Goal: Information Seeking & Learning: Find specific page/section

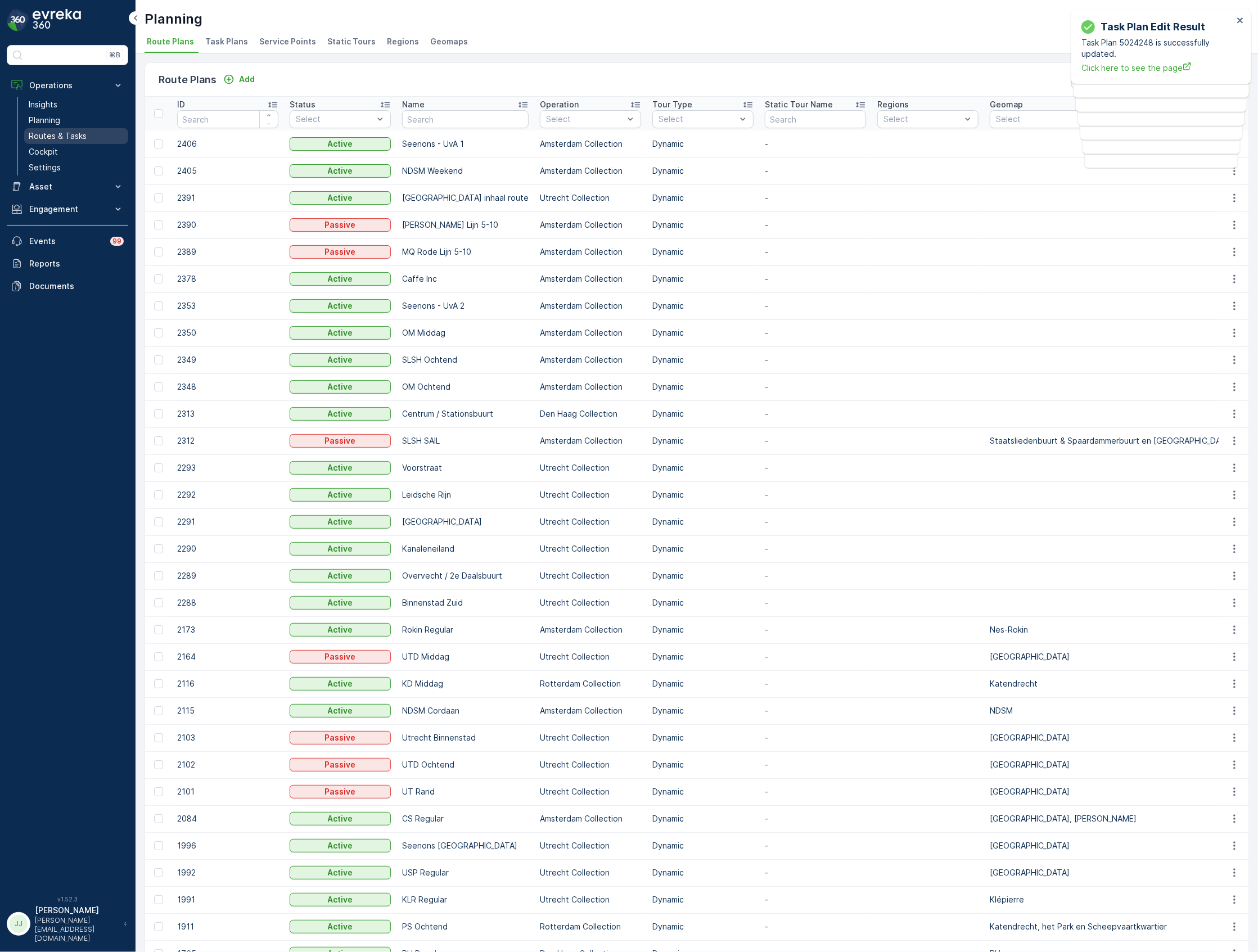
click at [83, 131] on p "Routes & Tasks" at bounding box center [58, 136] width 58 height 11
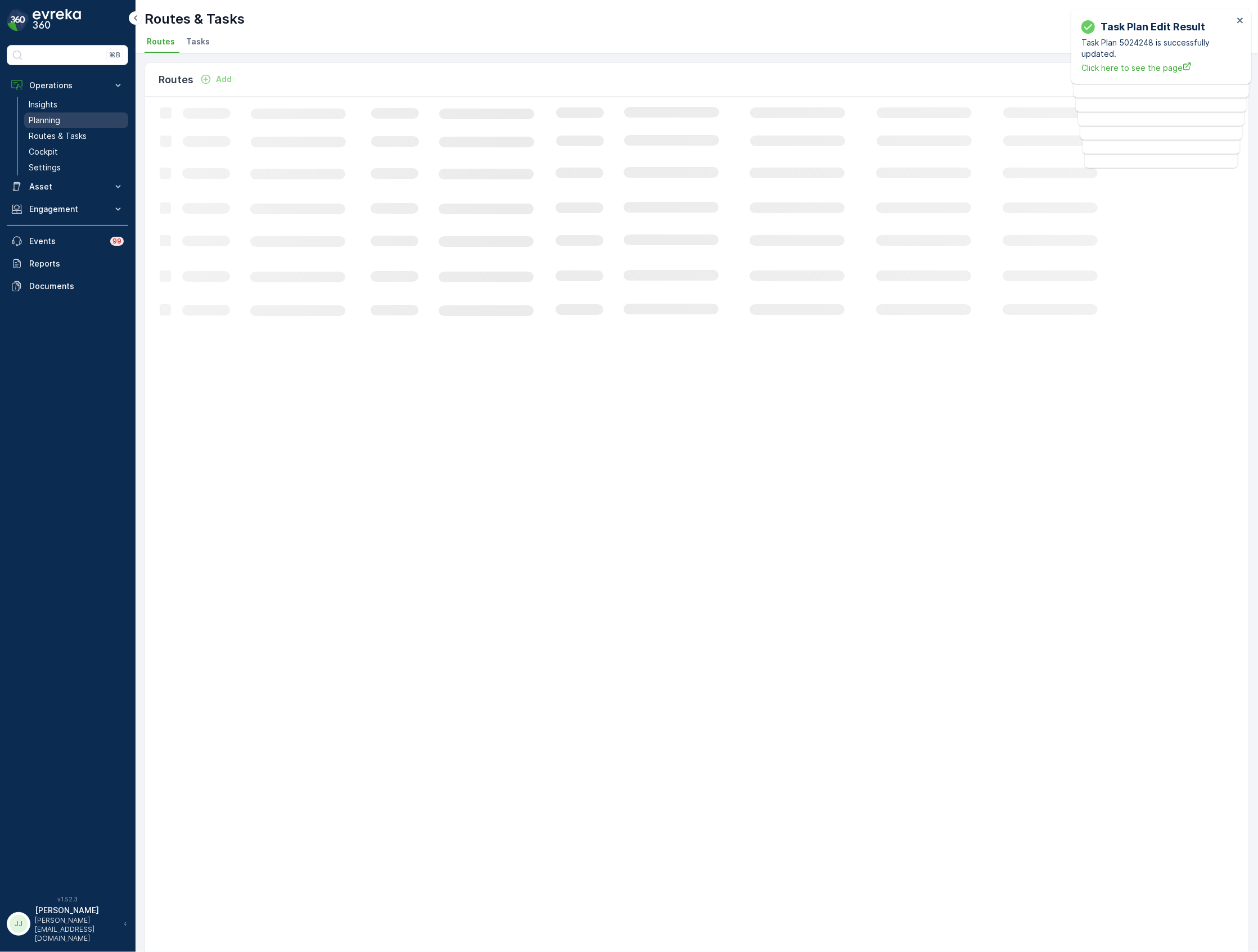
click at [81, 119] on link "Planning" at bounding box center [76, 120] width 104 height 16
drag, startPoint x: 224, startPoint y: 29, endPoint x: 224, endPoint y: 37, distance: 8.0
click at [225, 29] on div "Planning Oscar Circulair ( +02:00 )" at bounding box center [697, 19] width 1104 height 20
click at [223, 39] on span "Task Plans" at bounding box center [227, 41] width 43 height 11
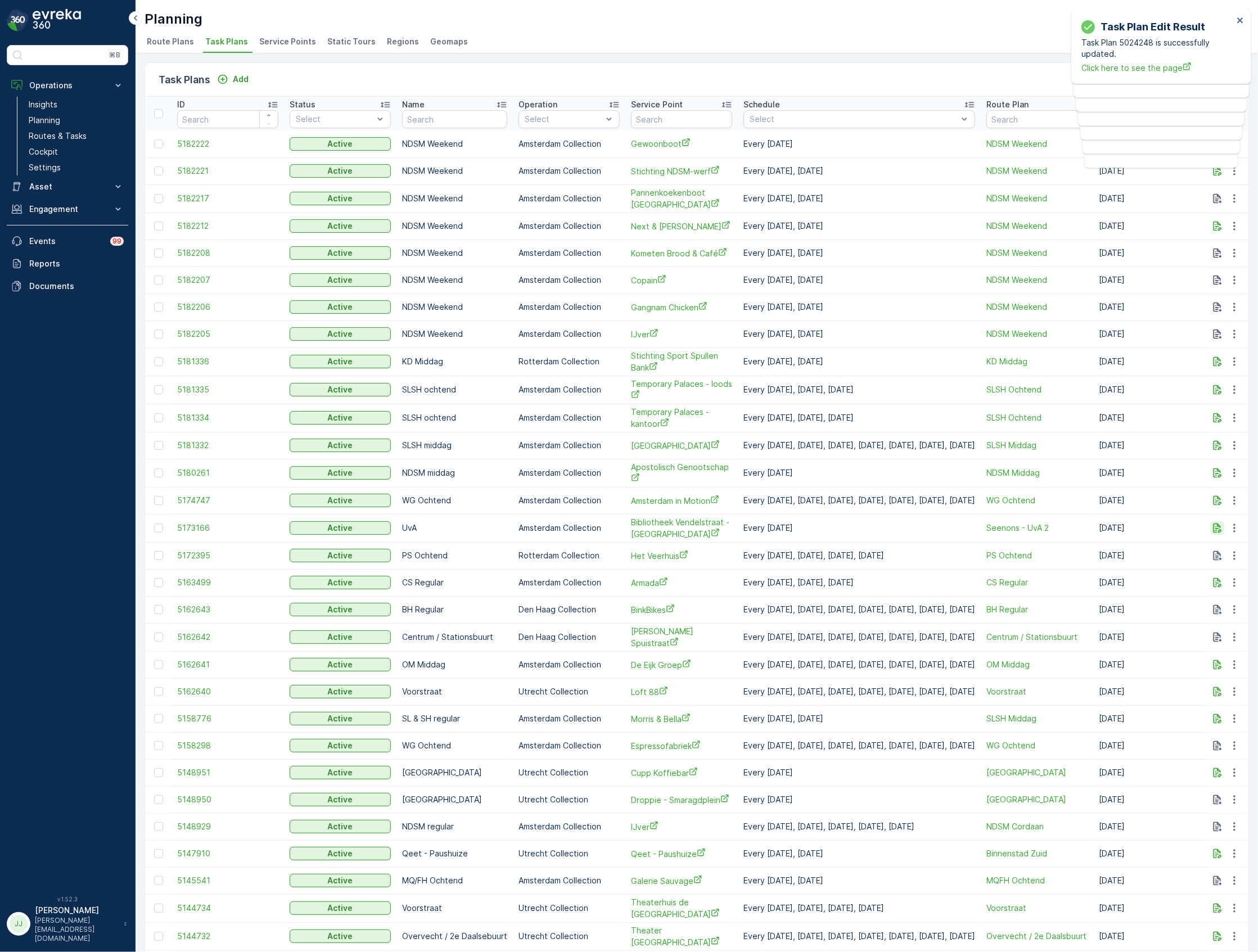
click at [1218, 533] on icon "button" at bounding box center [1217, 528] width 11 height 11
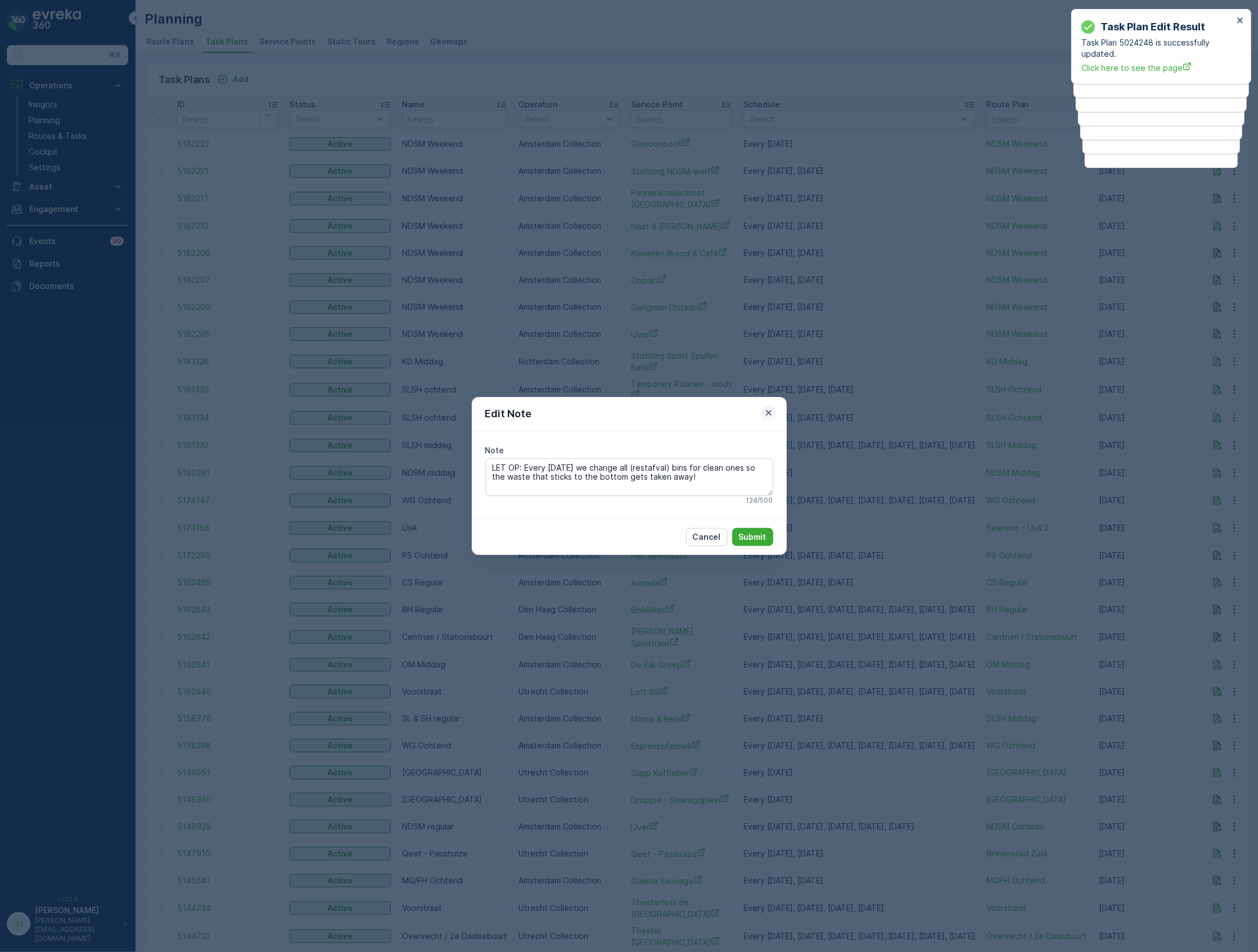
click at [772, 415] on icon "button" at bounding box center [769, 412] width 11 height 11
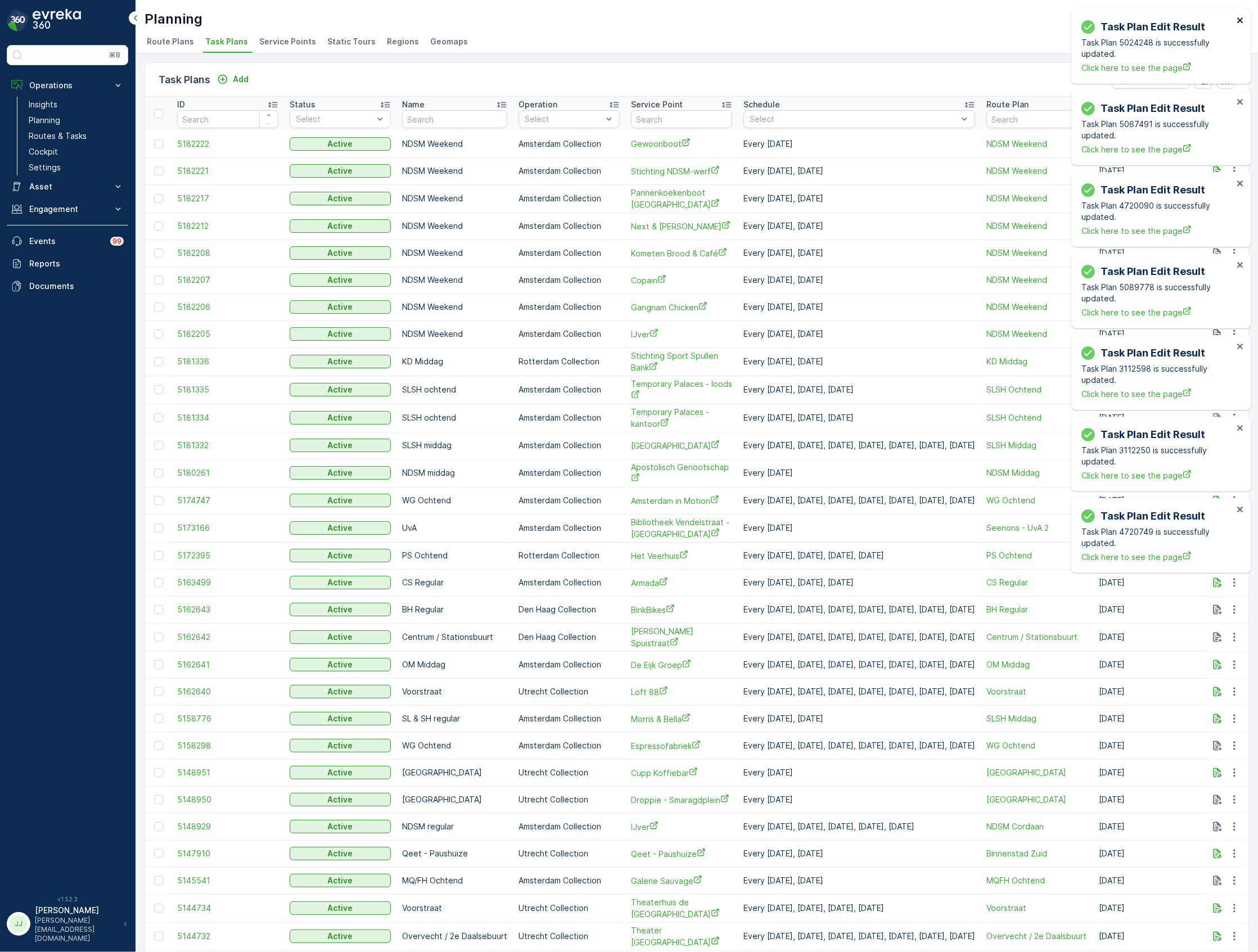
click at [1237, 17] on icon "close" at bounding box center [1240, 20] width 8 height 9
click at [1243, 23] on icon "close" at bounding box center [1240, 20] width 6 height 6
click at [1241, 21] on icon "close" at bounding box center [1240, 20] width 6 height 6
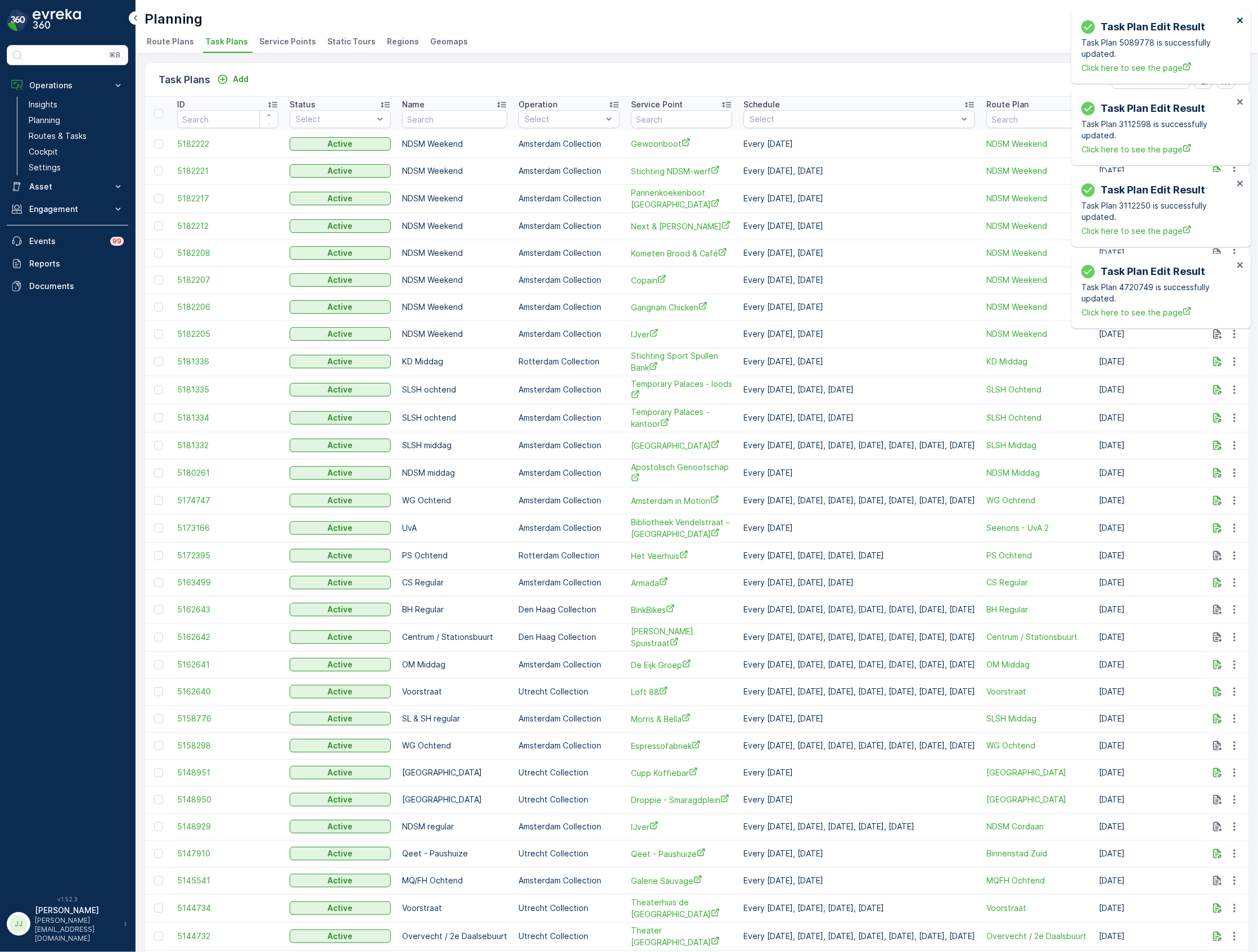
click at [1241, 21] on icon "close" at bounding box center [1240, 20] width 6 height 6
click at [1241, 17] on icon "close" at bounding box center [1240, 20] width 8 height 9
click at [1241, 17] on icon "close" at bounding box center [1240, 20] width 8 height 9
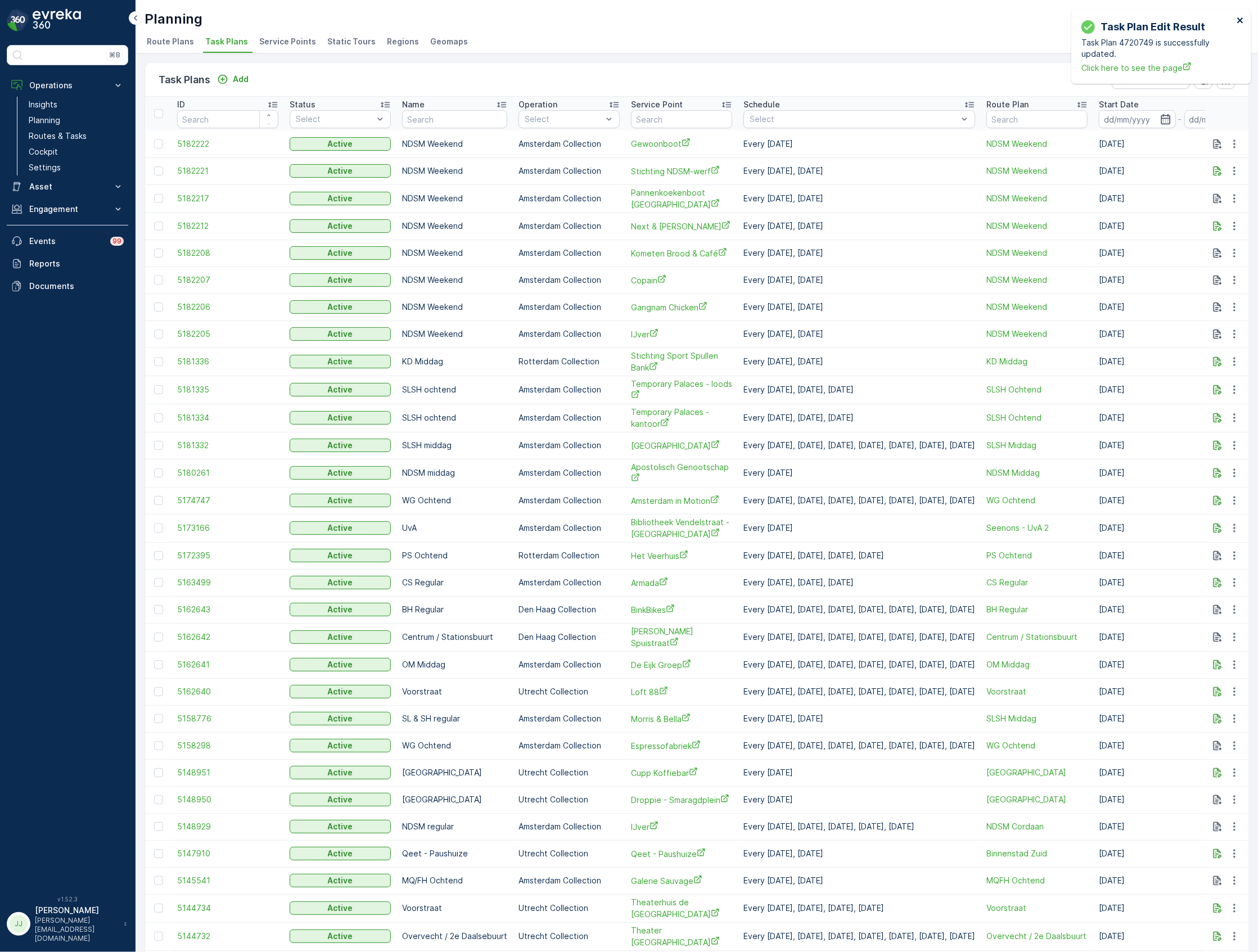
click at [1241, 17] on icon "close" at bounding box center [1240, 20] width 8 height 9
click at [74, 131] on link "Routes & Tasks" at bounding box center [76, 136] width 104 height 16
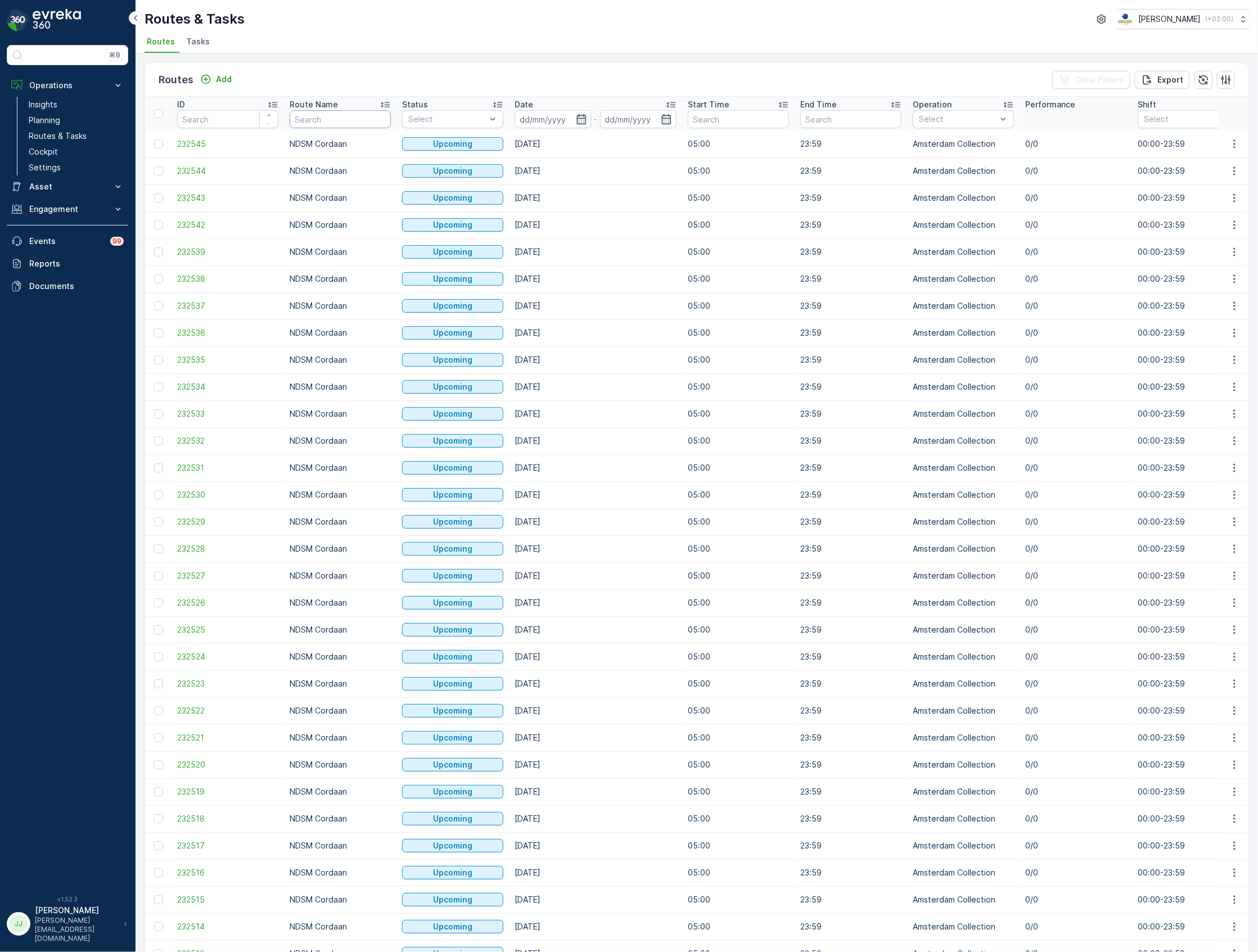
click at [315, 118] on input "text" at bounding box center [340, 119] width 101 height 18
type input "NES"
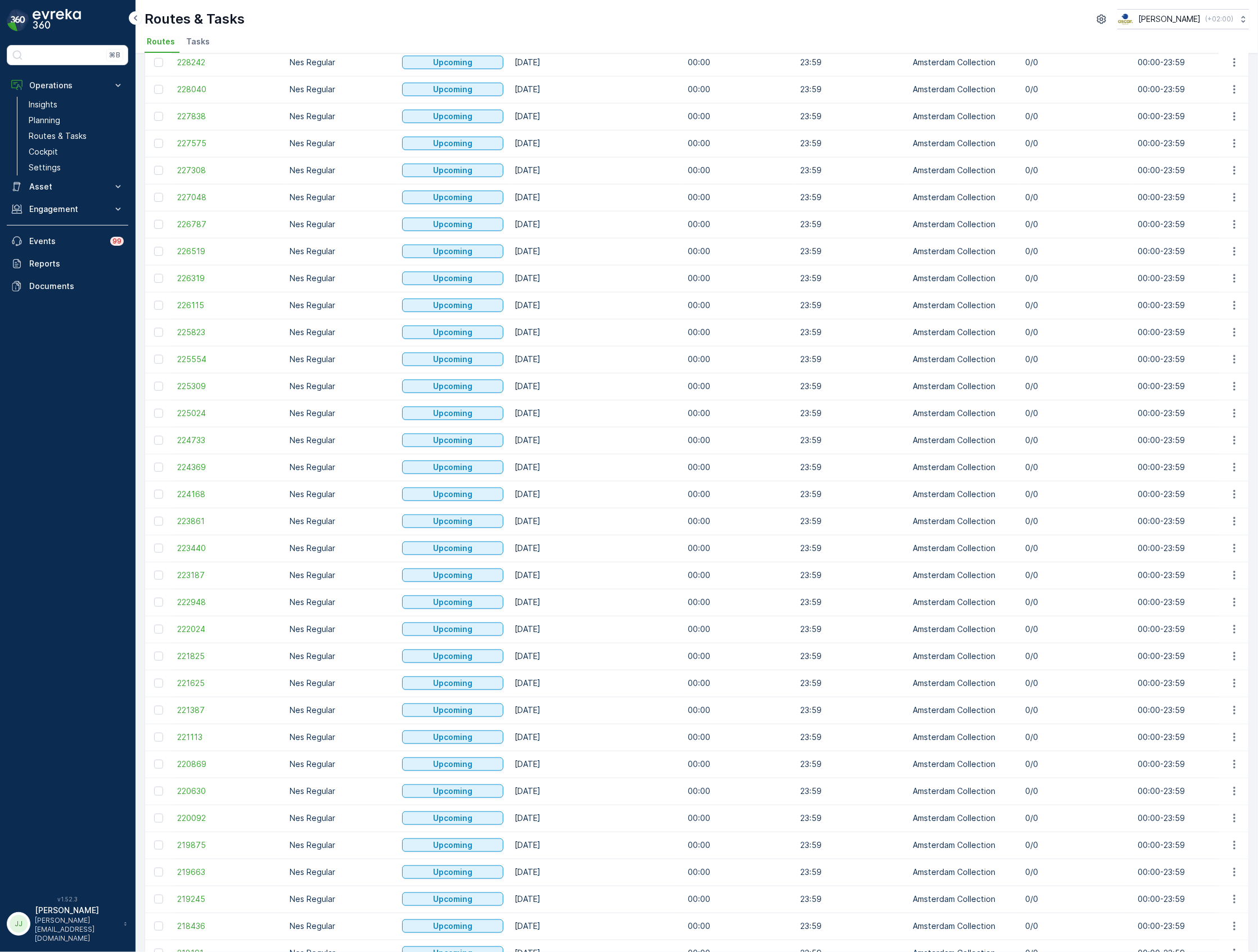
scroll to position [576, 0]
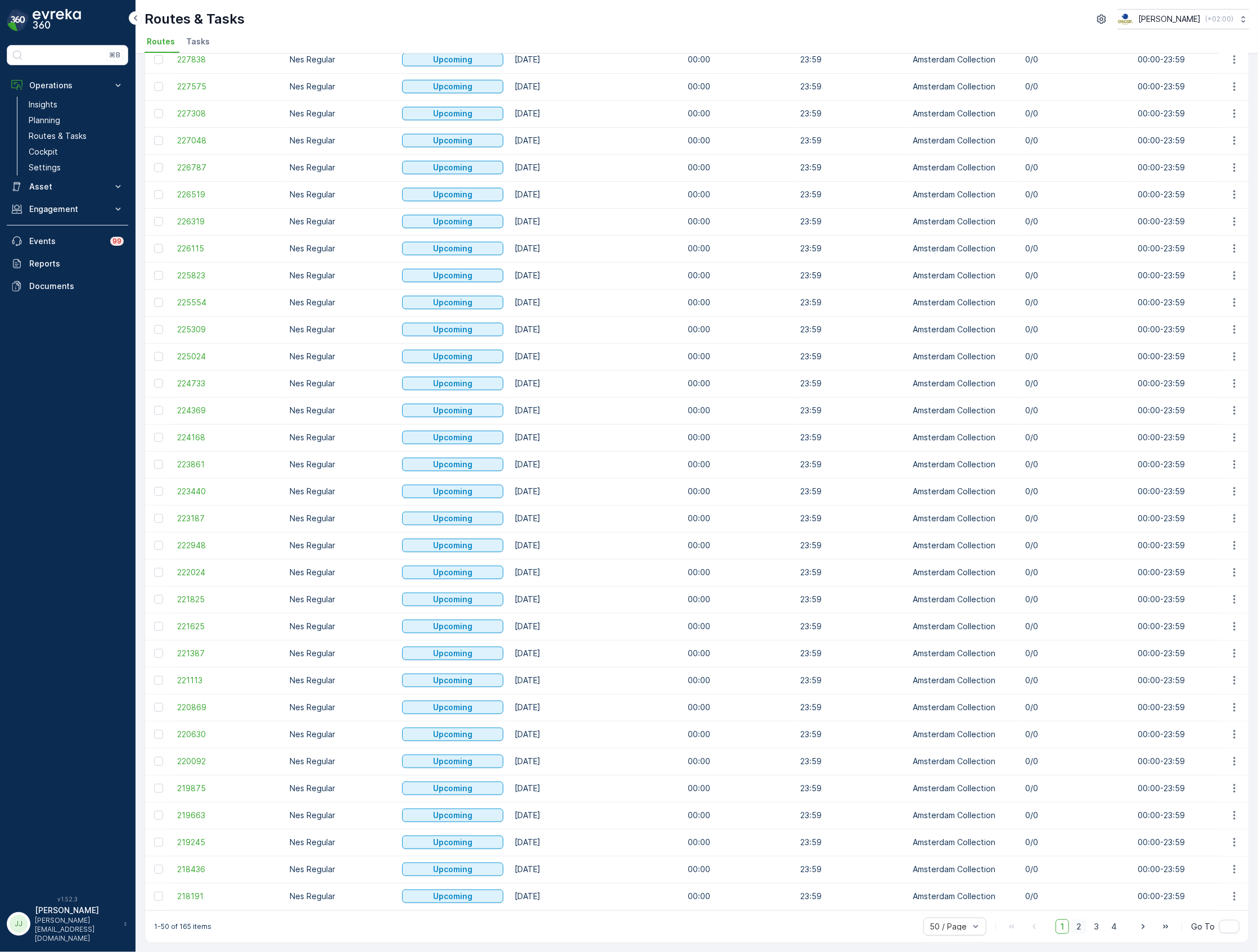
click at [1081, 928] on span "2" at bounding box center [1079, 927] width 15 height 14
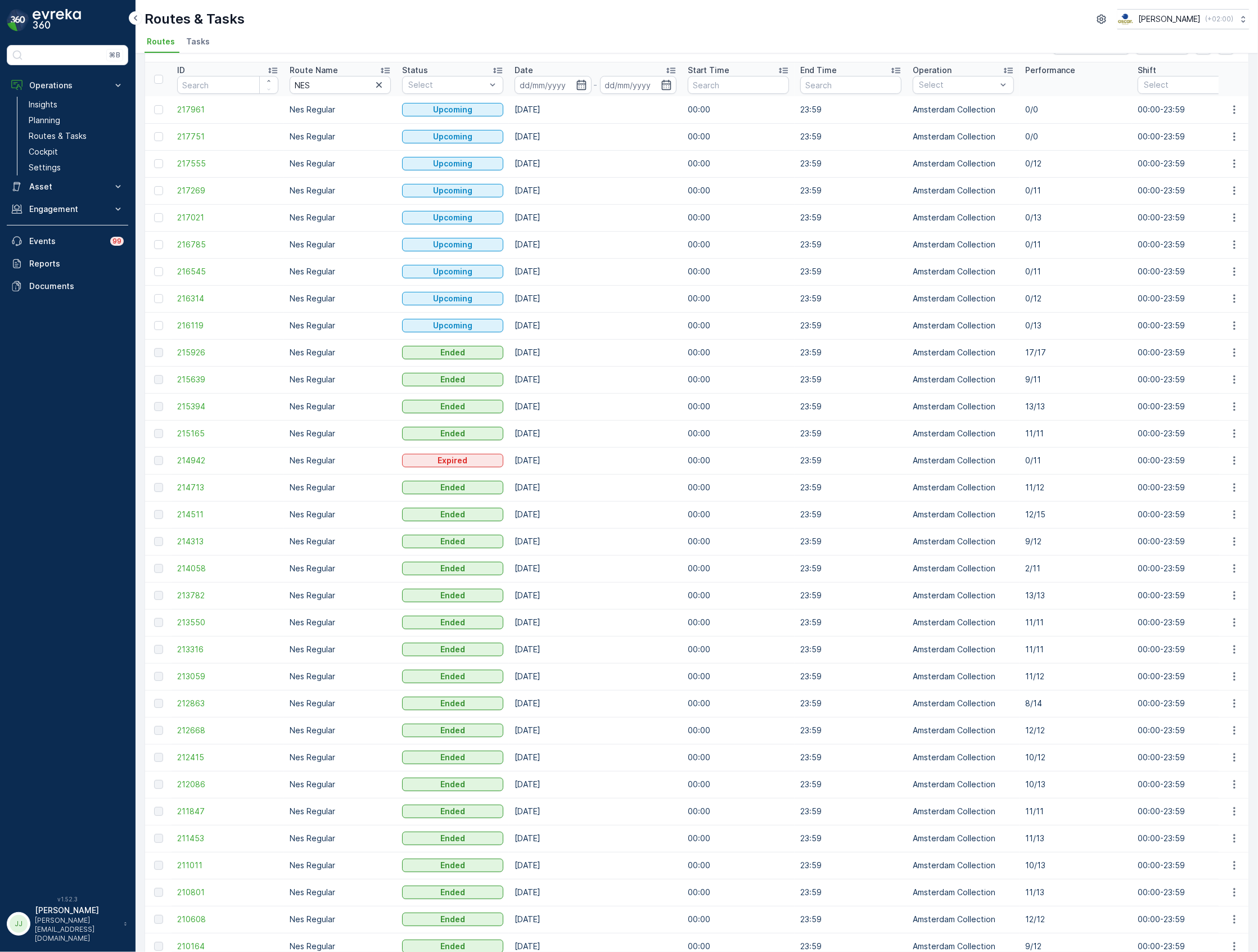
scroll to position [30, 0]
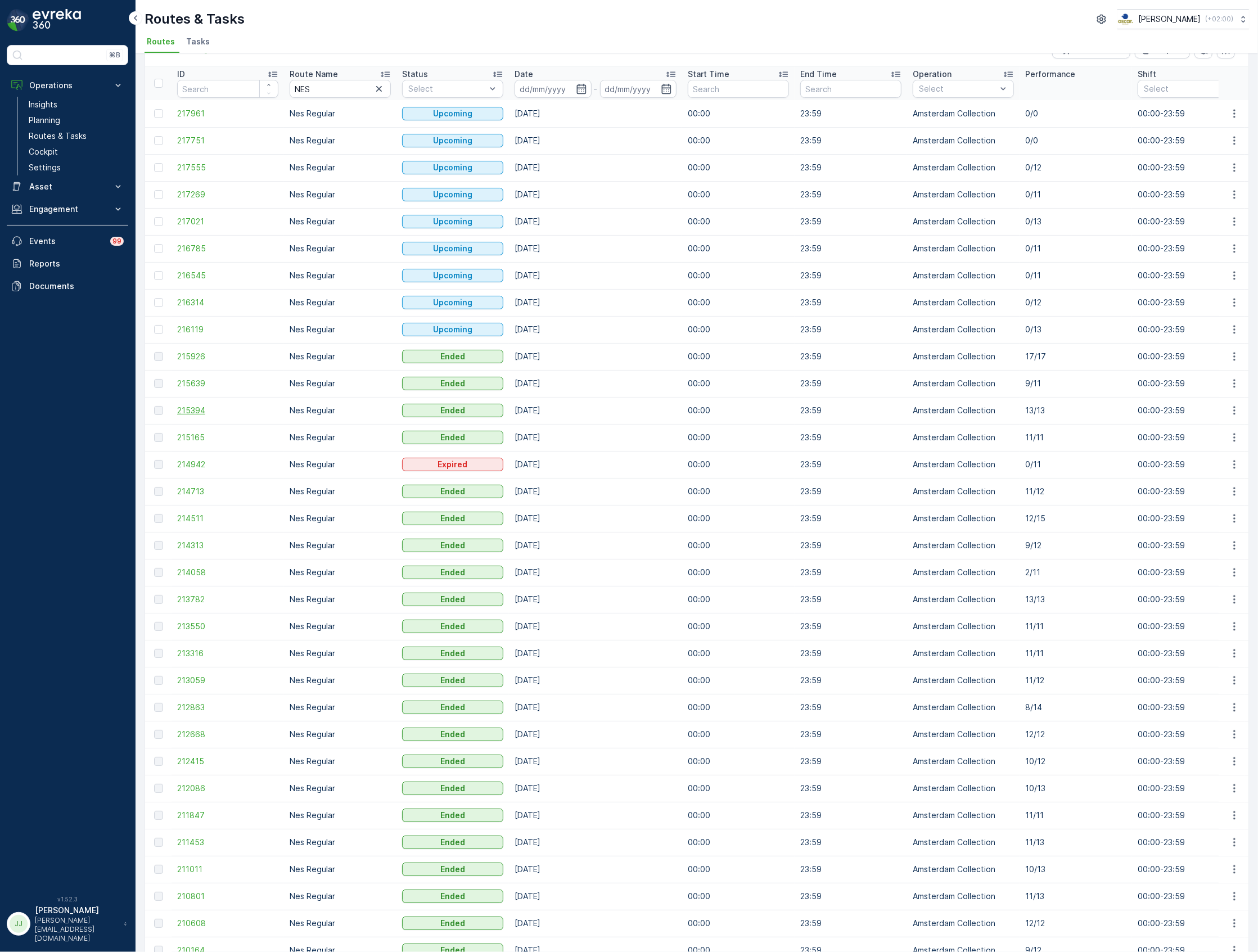
click at [203, 412] on span "215394" at bounding box center [227, 410] width 101 height 11
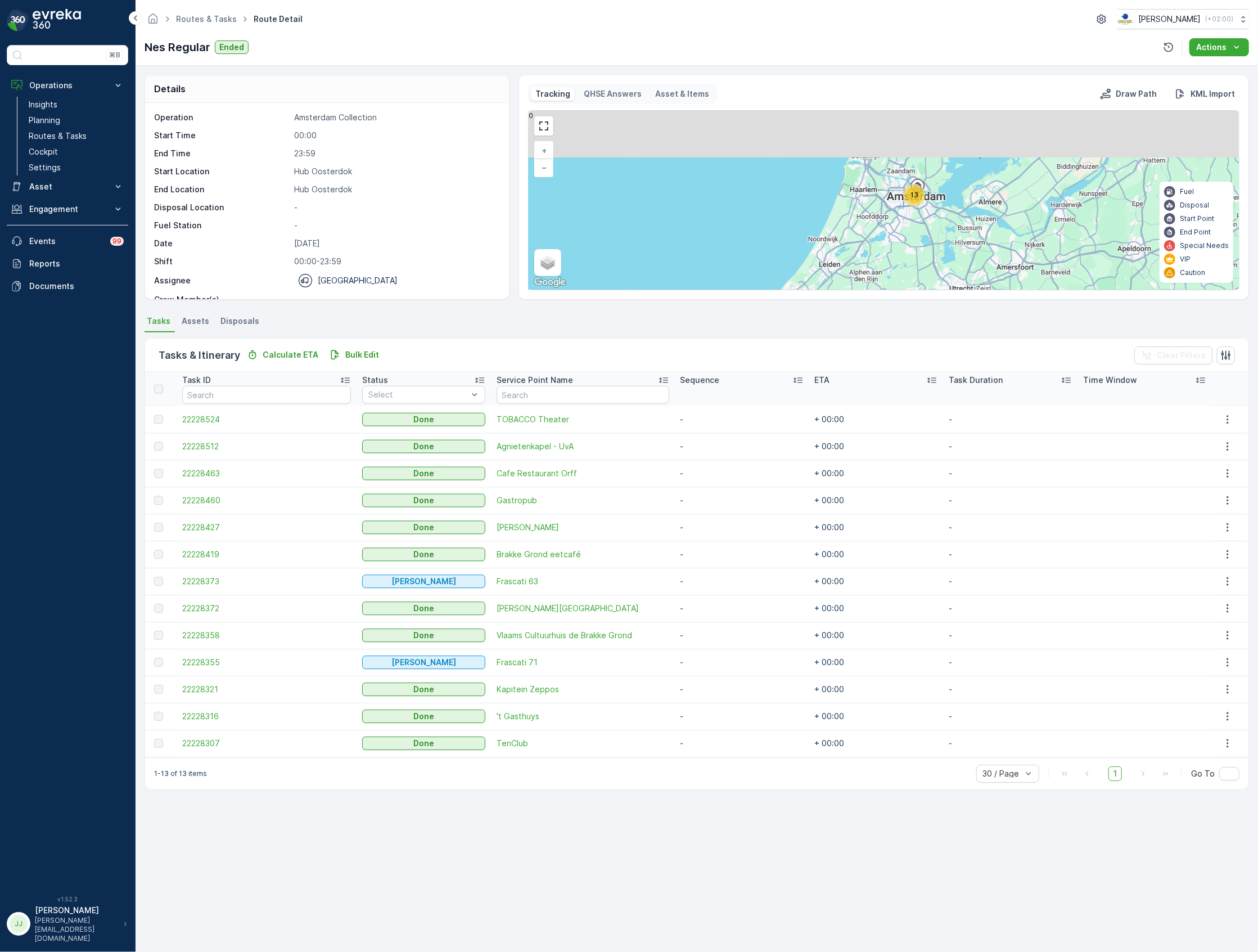
drag, startPoint x: 919, startPoint y: 226, endPoint x: 921, endPoint y: 251, distance: 25.1
click at [921, 253] on div "13 + − Satellite Roadmap Terrain Hybrid Leaflet Keyboard shortcuts Map Data Map…" at bounding box center [884, 200] width 711 height 179
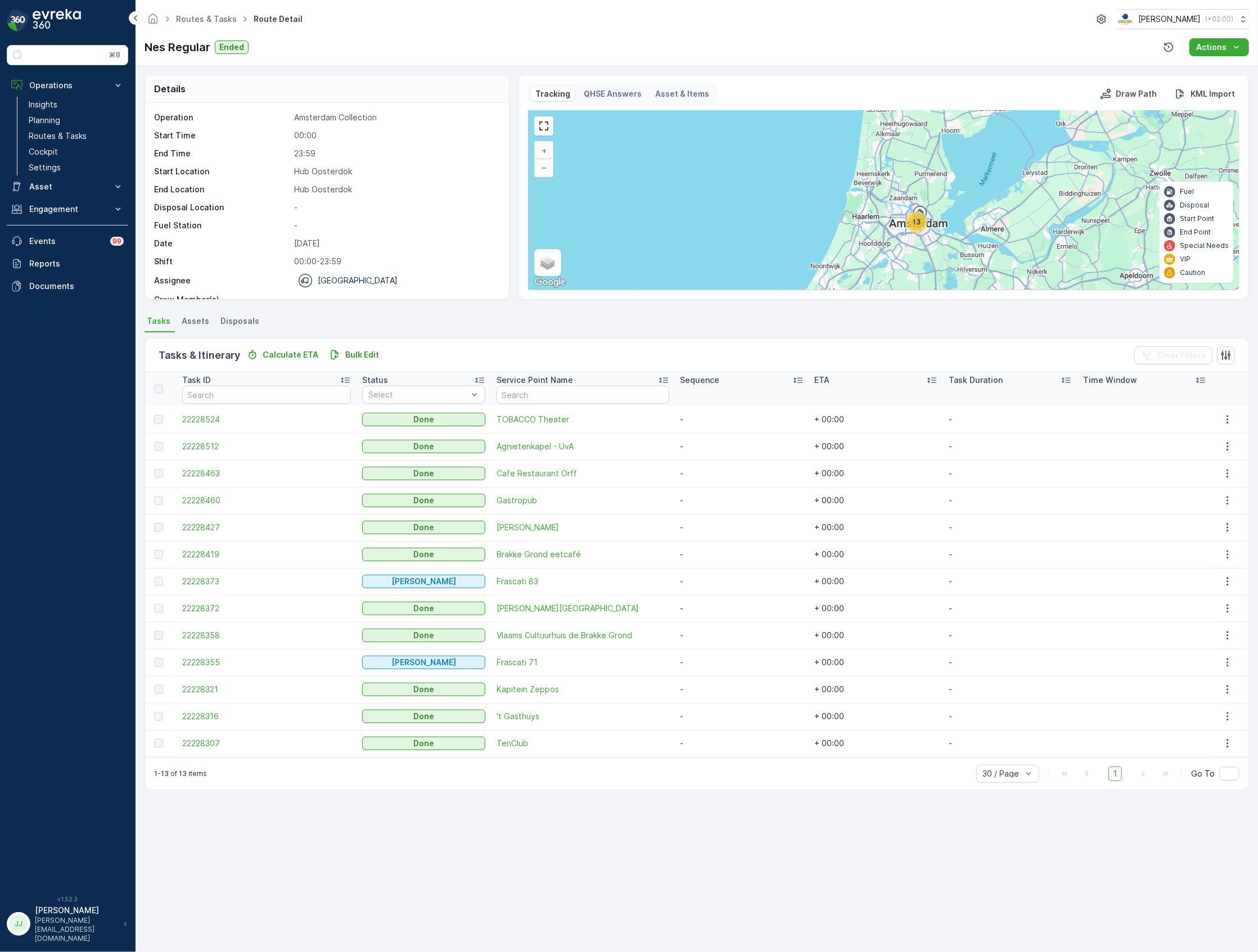
click at [919, 220] on span "13" at bounding box center [916, 222] width 8 height 8
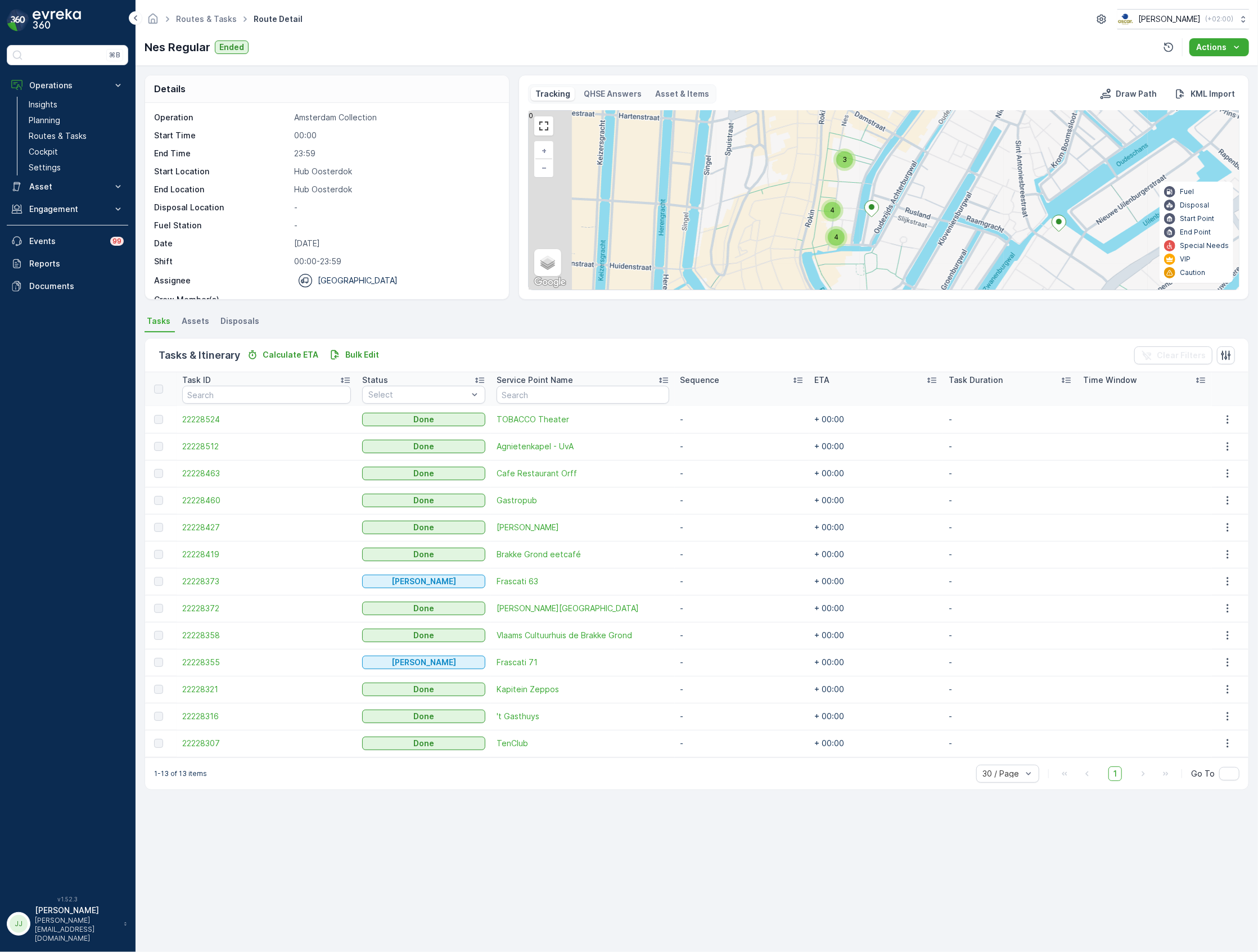
drag, startPoint x: 843, startPoint y: 222, endPoint x: 899, endPoint y: 223, distance: 56.0
click at [901, 220] on div "3 4 4 + − Satellite Roadmap Terrain Hybrid Leaflet Keyboard shortcuts Map Data …" at bounding box center [884, 200] width 711 height 179
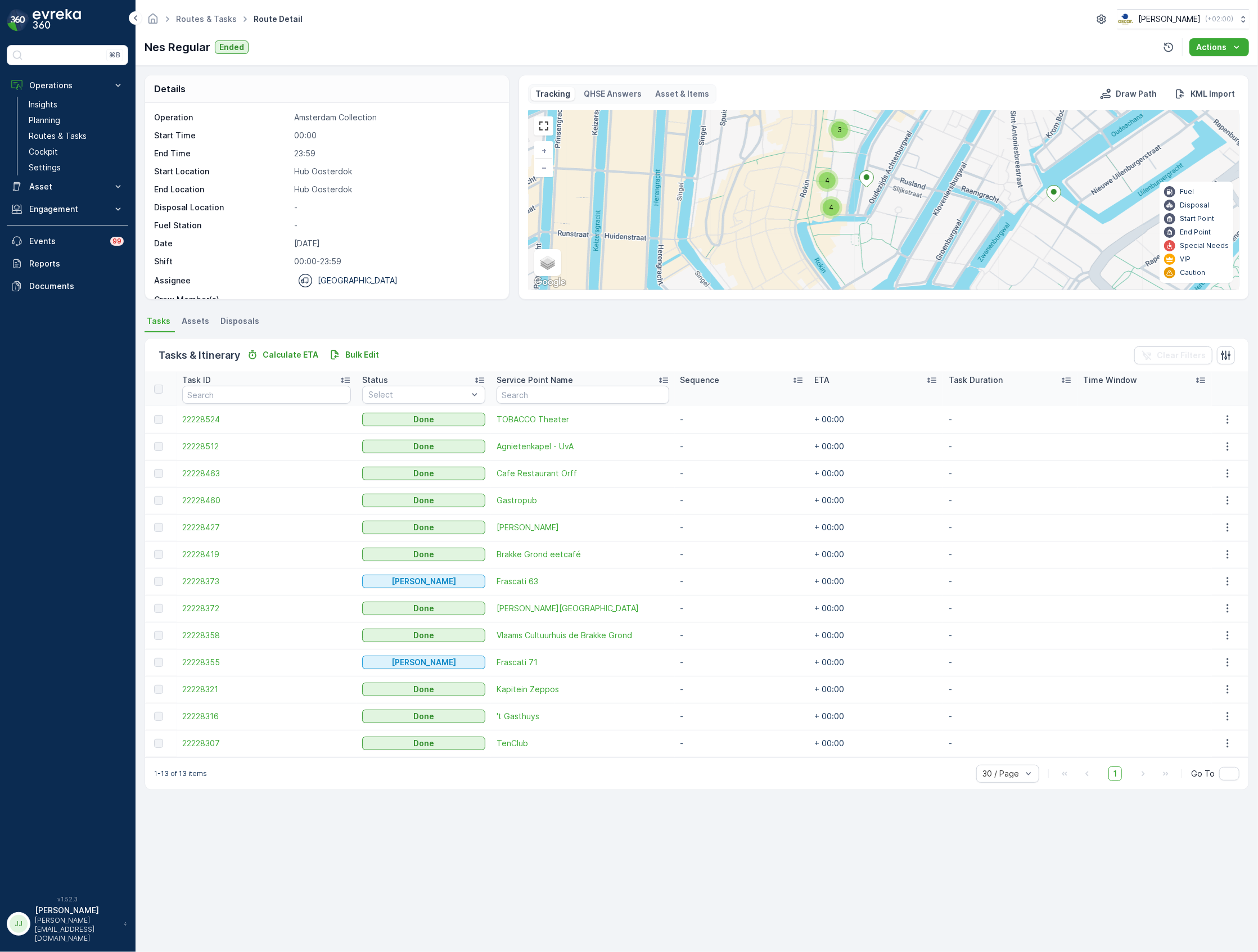
drag, startPoint x: 892, startPoint y: 215, endPoint x: 885, endPoint y: 185, distance: 30.8
click at [885, 183] on div "3 4 4 + − Satellite Roadmap Terrain Hybrid Leaflet Keyboard shortcuts Map Data …" at bounding box center [884, 200] width 711 height 179
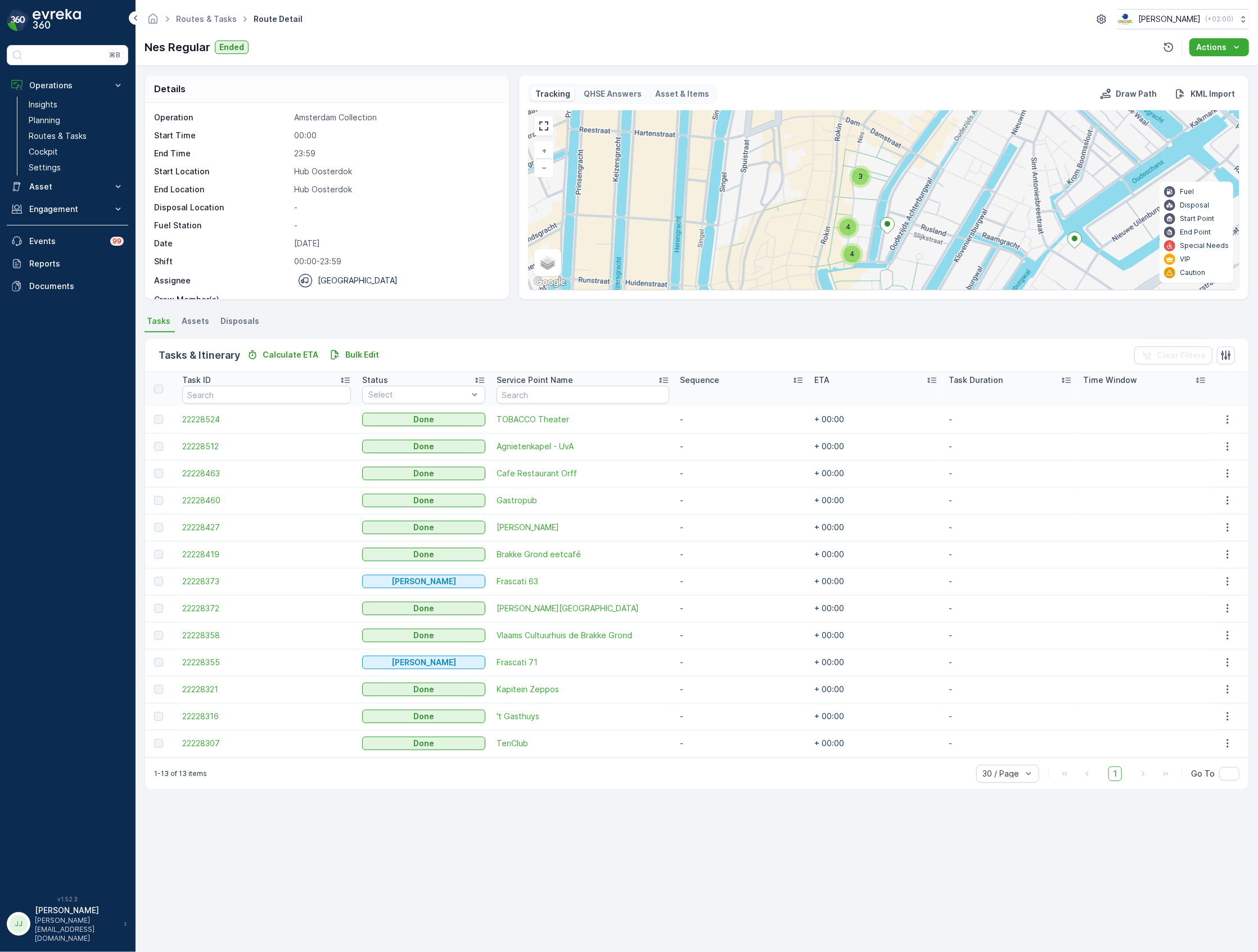
click at [916, 259] on div "3 4 4 + − Satellite Roadmap Terrain Hybrid Leaflet Keyboard shortcuts Map Data …" at bounding box center [884, 200] width 711 height 179
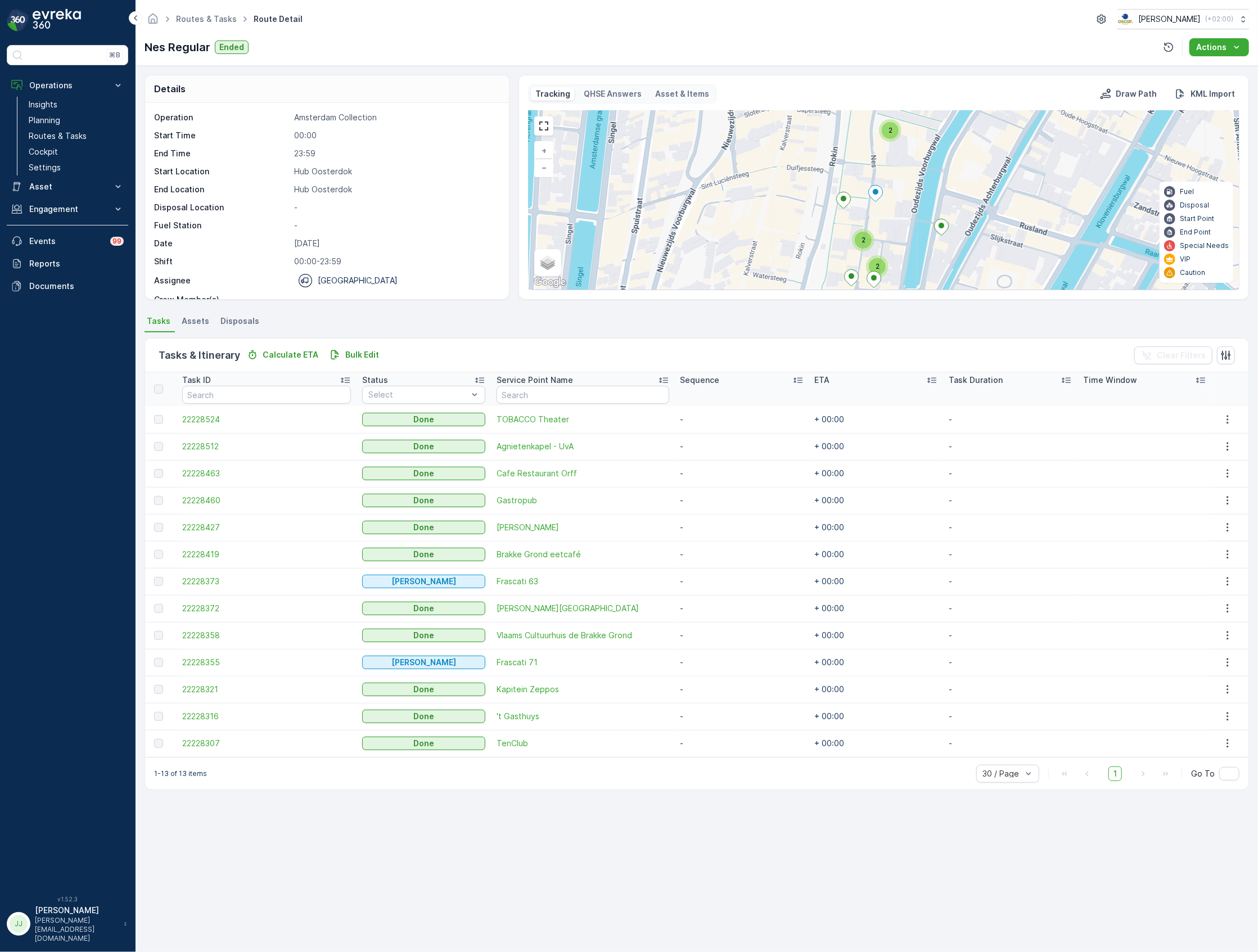
click at [841, 198] on icon at bounding box center [844, 200] width 14 height 17
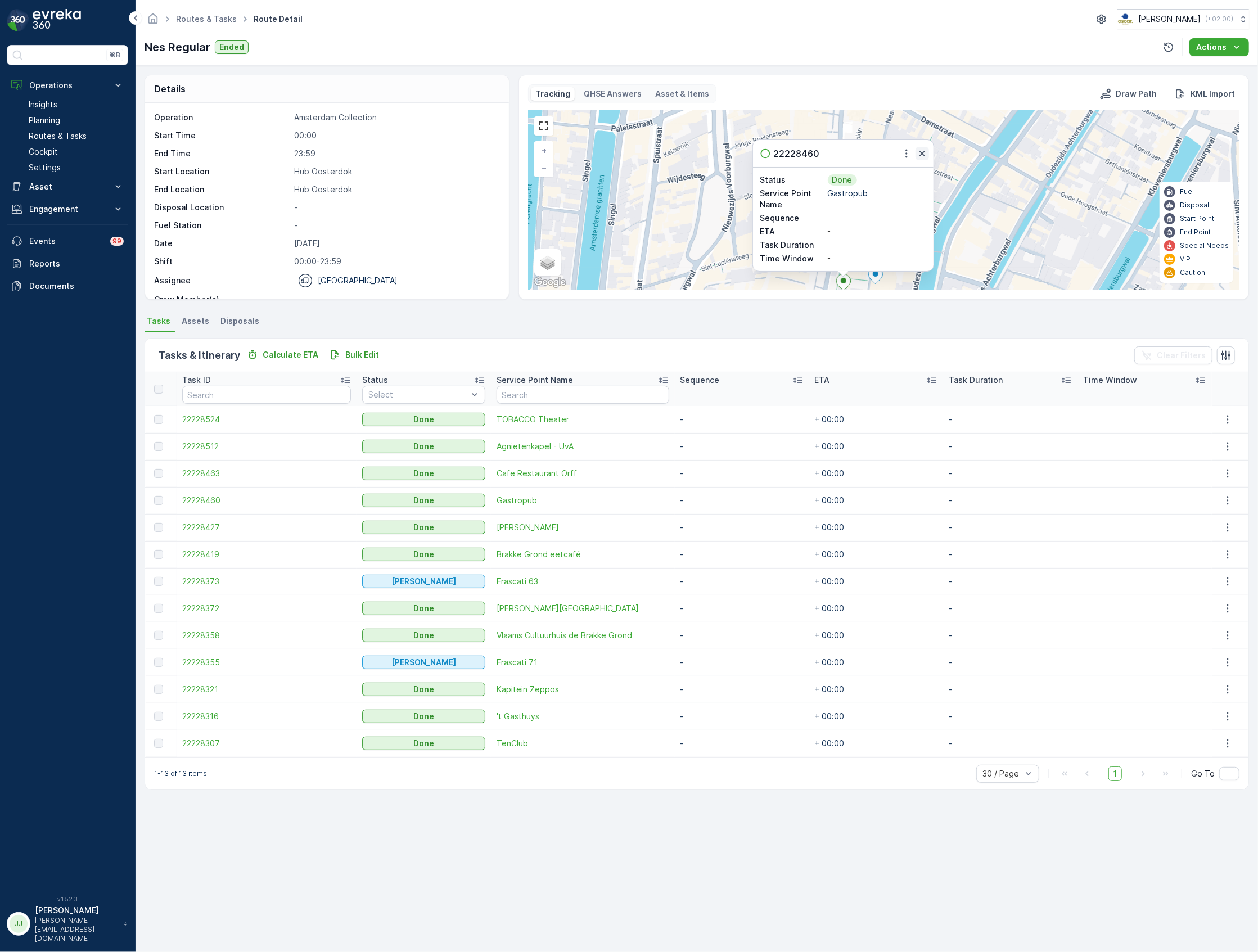
click at [921, 156] on icon "button" at bounding box center [923, 154] width 6 height 6
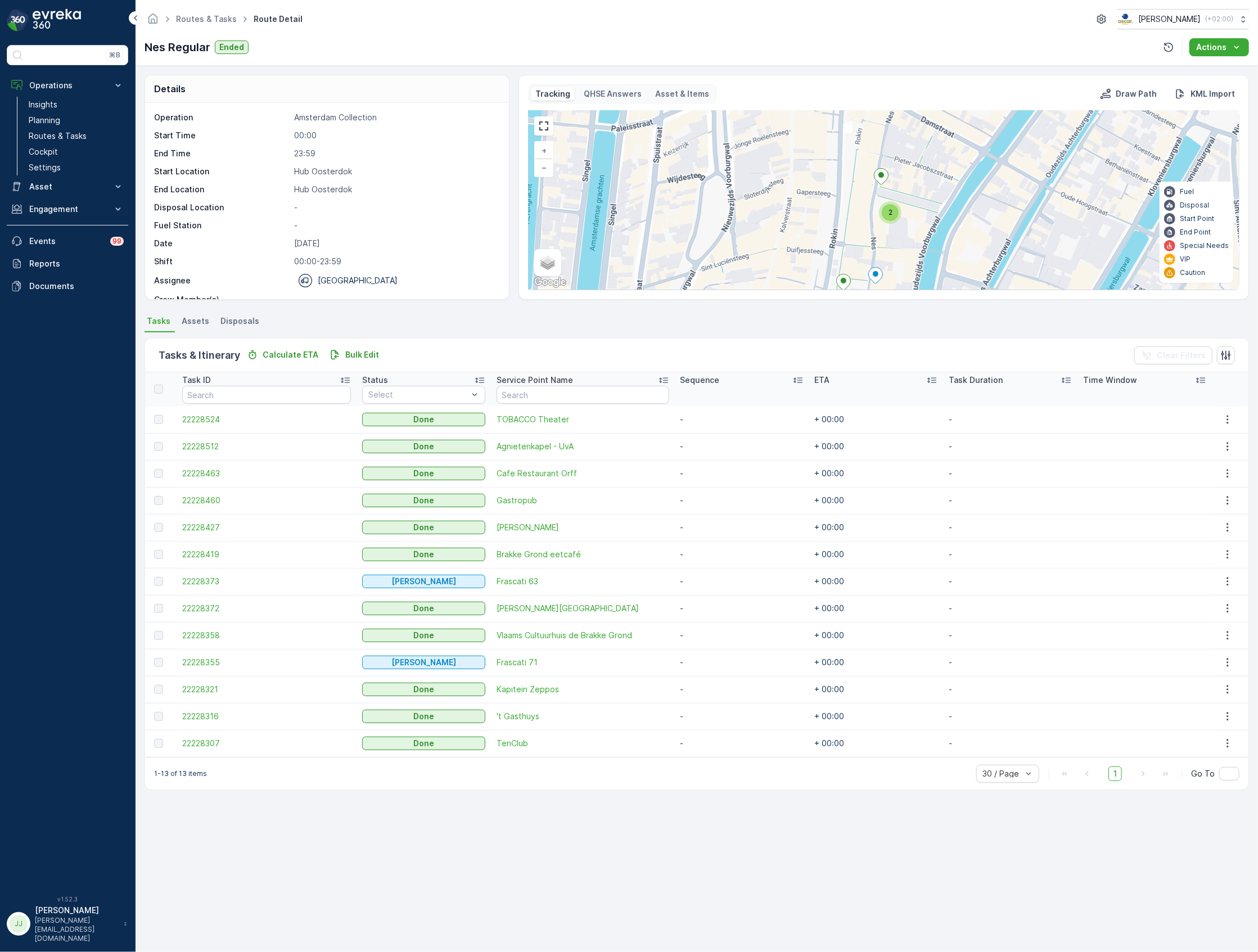
click at [879, 178] on icon at bounding box center [881, 177] width 14 height 17
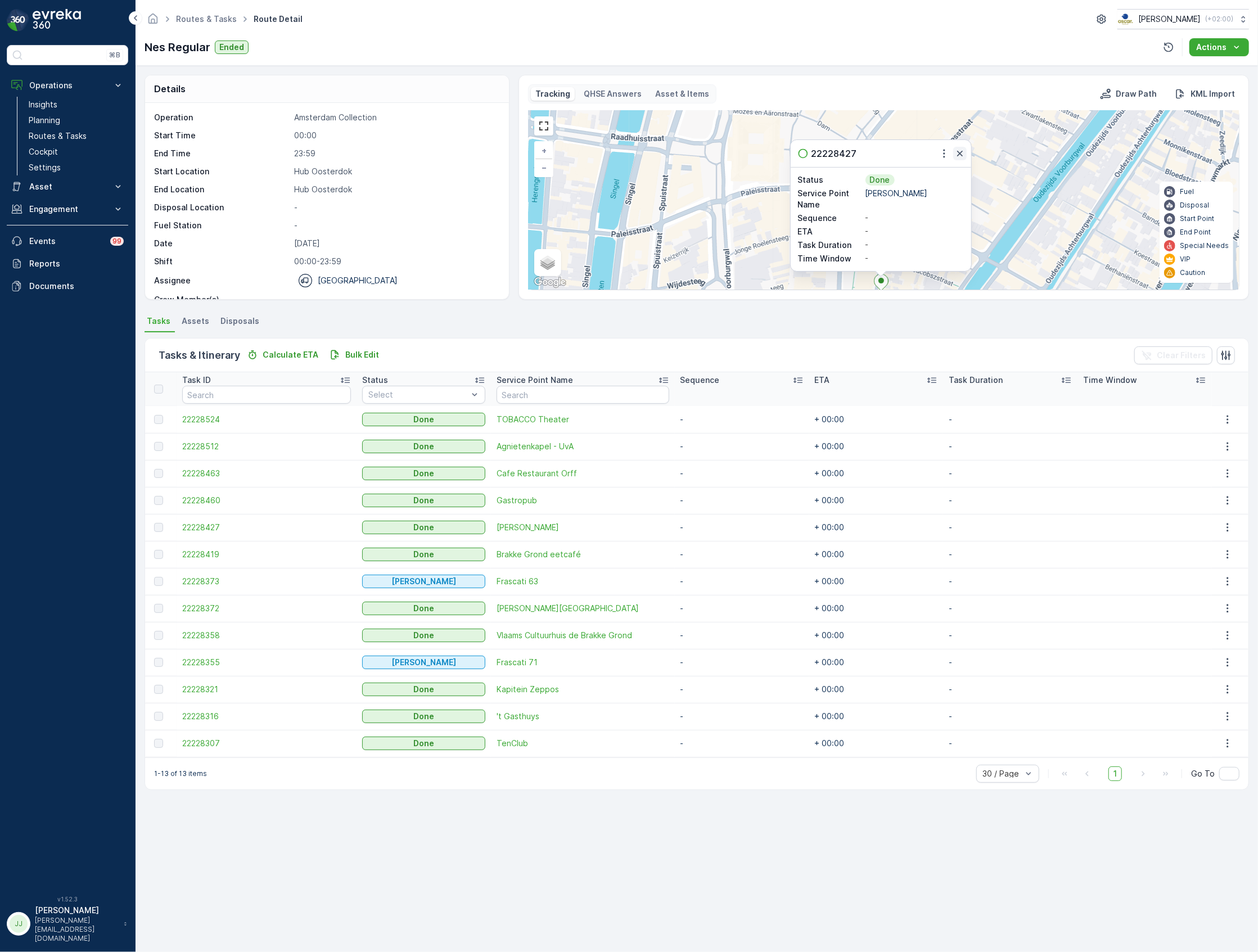
click at [963, 158] on icon "button" at bounding box center [960, 154] width 11 height 11
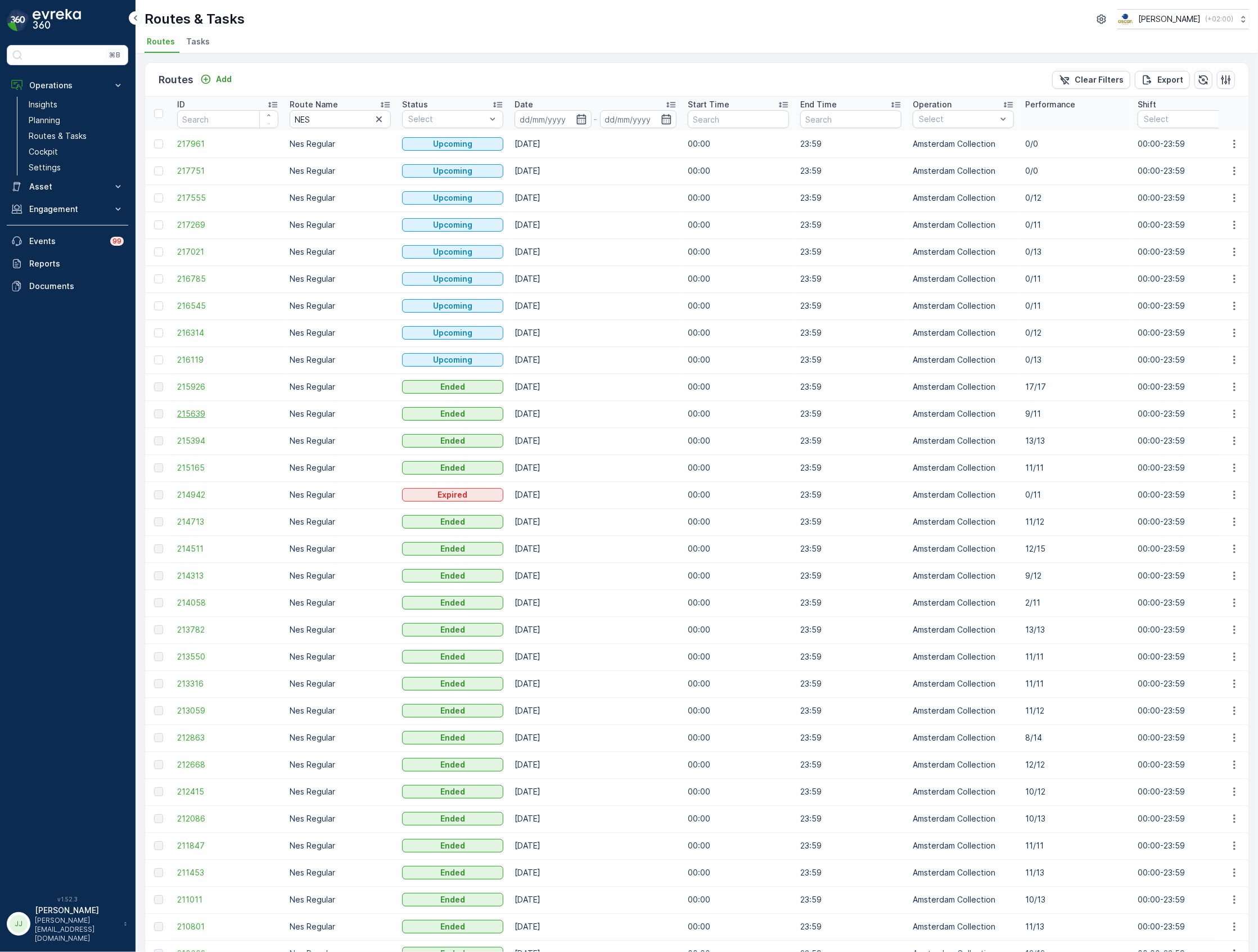
click at [198, 416] on span "215639" at bounding box center [227, 414] width 101 height 11
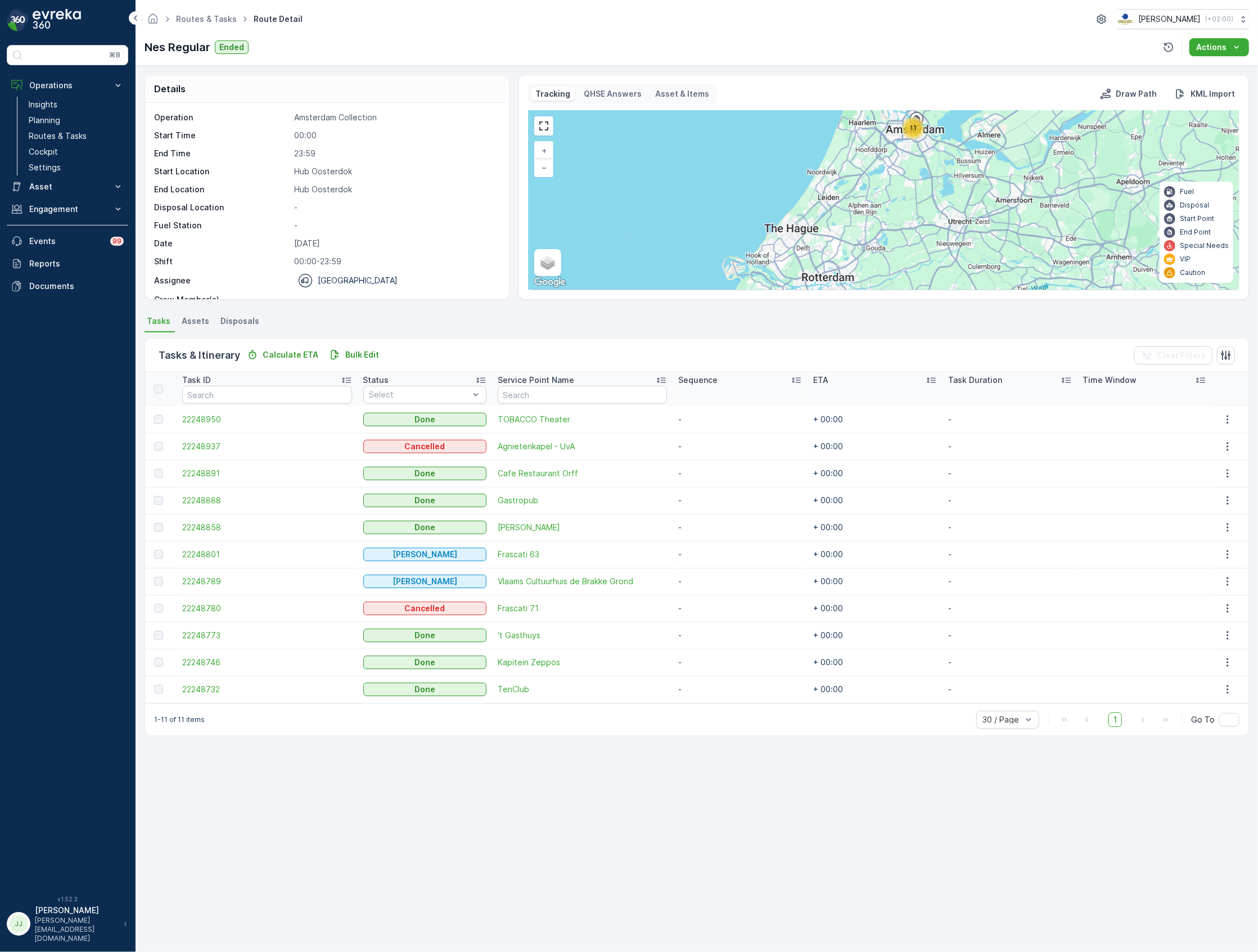
click at [287, 14] on span "Route Detail" at bounding box center [278, 19] width 54 height 11
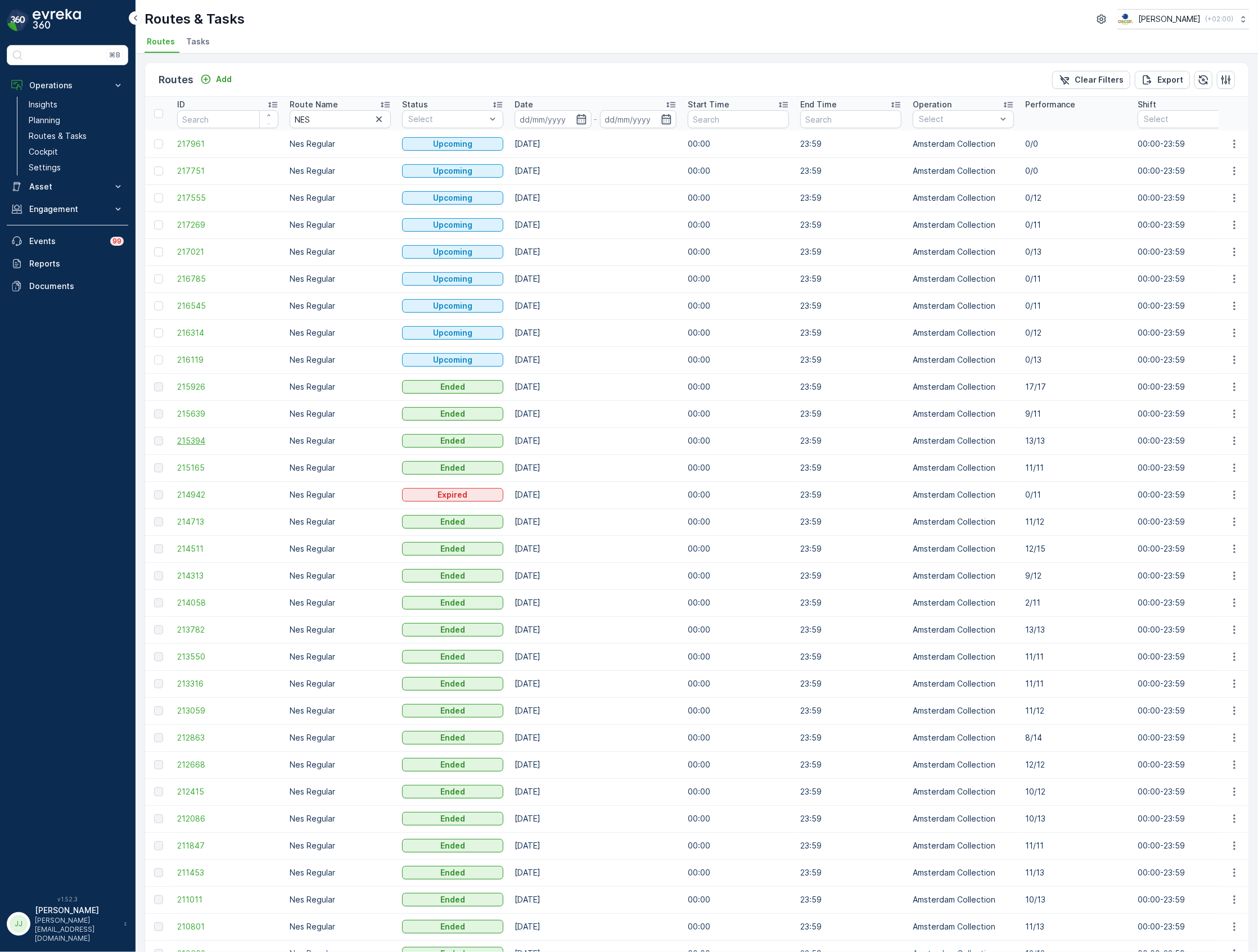
click at [200, 445] on span "215394" at bounding box center [227, 441] width 101 height 11
click at [200, 416] on span "215639" at bounding box center [227, 414] width 101 height 11
click at [197, 383] on span "215926" at bounding box center [227, 387] width 101 height 11
click at [197, 575] on span "214313" at bounding box center [227, 575] width 101 height 11
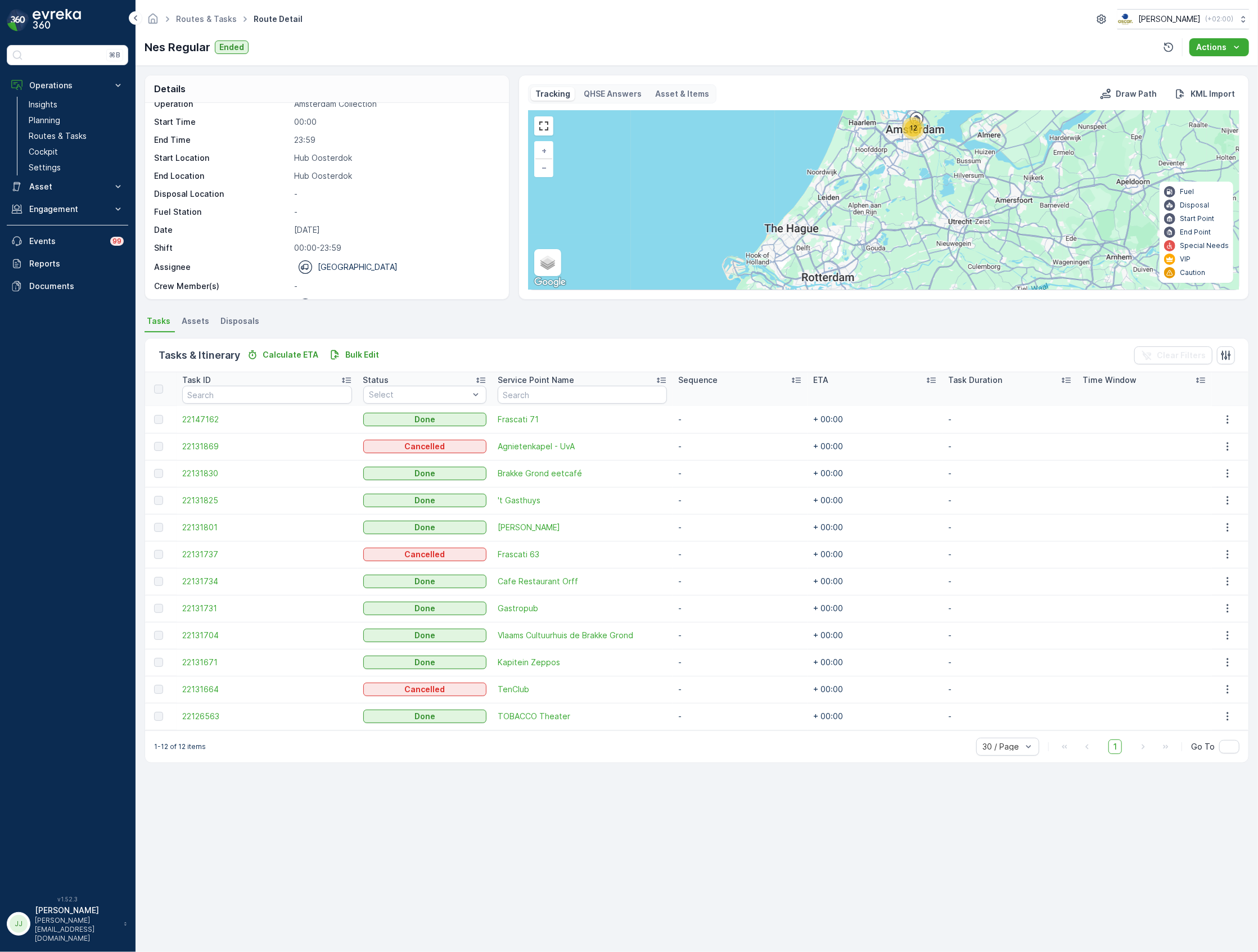
scroll to position [36, 0]
click at [495, 302] on div "Details Operation Amsterdam Collection Start Time 00:00 End Time 23:59 Start Lo…" at bounding box center [697, 509] width 1123 height 886
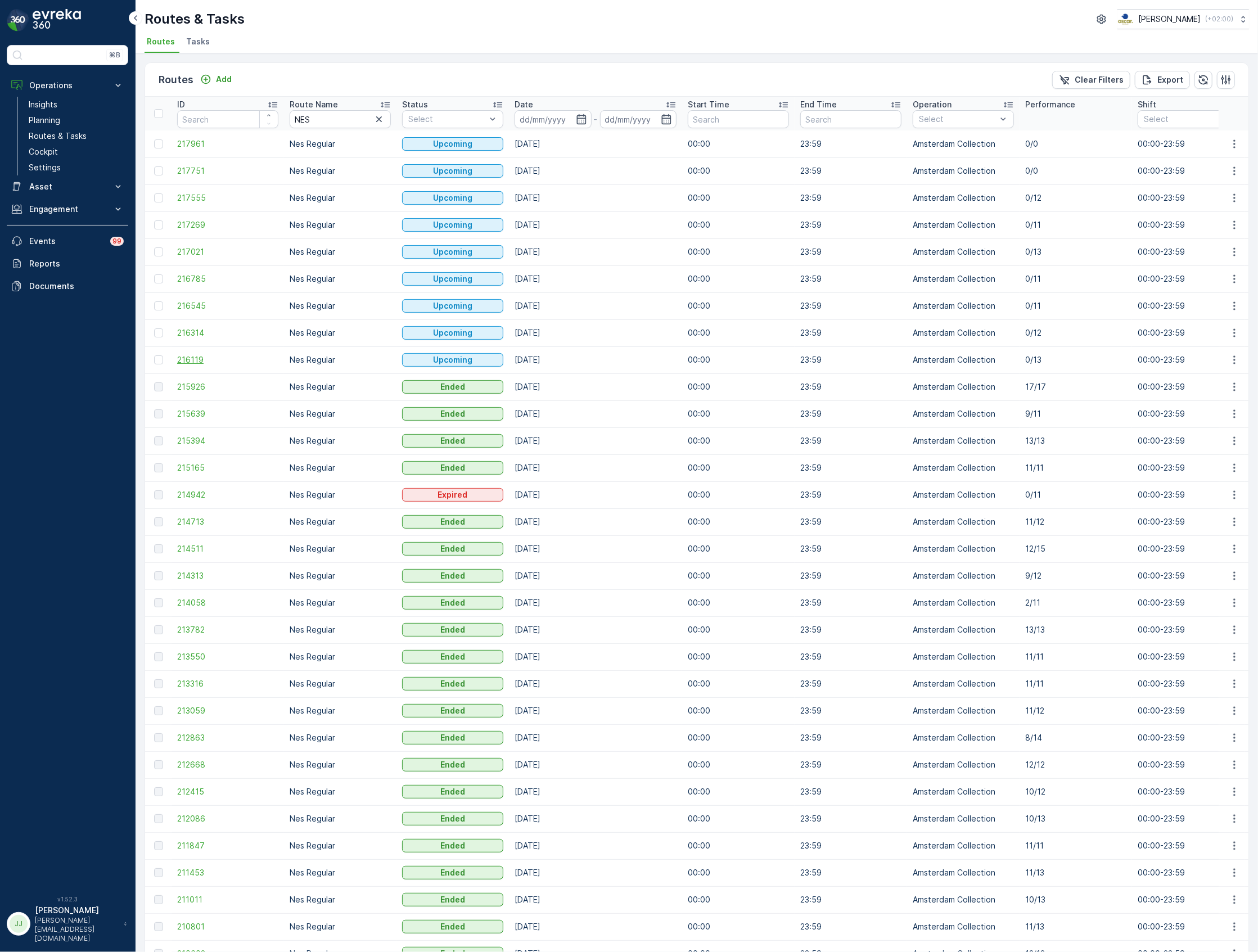
click at [192, 357] on span "216119" at bounding box center [227, 360] width 101 height 11
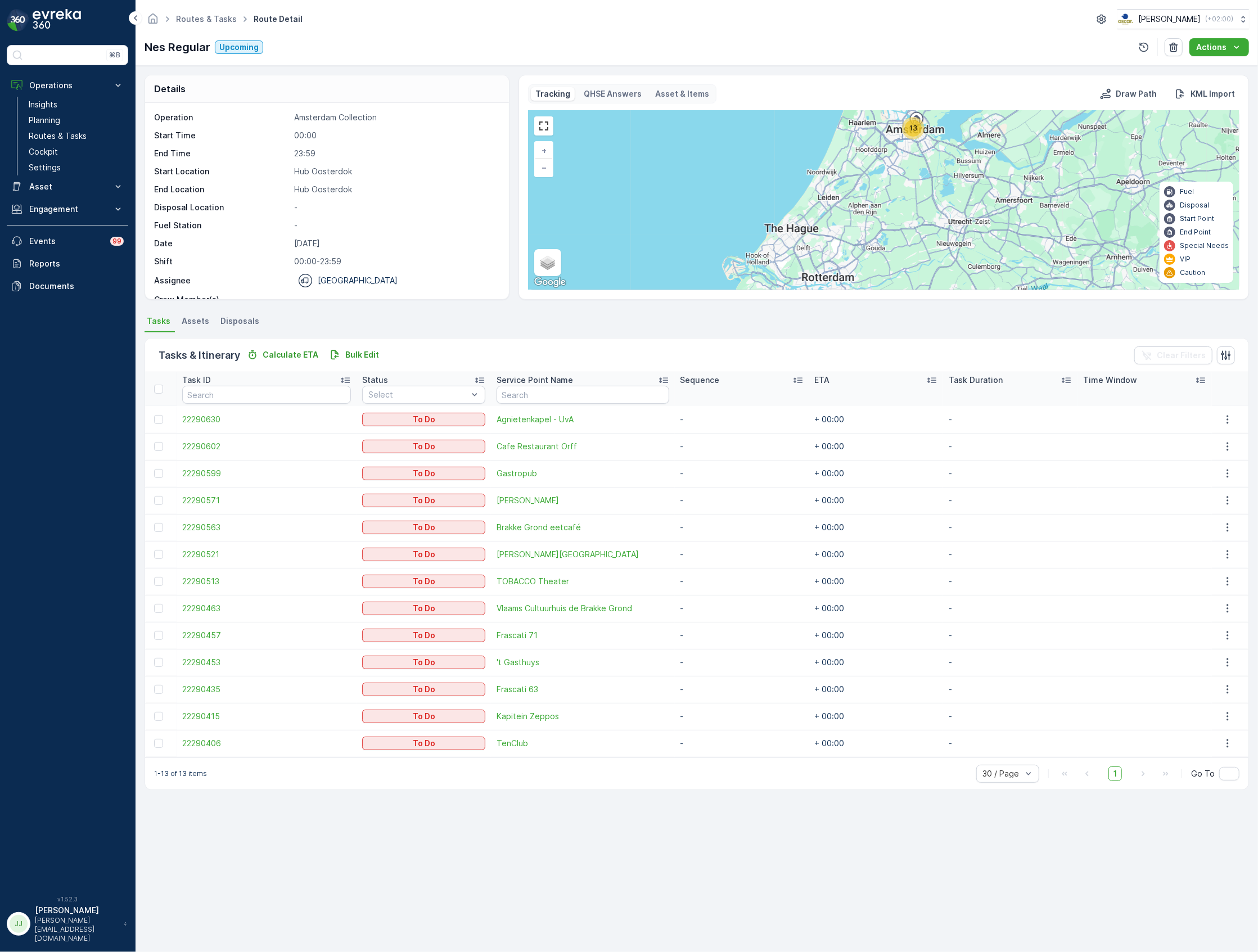
click at [461, 339] on div "Tasks & Itinerary Calculate ETA Bulk Edit Clear Filters" at bounding box center [697, 355] width 1104 height 34
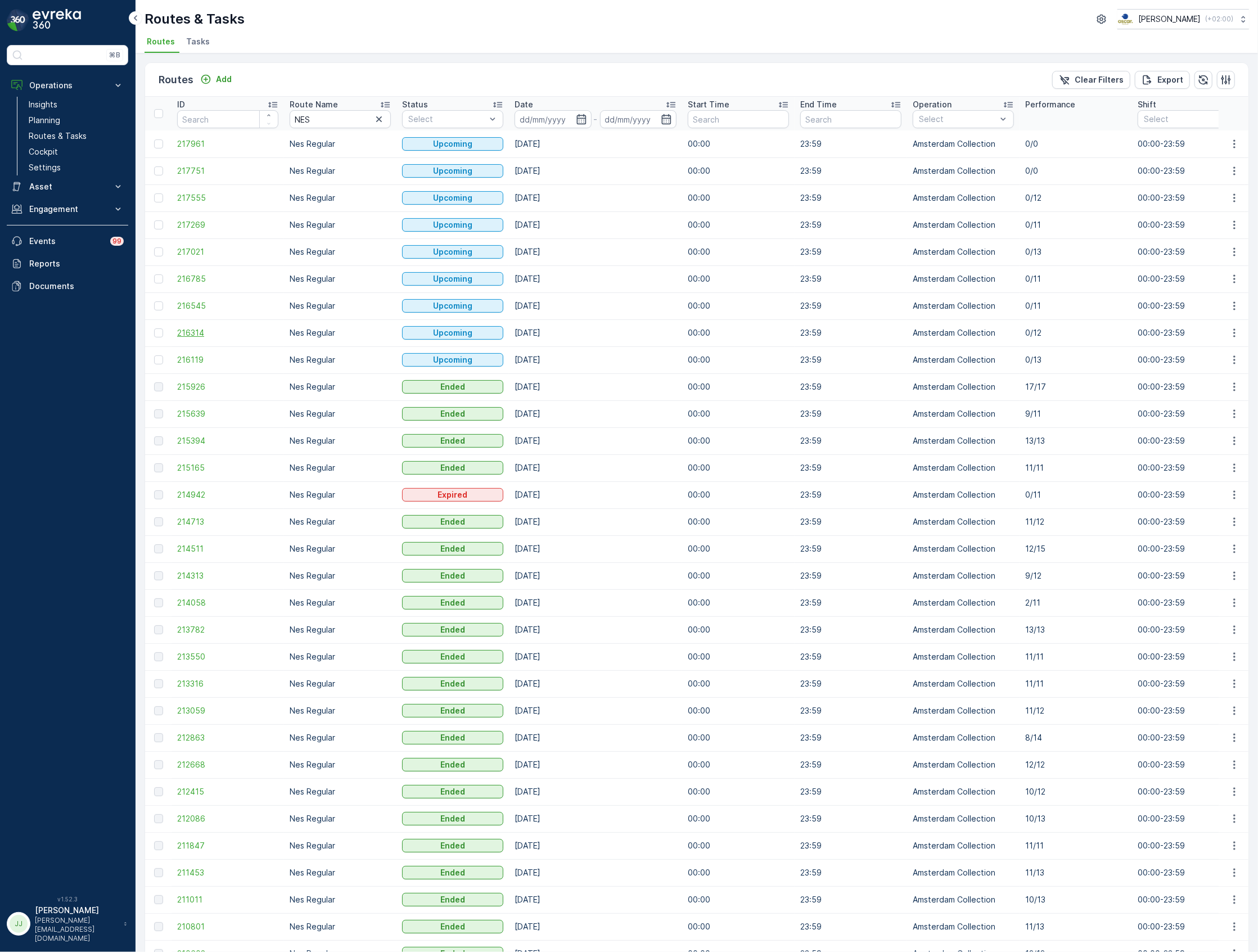
click at [200, 332] on span "216314" at bounding box center [227, 332] width 101 height 11
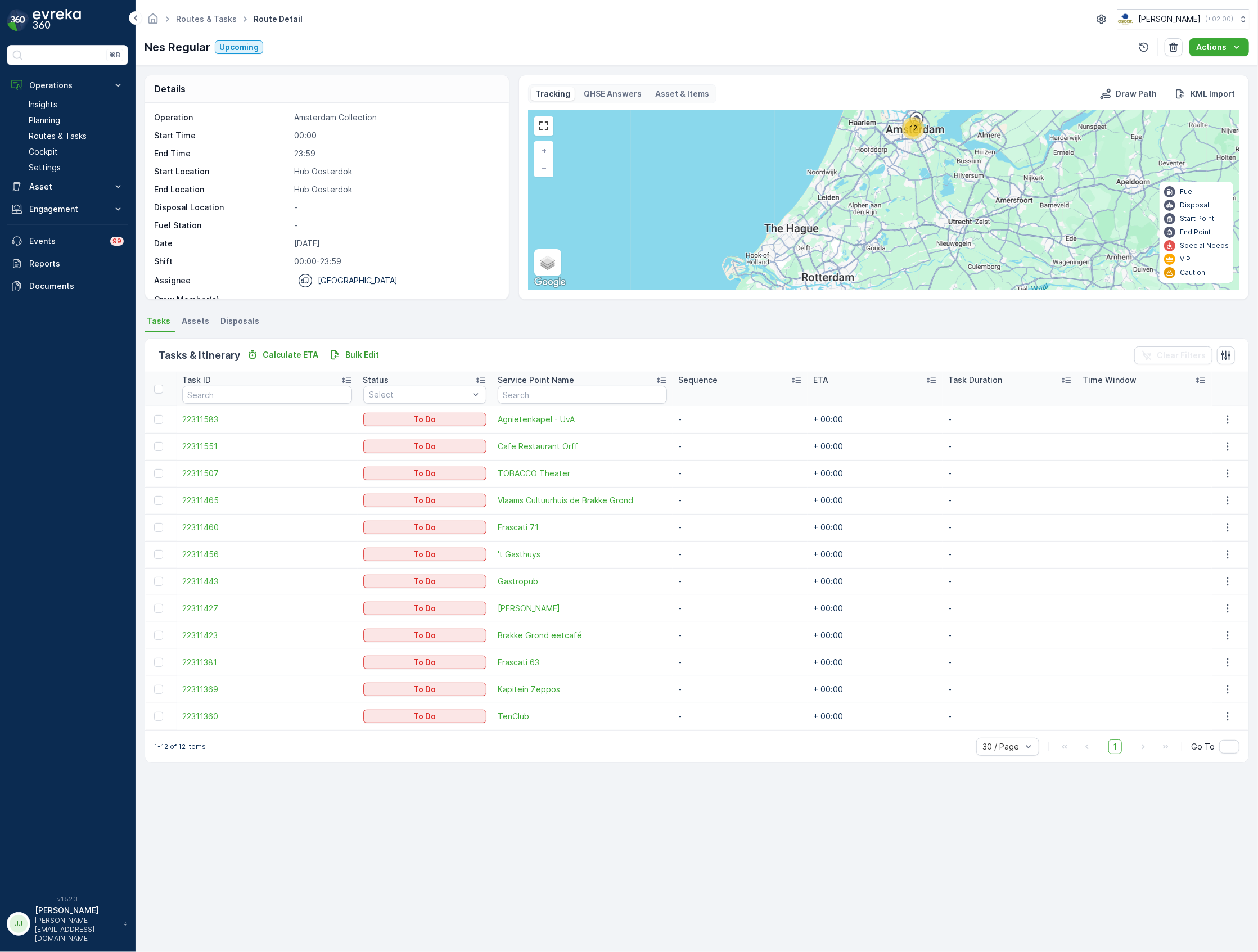
click at [392, 43] on div "Nes Regular Upcoming Actions" at bounding box center [697, 47] width 1104 height 18
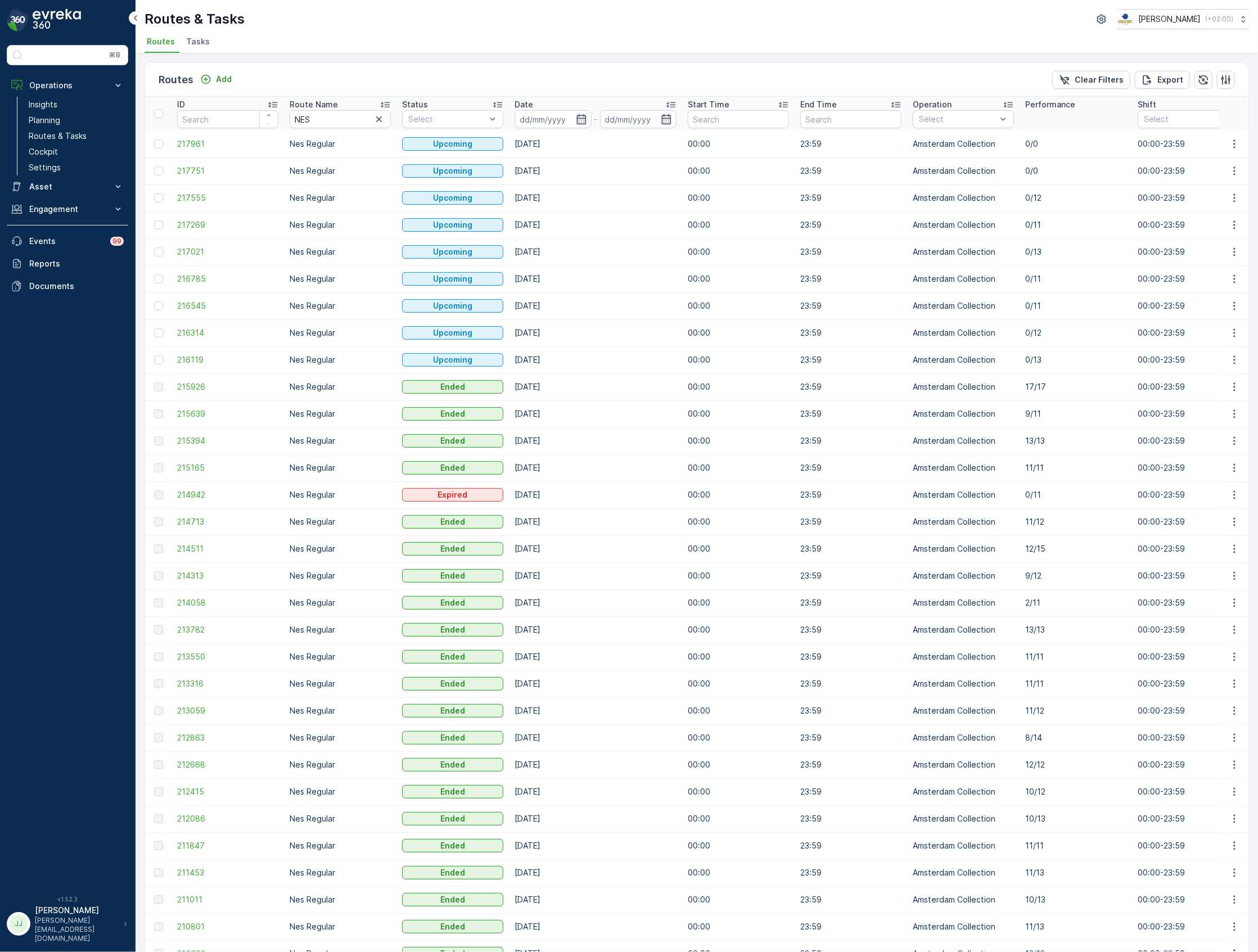
click at [499, 347] on td "Upcoming" at bounding box center [452, 359] width 112 height 27
drag, startPoint x: 518, startPoint y: 358, endPoint x: 534, endPoint y: 342, distance: 22.6
click at [536, 356] on td "16.10.2025" at bounding box center [596, 359] width 174 height 27
drag, startPoint x: 527, startPoint y: 332, endPoint x: 561, endPoint y: 334, distance: 34.1
click at [561, 334] on td "17.10.2025" at bounding box center [596, 332] width 174 height 27
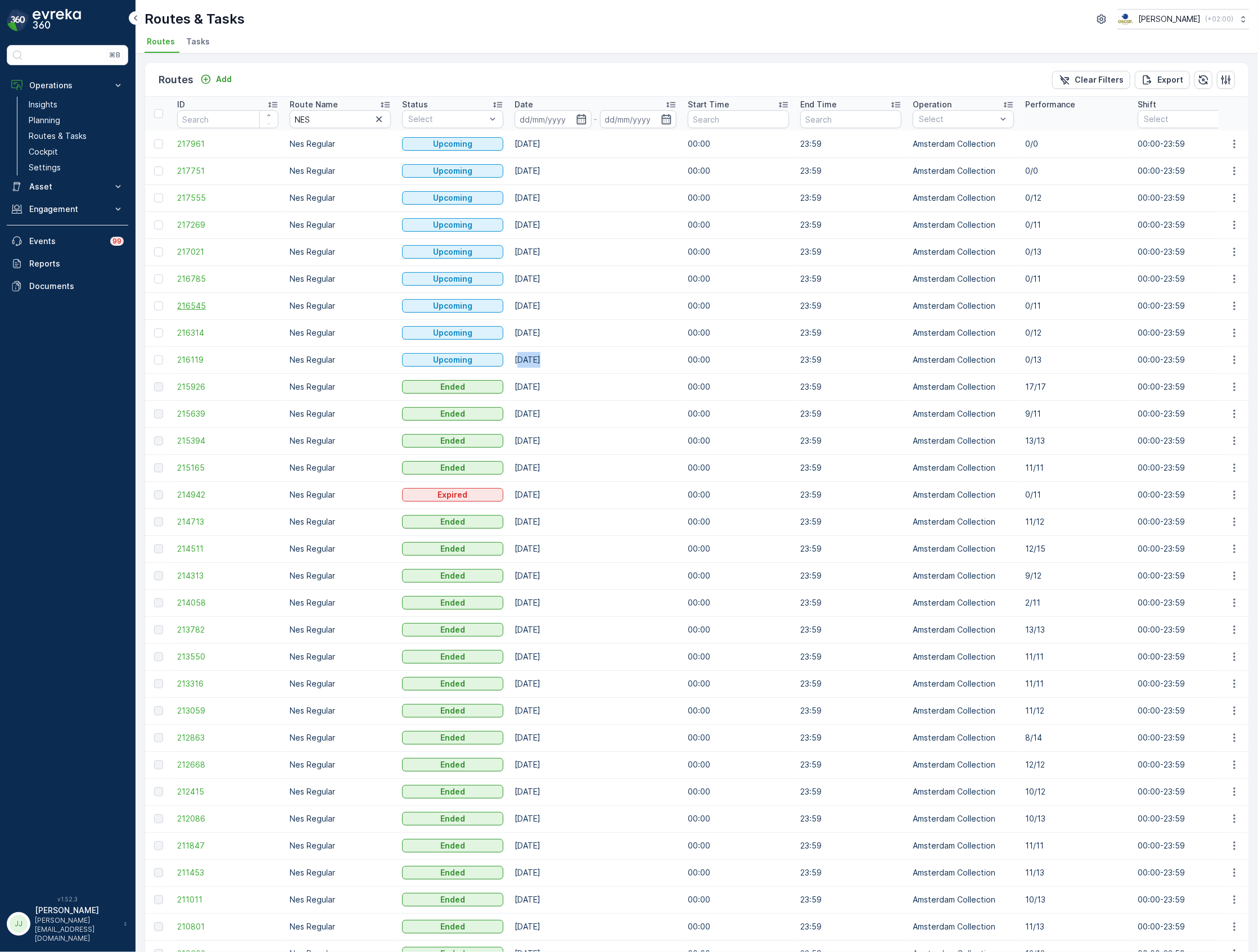
click at [203, 306] on span "216545" at bounding box center [227, 306] width 101 height 11
drag, startPoint x: 357, startPoint y: 118, endPoint x: 245, endPoint y: 119, distance: 112.0
click at [245, 119] on tr "ID Route Name NES Status Select Date - Start Time End Time Operation Select Per…" at bounding box center [1272, 114] width 2255 height 34
type input "Rokin"
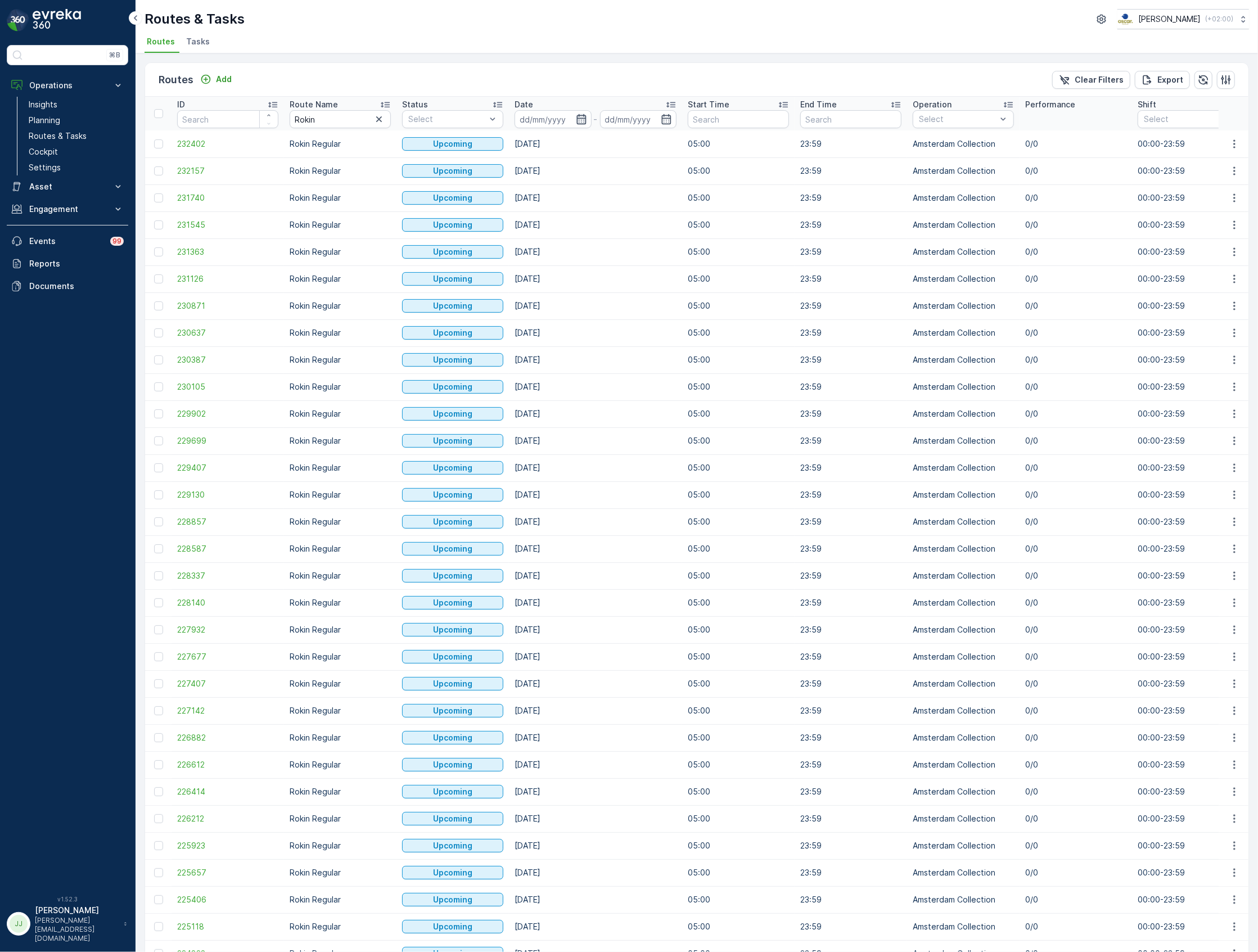
click at [579, 116] on icon "button" at bounding box center [581, 119] width 10 height 10
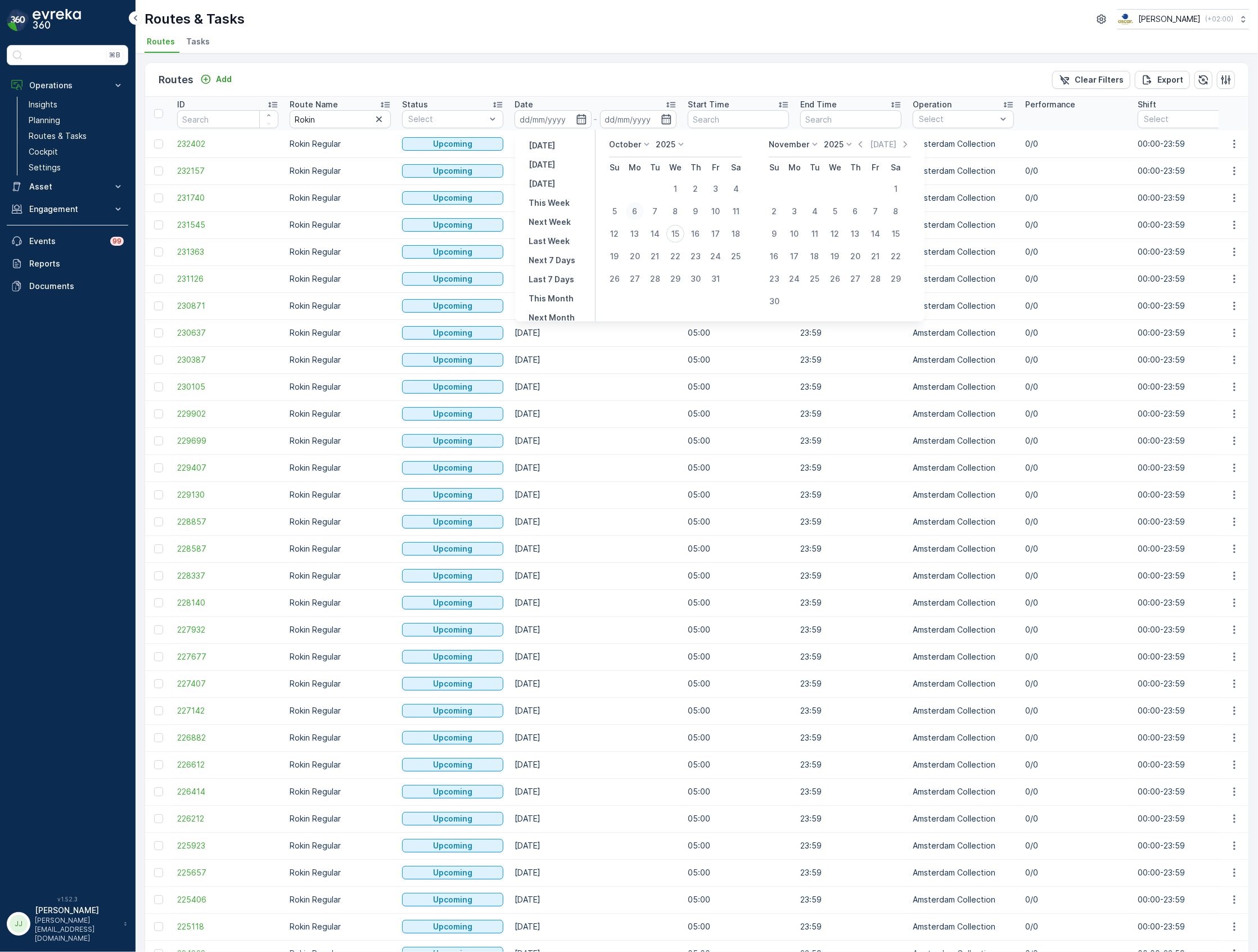
click at [635, 207] on div "6" at bounding box center [635, 211] width 18 height 18
type input "06.10.2025"
click at [615, 253] on div "19" at bounding box center [615, 256] width 18 height 18
type input "19.10.2025"
click at [741, 183] on div "4" at bounding box center [736, 189] width 18 height 18
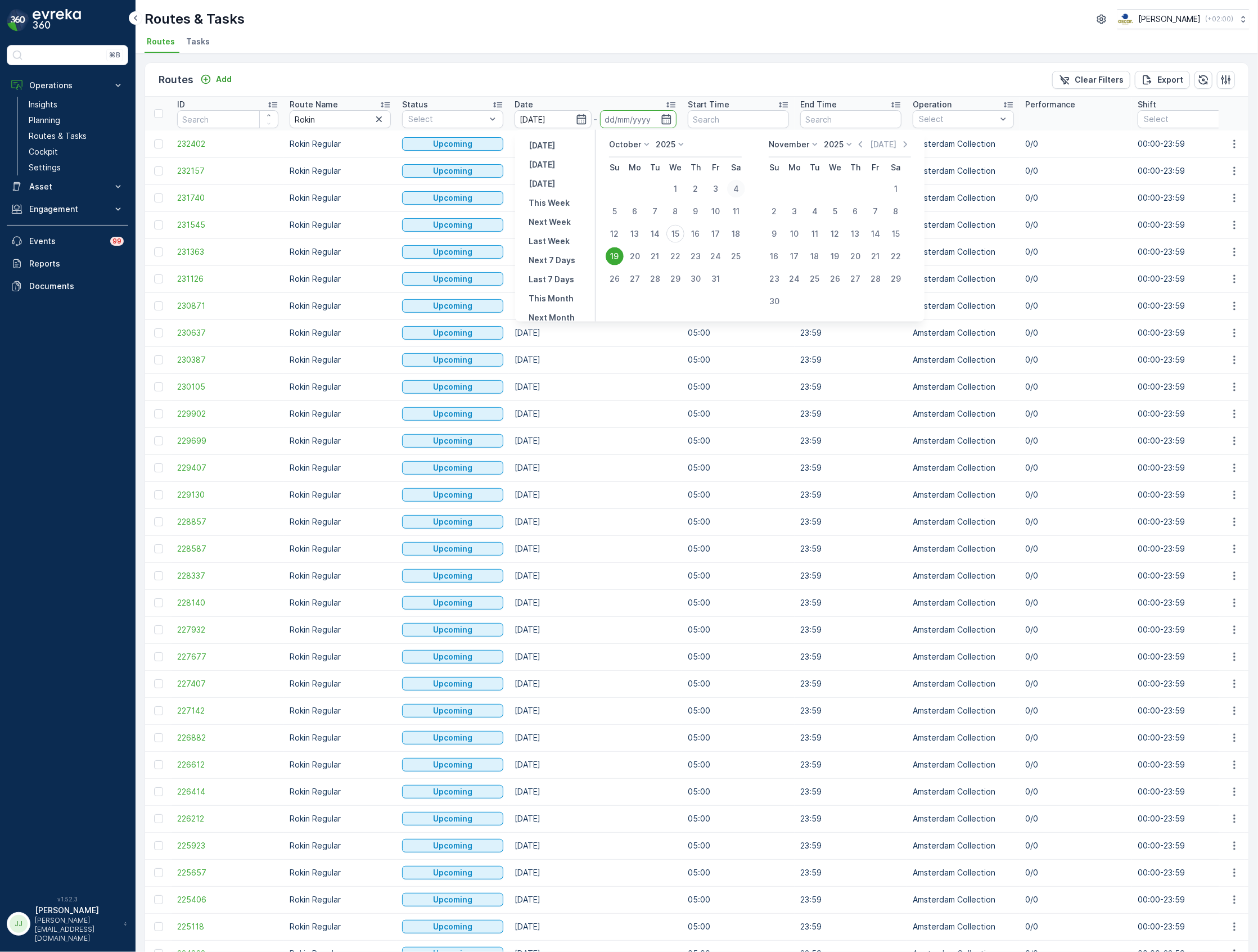
type input "04.10.2025"
click at [638, 211] on div "6" at bounding box center [635, 211] width 18 height 18
type input "06.10.2025"
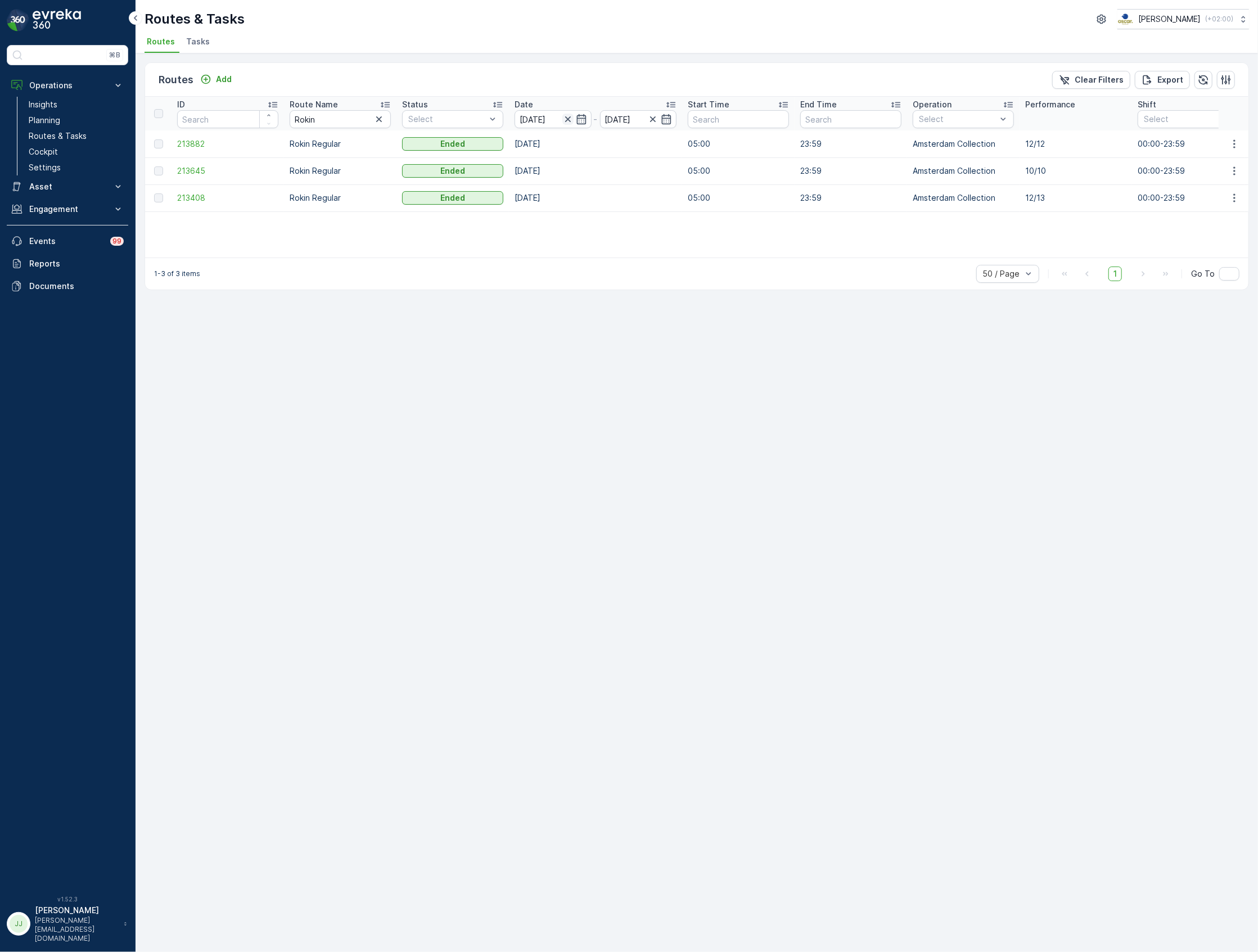
click at [572, 117] on icon "button" at bounding box center [568, 119] width 11 height 11
click at [583, 118] on icon "button" at bounding box center [581, 119] width 10 height 10
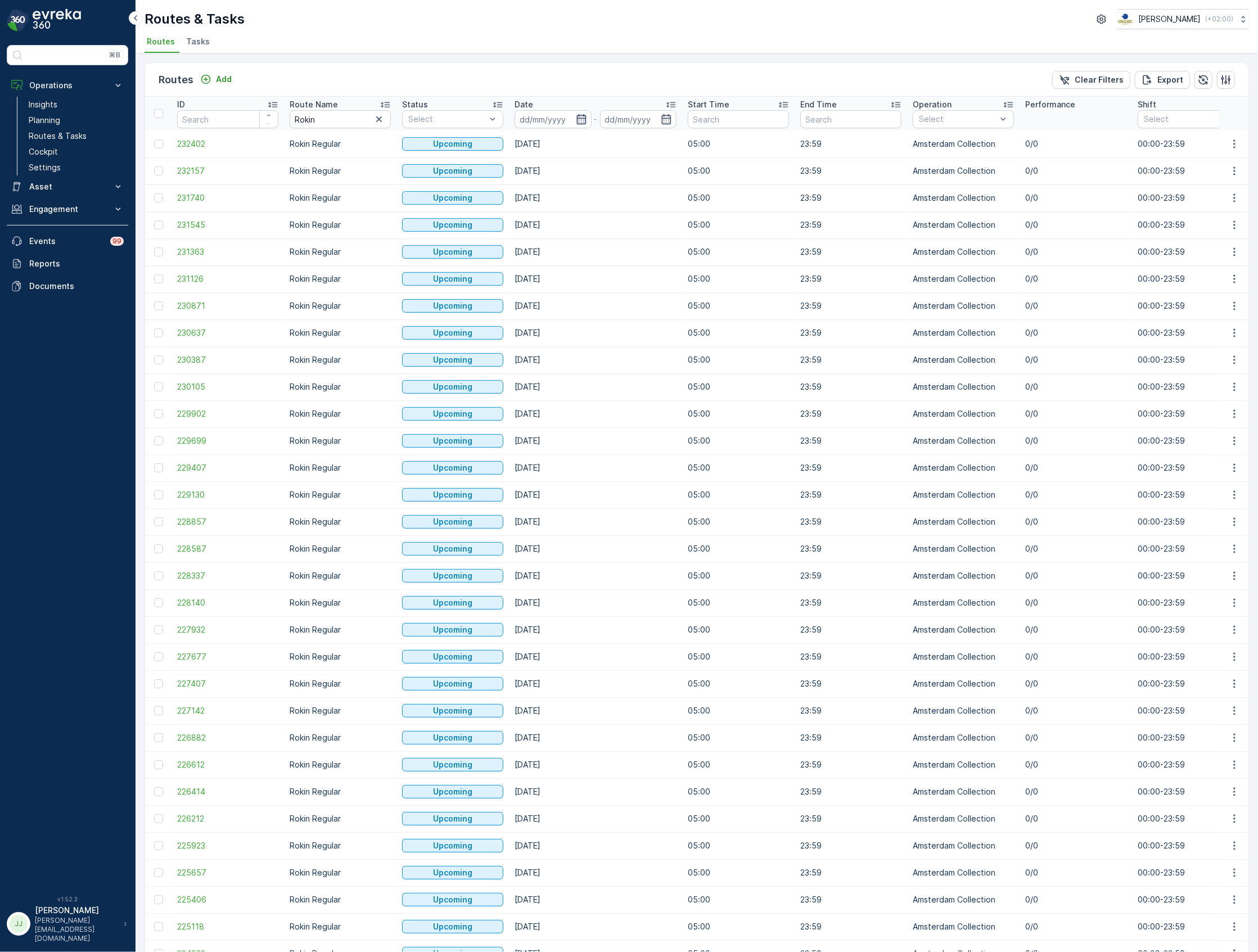
click at [579, 119] on icon "button" at bounding box center [582, 119] width 11 height 11
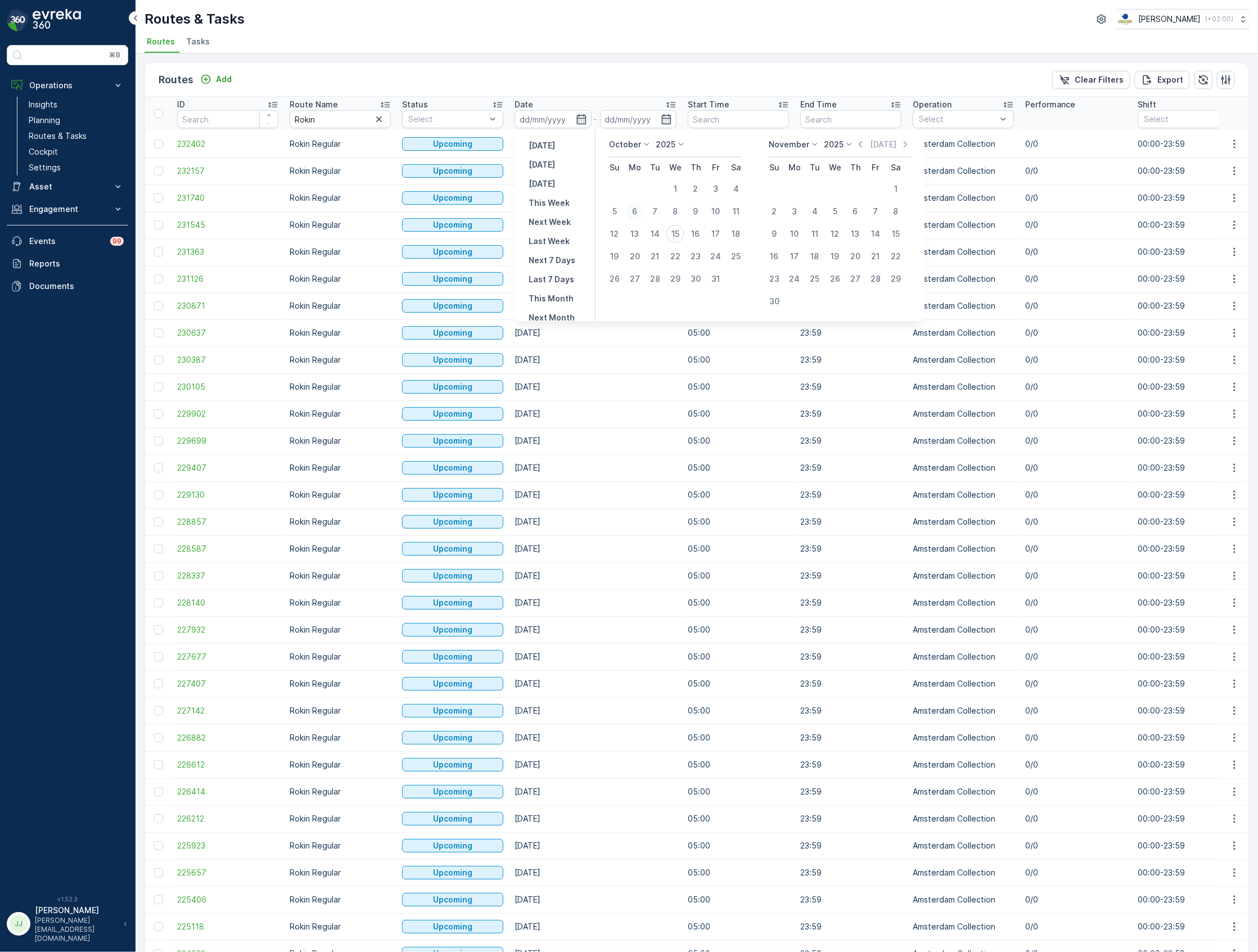
click at [632, 210] on div "6" at bounding box center [635, 211] width 18 height 18
type input "06.10.2025"
click at [613, 257] on div "19" at bounding box center [615, 256] width 18 height 18
type input "19.10.2025"
click at [633, 211] on div "6" at bounding box center [635, 211] width 18 height 18
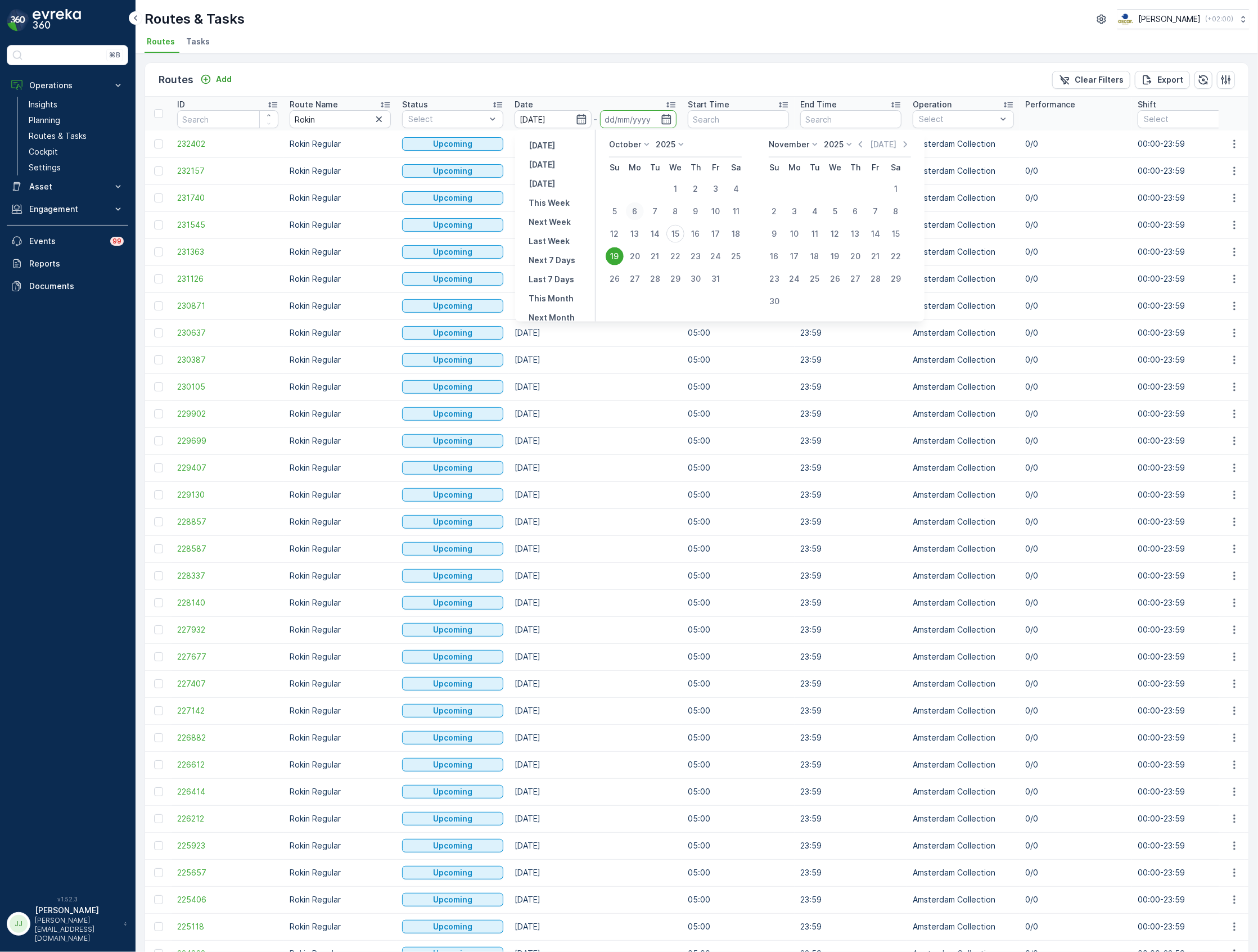
type input "06.10.2025"
click at [617, 251] on div "19" at bounding box center [615, 256] width 18 height 18
type input "19.10.2025"
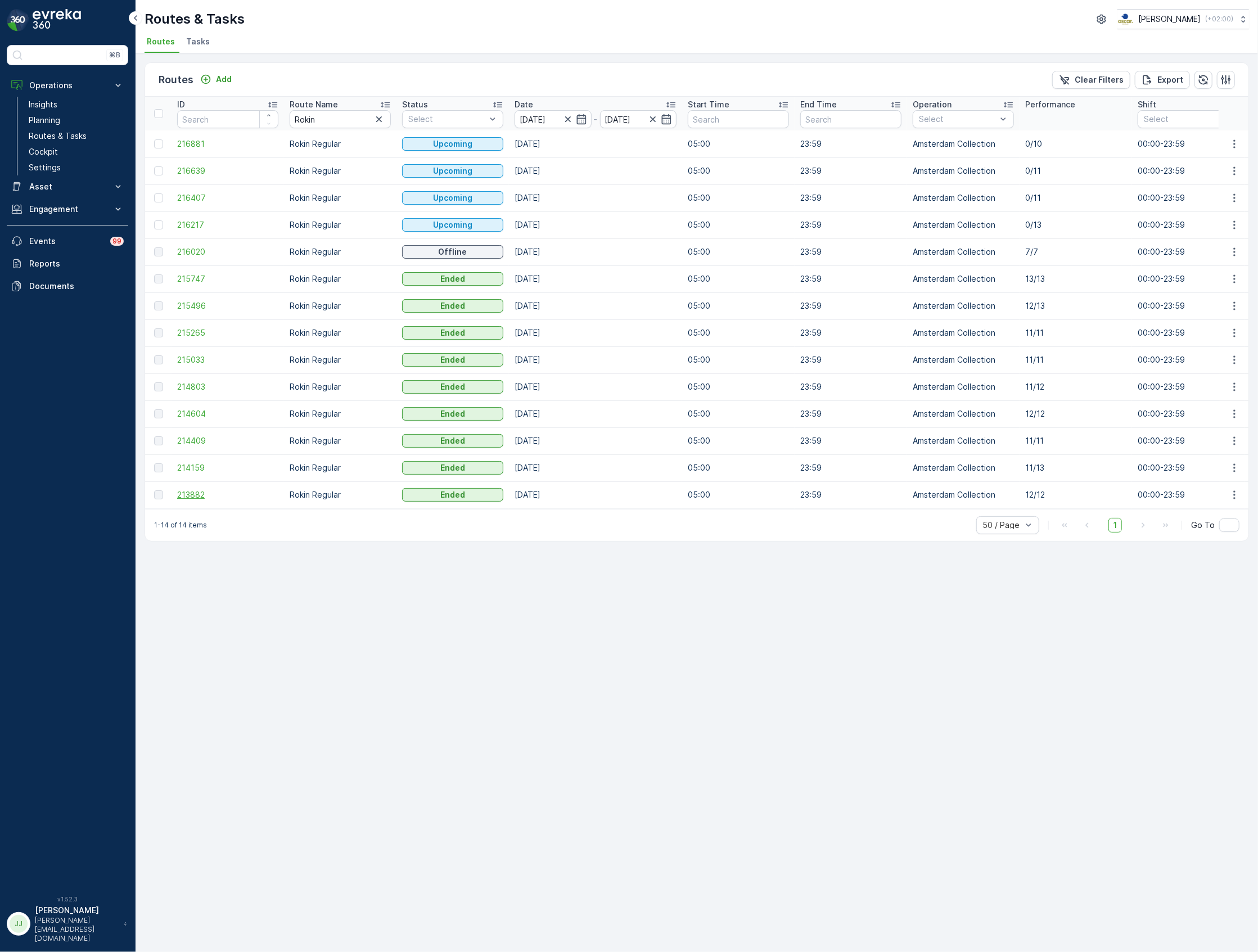
click at [196, 496] on span "213882" at bounding box center [227, 495] width 101 height 11
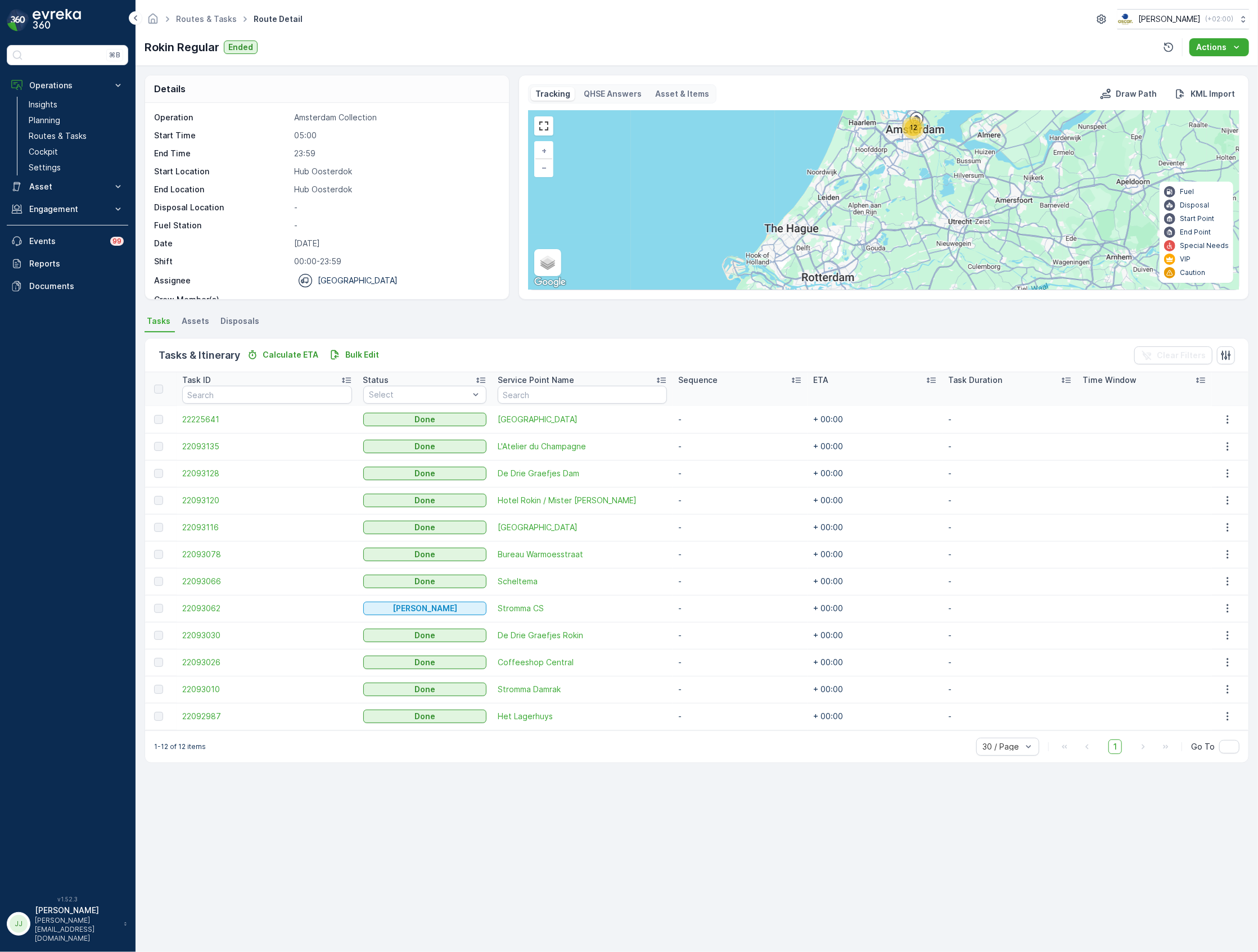
click at [917, 131] on span "12" at bounding box center [914, 127] width 8 height 8
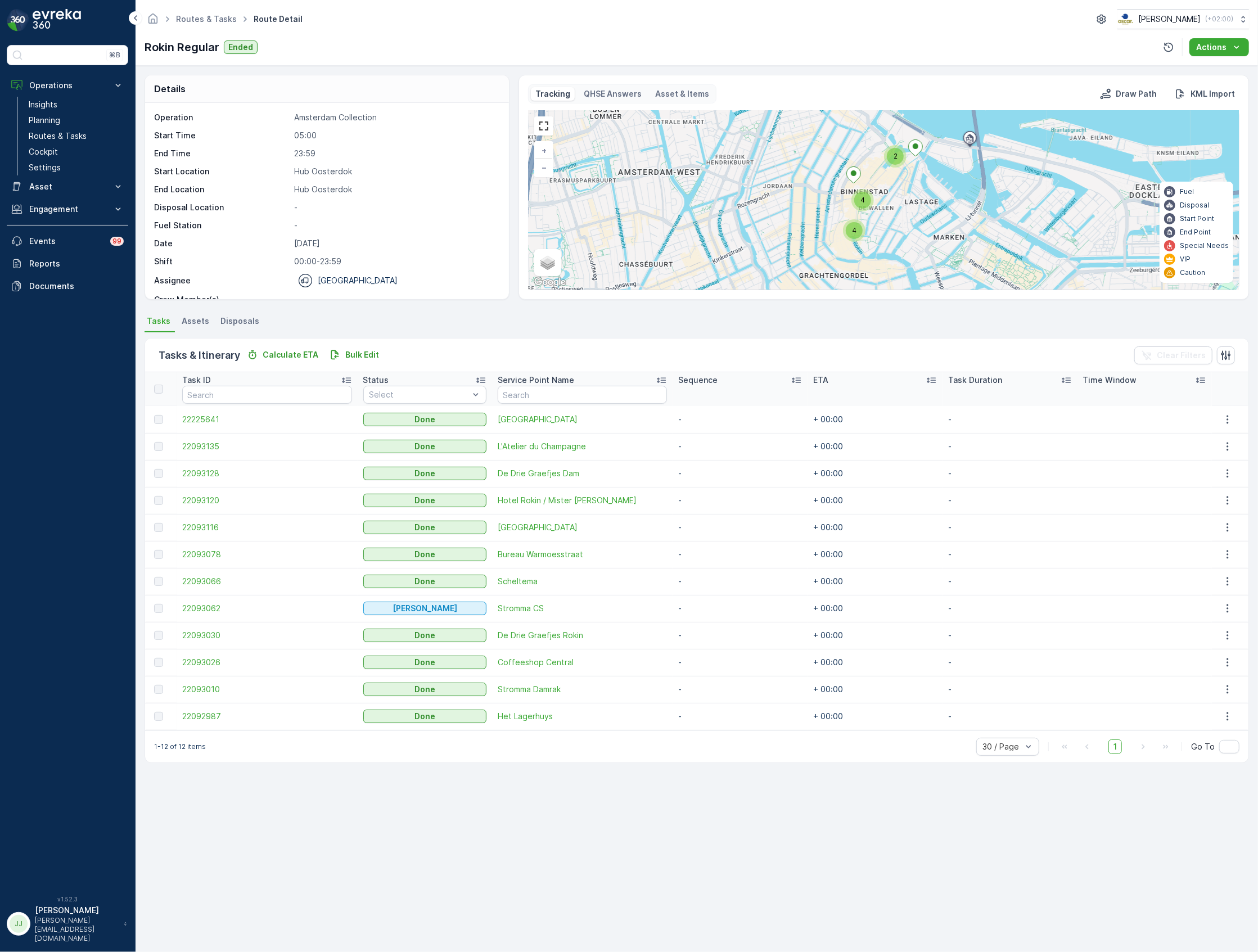
click at [843, 229] on div "4" at bounding box center [855, 231] width 23 height 23
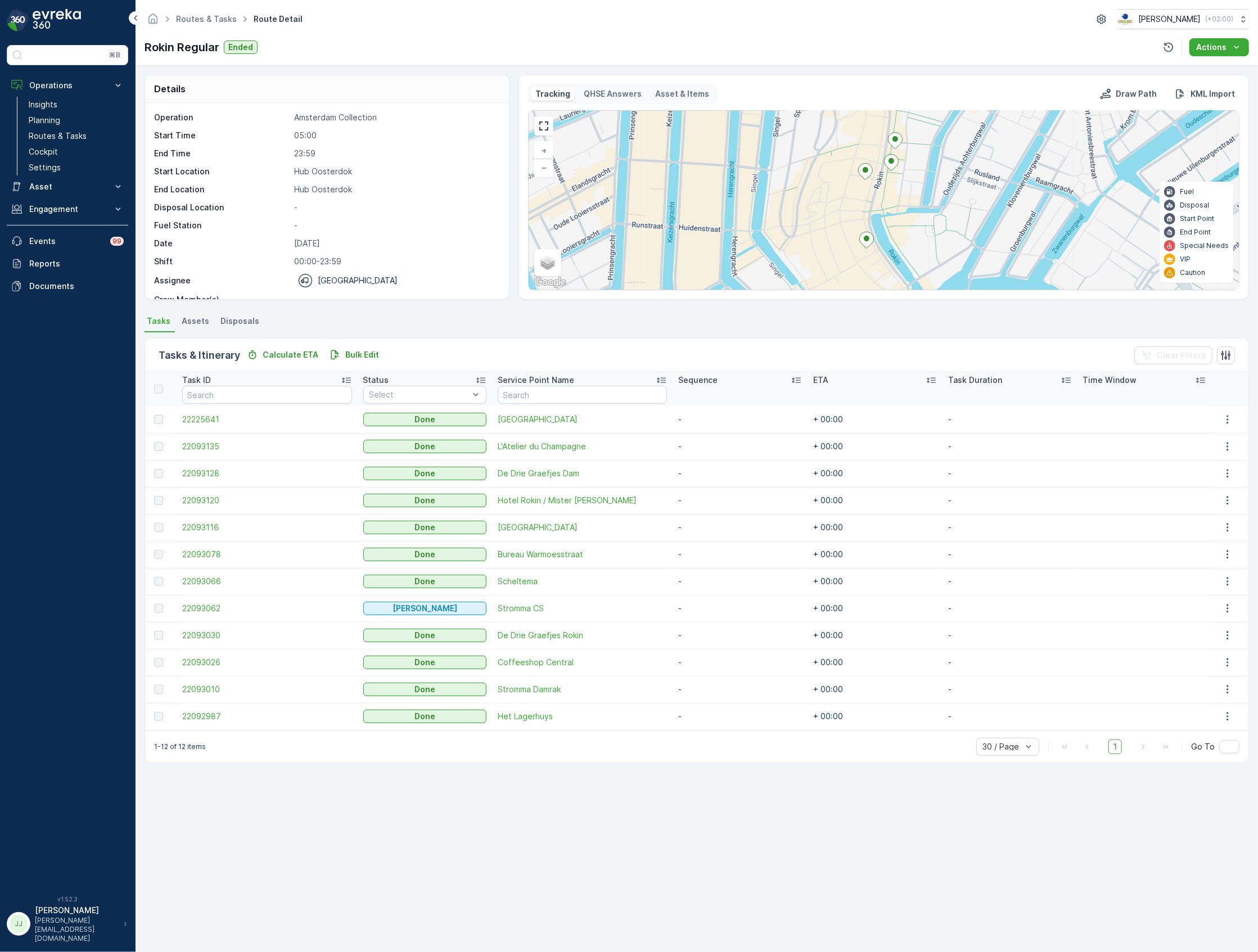
drag, startPoint x: 891, startPoint y: 257, endPoint x: 861, endPoint y: 255, distance: 30.1
click at [861, 255] on div "3 + − Satellite Roadmap Terrain Hybrid Leaflet Keyboard shortcuts Map Data Map …" at bounding box center [884, 200] width 711 height 179
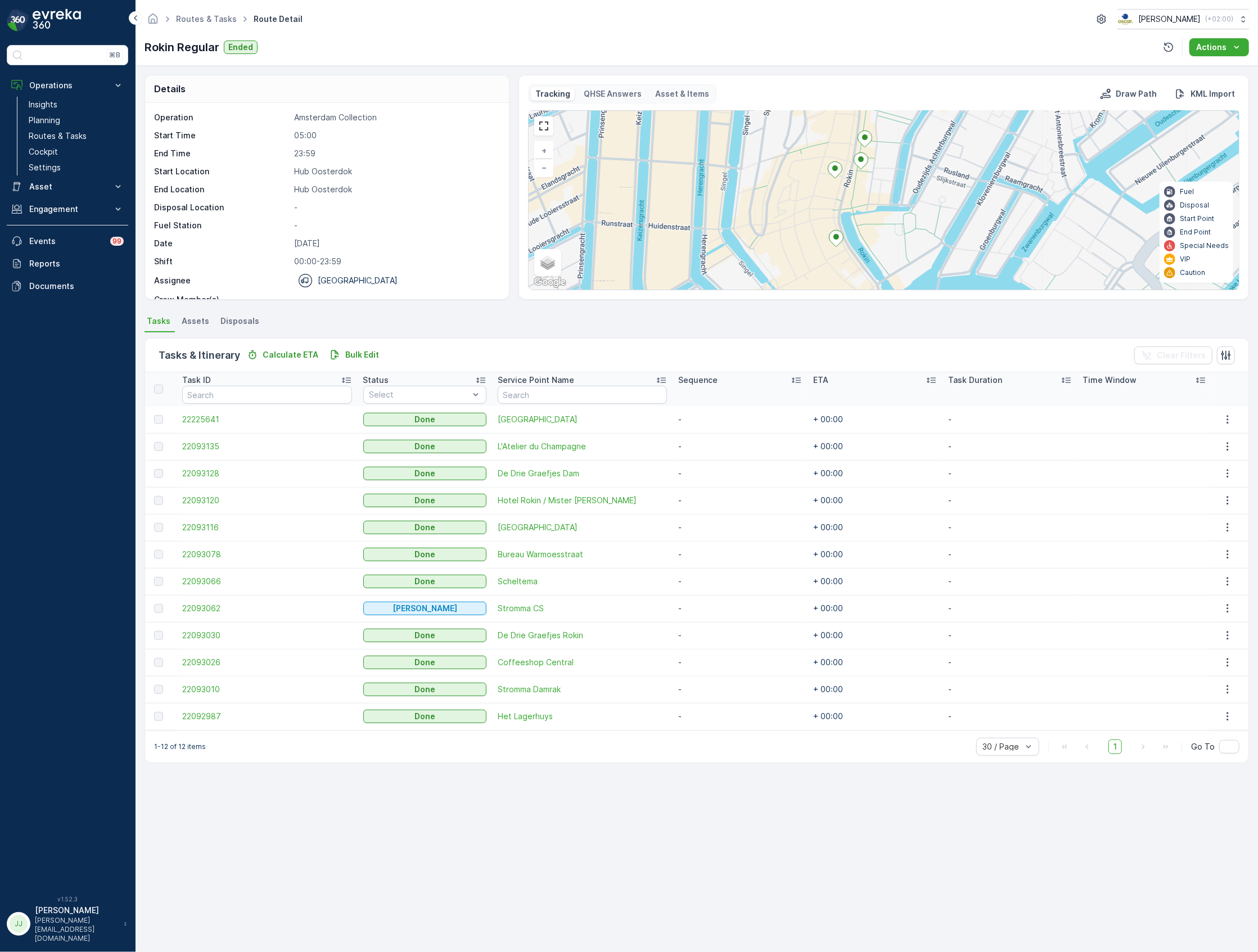
click at [835, 243] on icon at bounding box center [837, 239] width 14 height 17
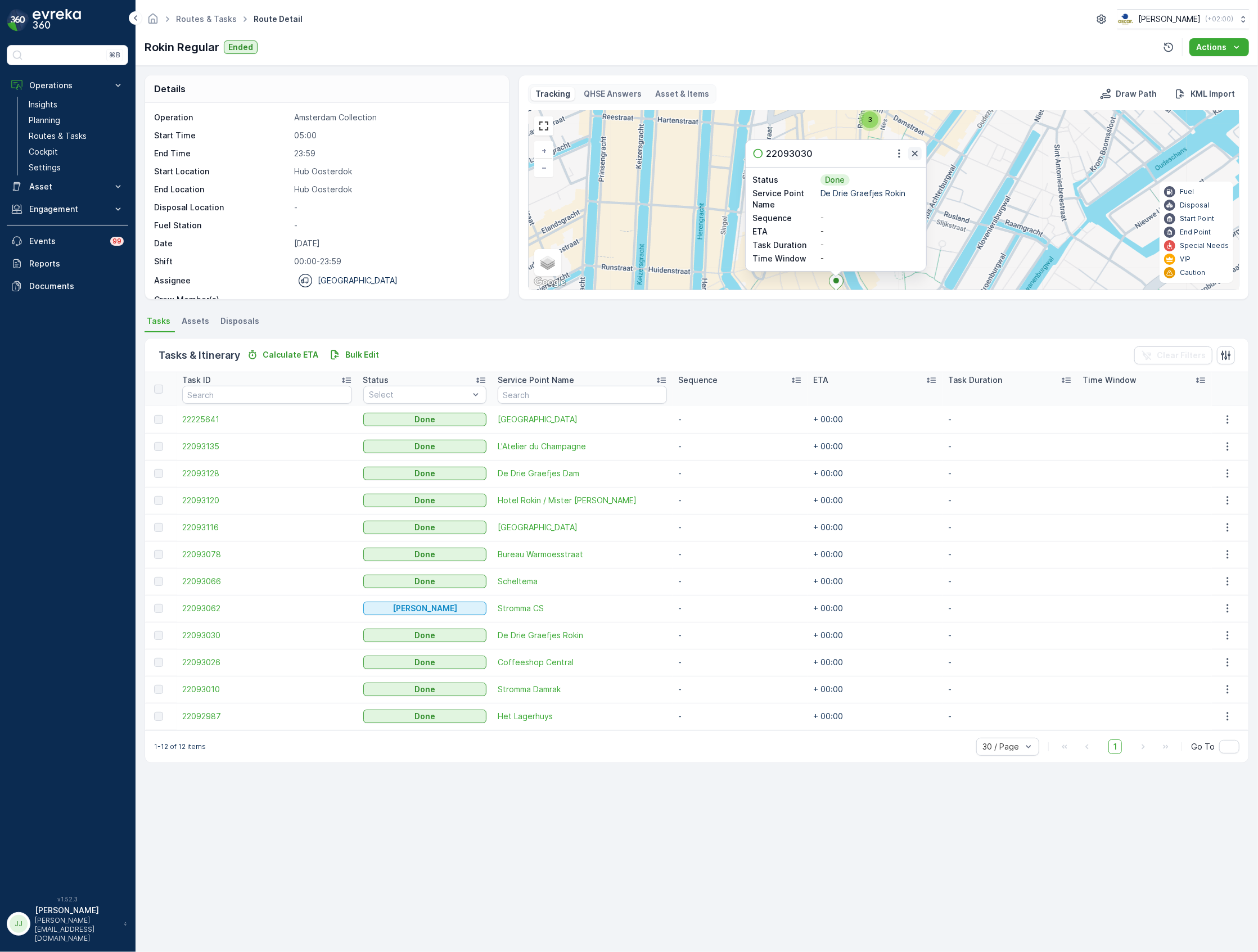
click at [914, 155] on icon "button" at bounding box center [915, 154] width 11 height 11
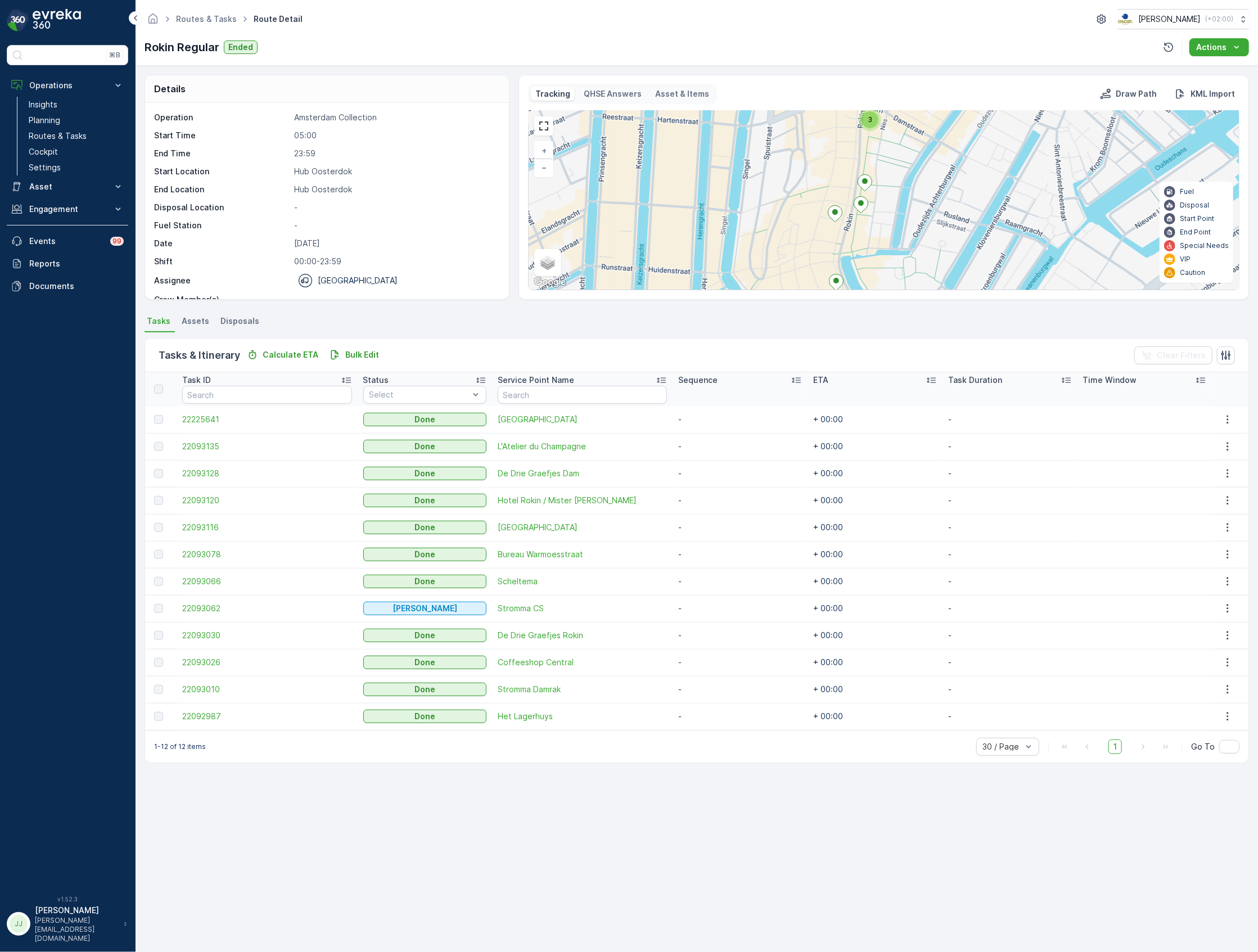
click at [837, 217] on icon at bounding box center [835, 214] width 14 height 17
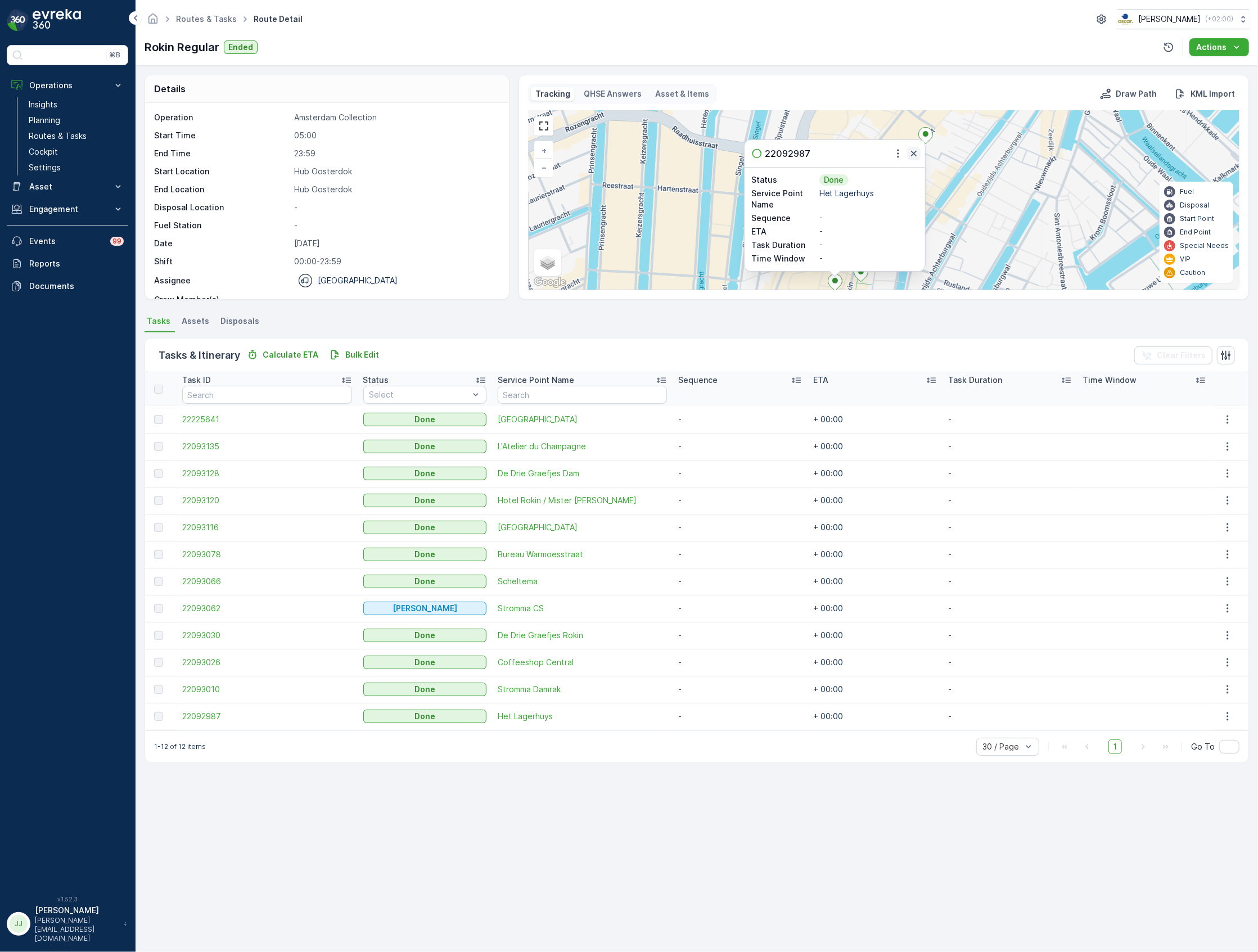
click at [918, 154] on icon "button" at bounding box center [914, 154] width 11 height 11
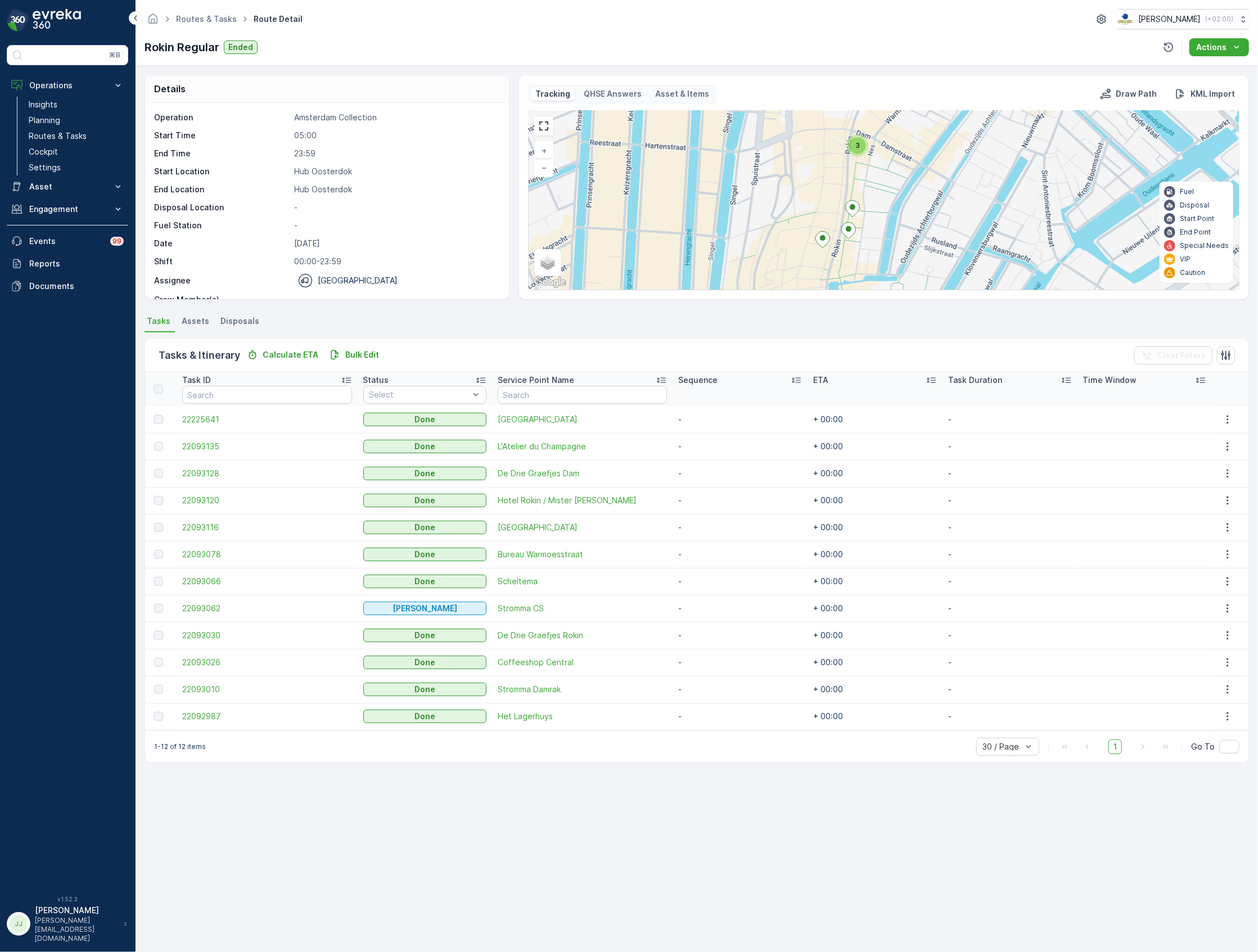
drag, startPoint x: 866, startPoint y: 230, endPoint x: 840, endPoint y: 186, distance: 51.1
click at [846, 201] on icon at bounding box center [853, 209] width 14 height 17
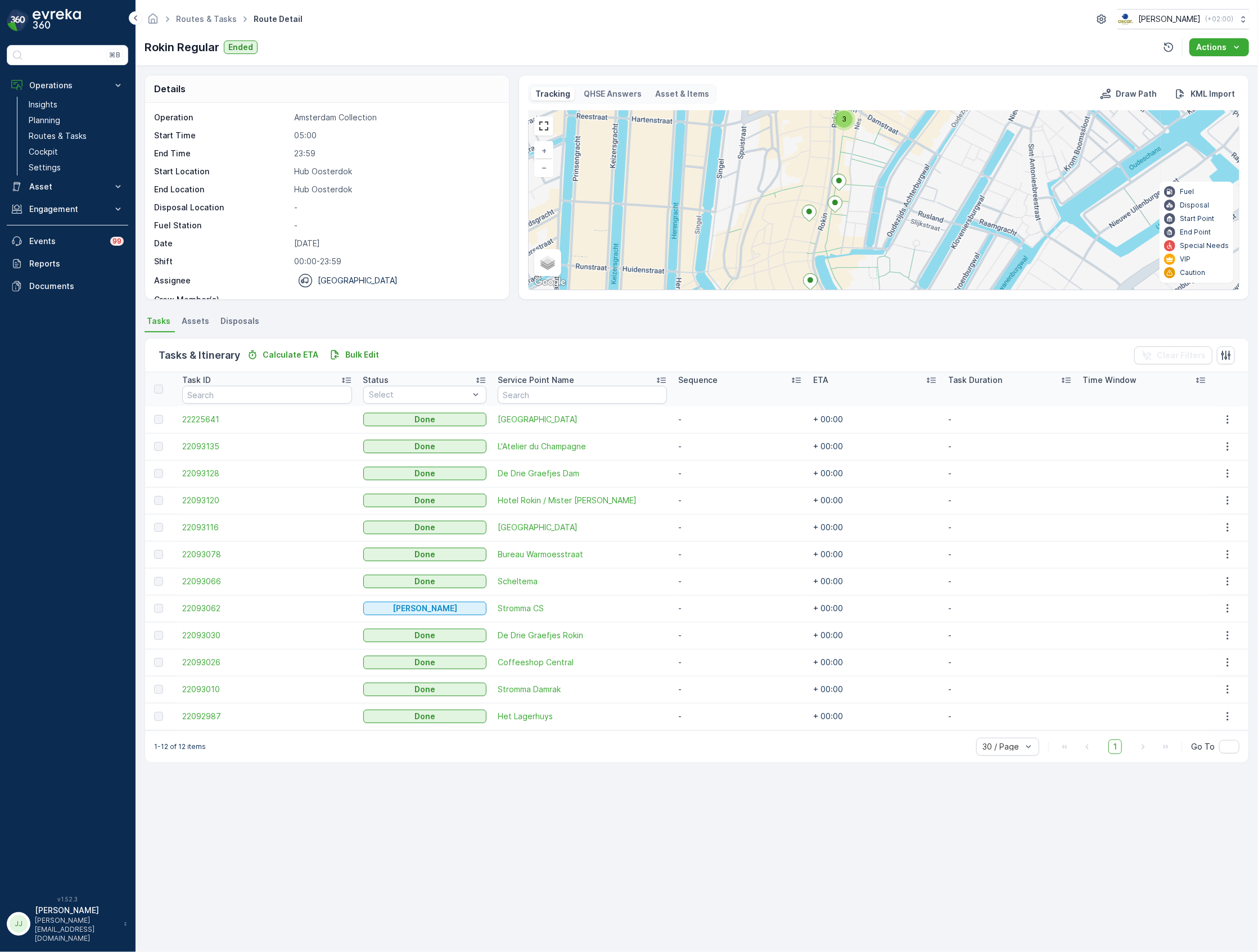
click at [836, 202] on ellipse at bounding box center [835, 202] width 6 height 6
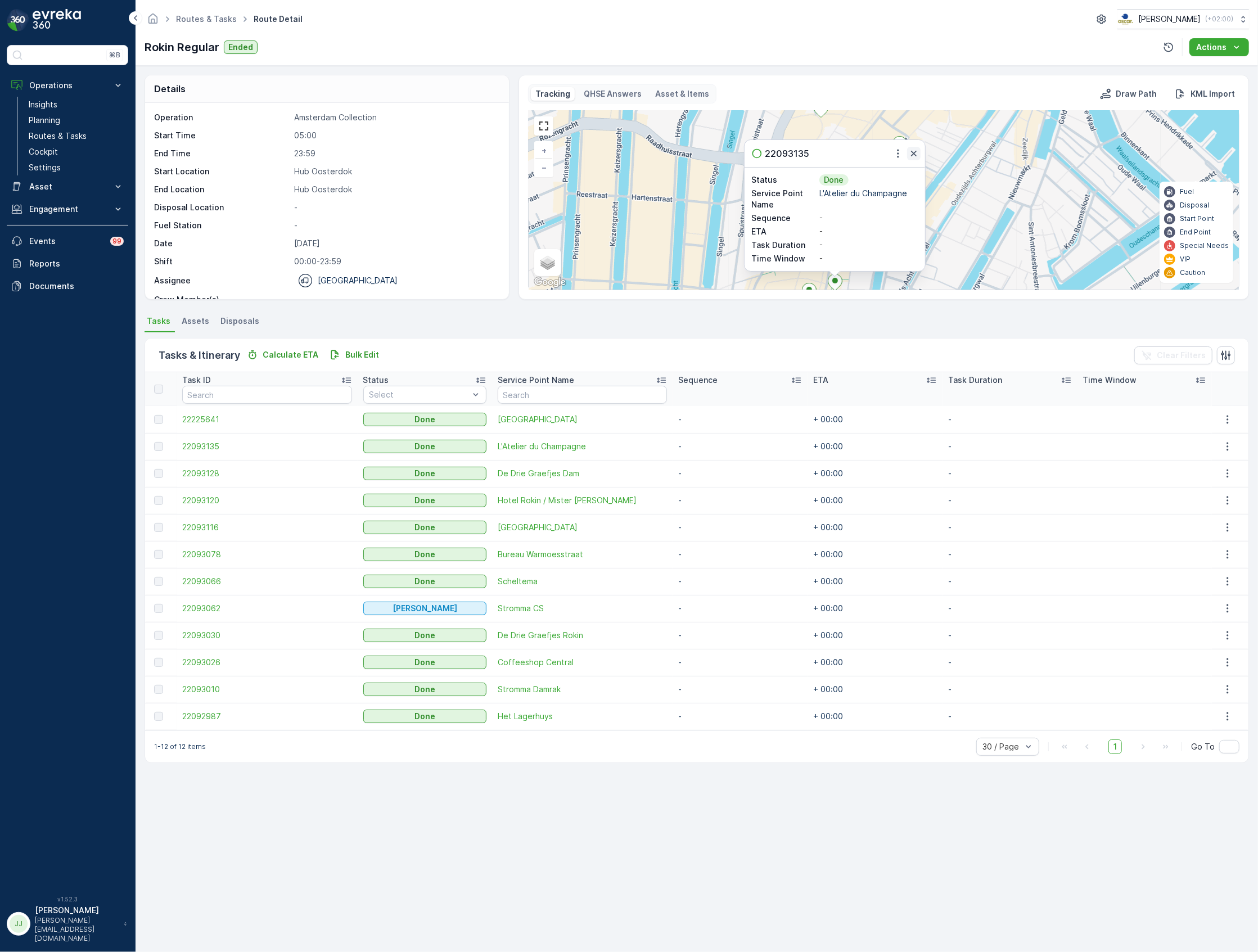
click at [914, 149] on icon "button" at bounding box center [914, 154] width 11 height 11
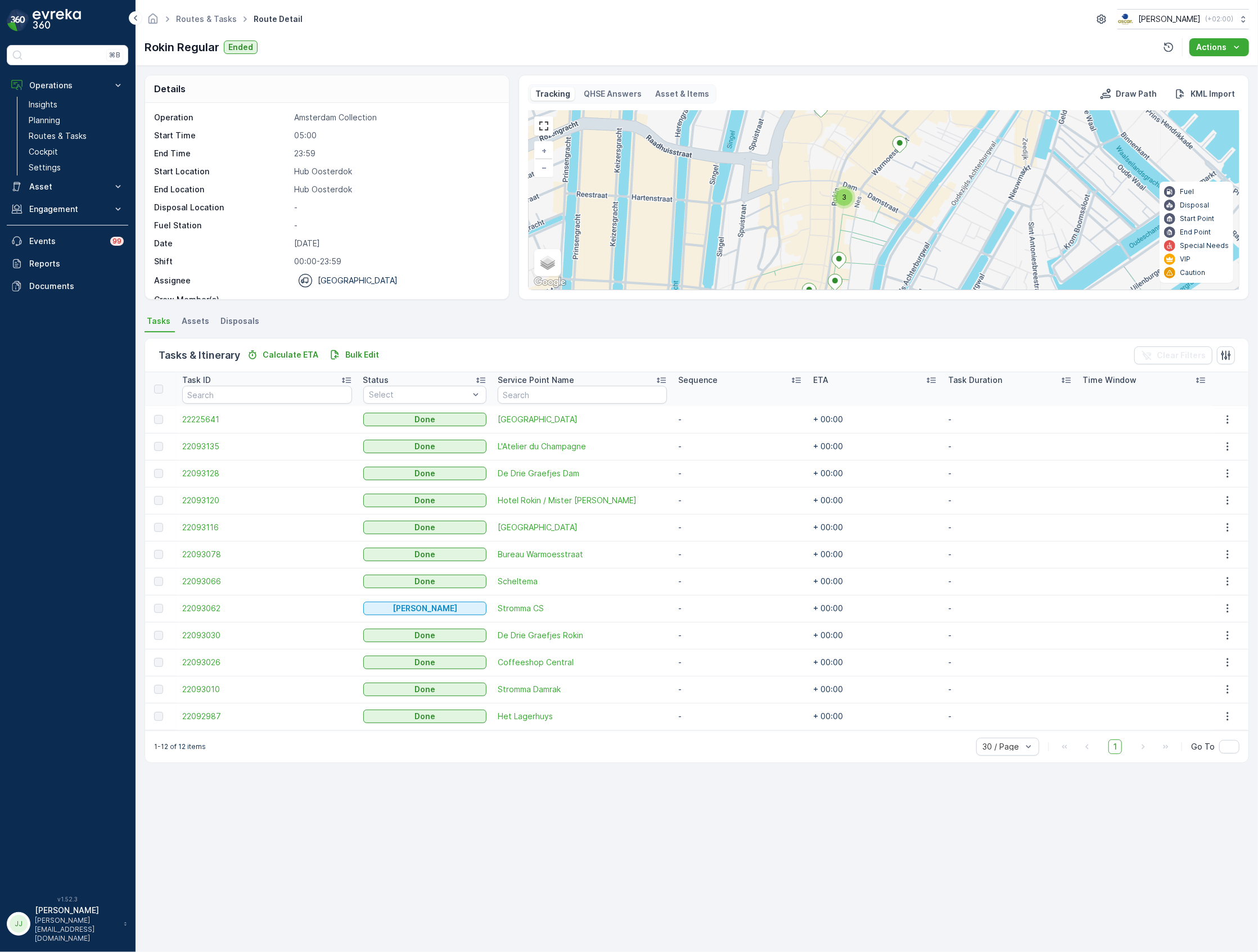
click at [835, 262] on icon at bounding box center [839, 261] width 14 height 17
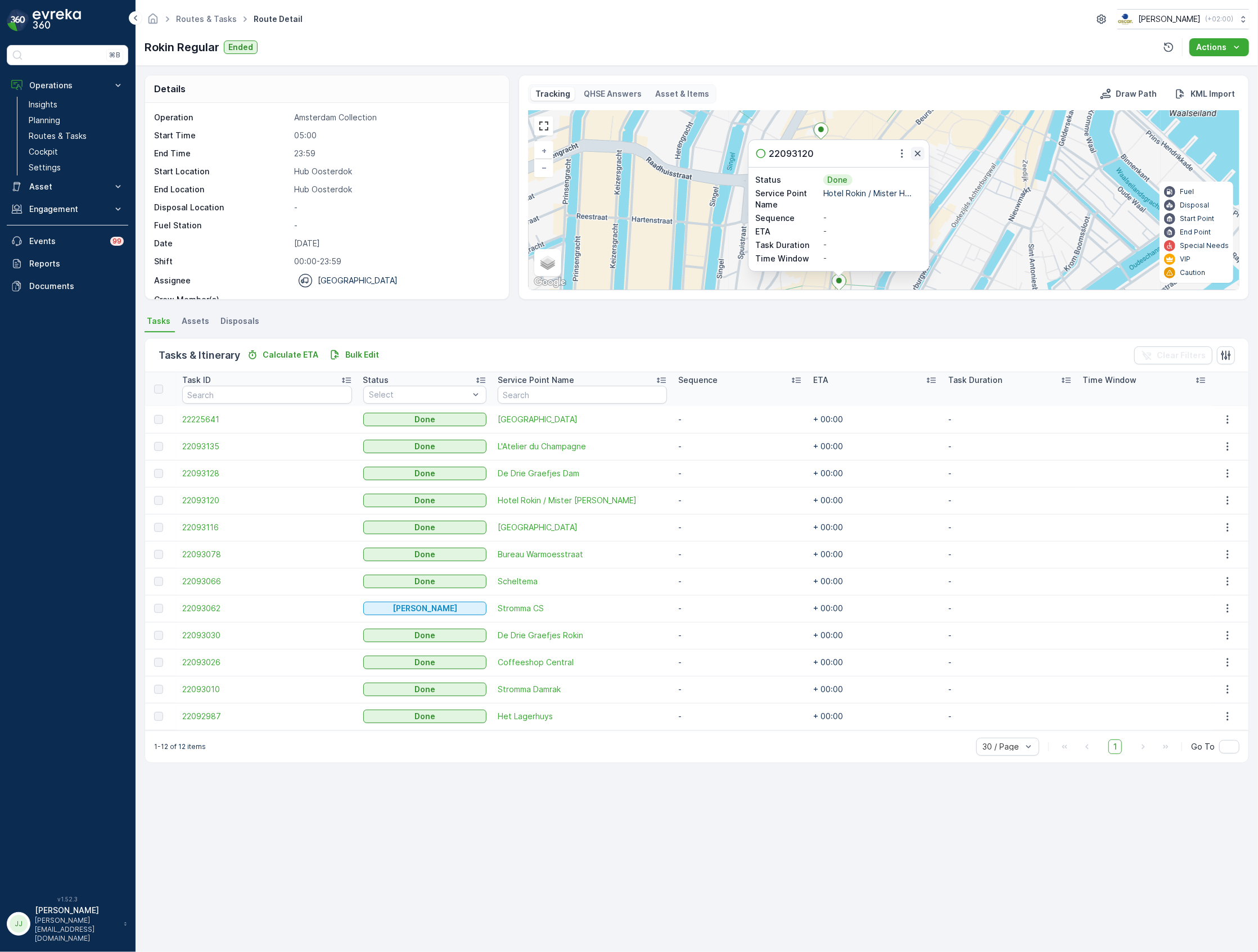
click at [916, 158] on icon "button" at bounding box center [918, 154] width 11 height 11
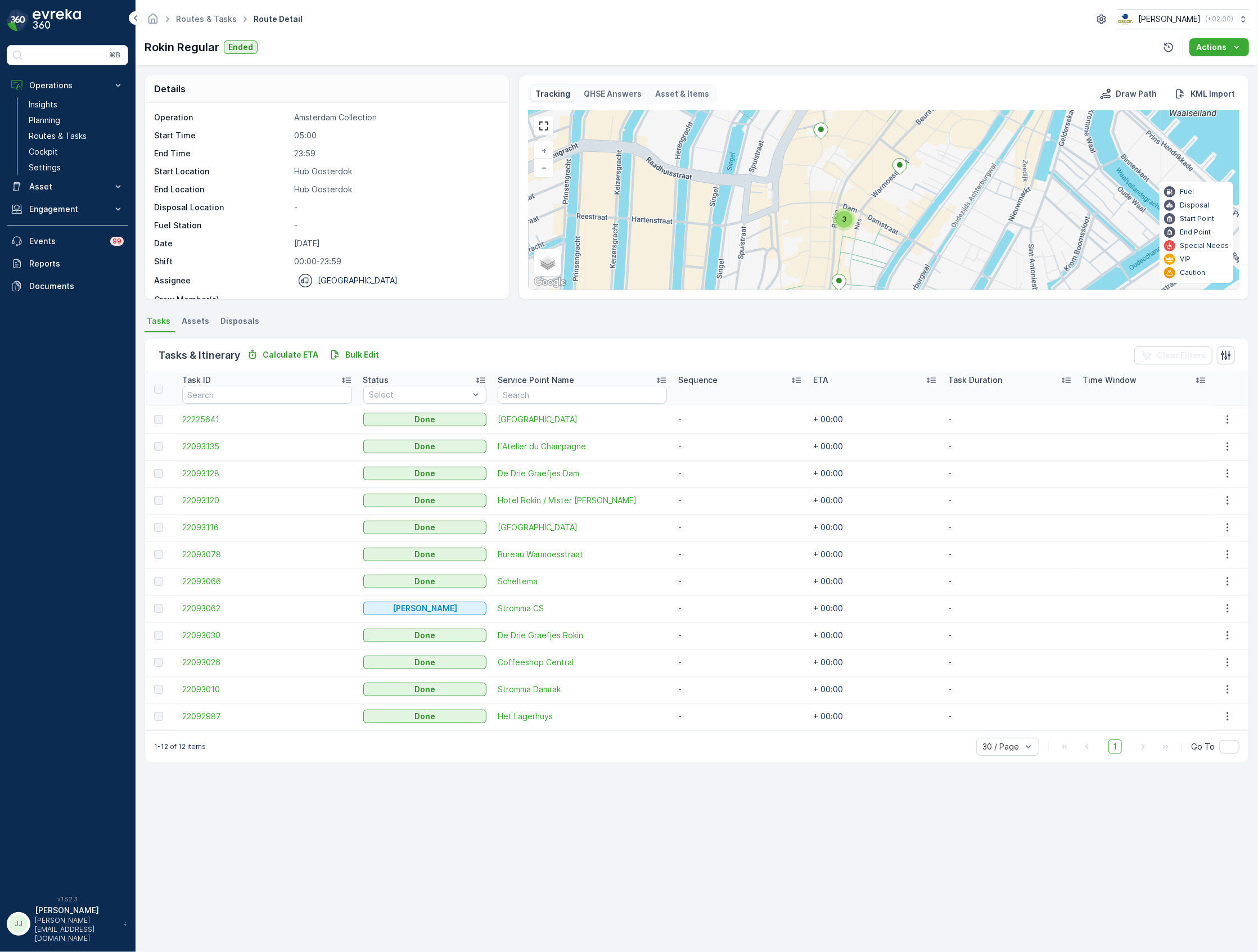
click at [848, 220] on div "3" at bounding box center [844, 219] width 17 height 17
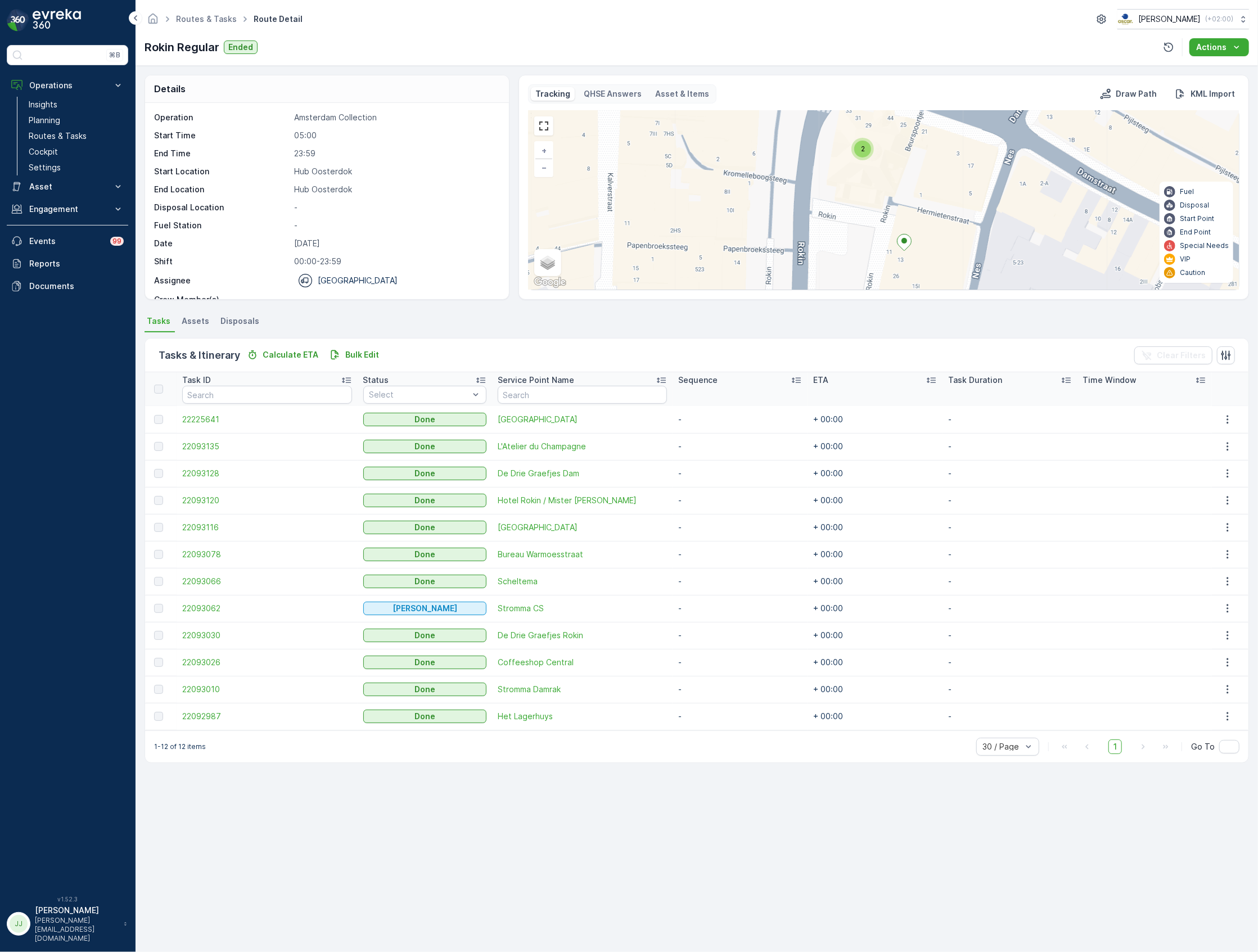
click at [901, 244] on icon at bounding box center [905, 243] width 14 height 17
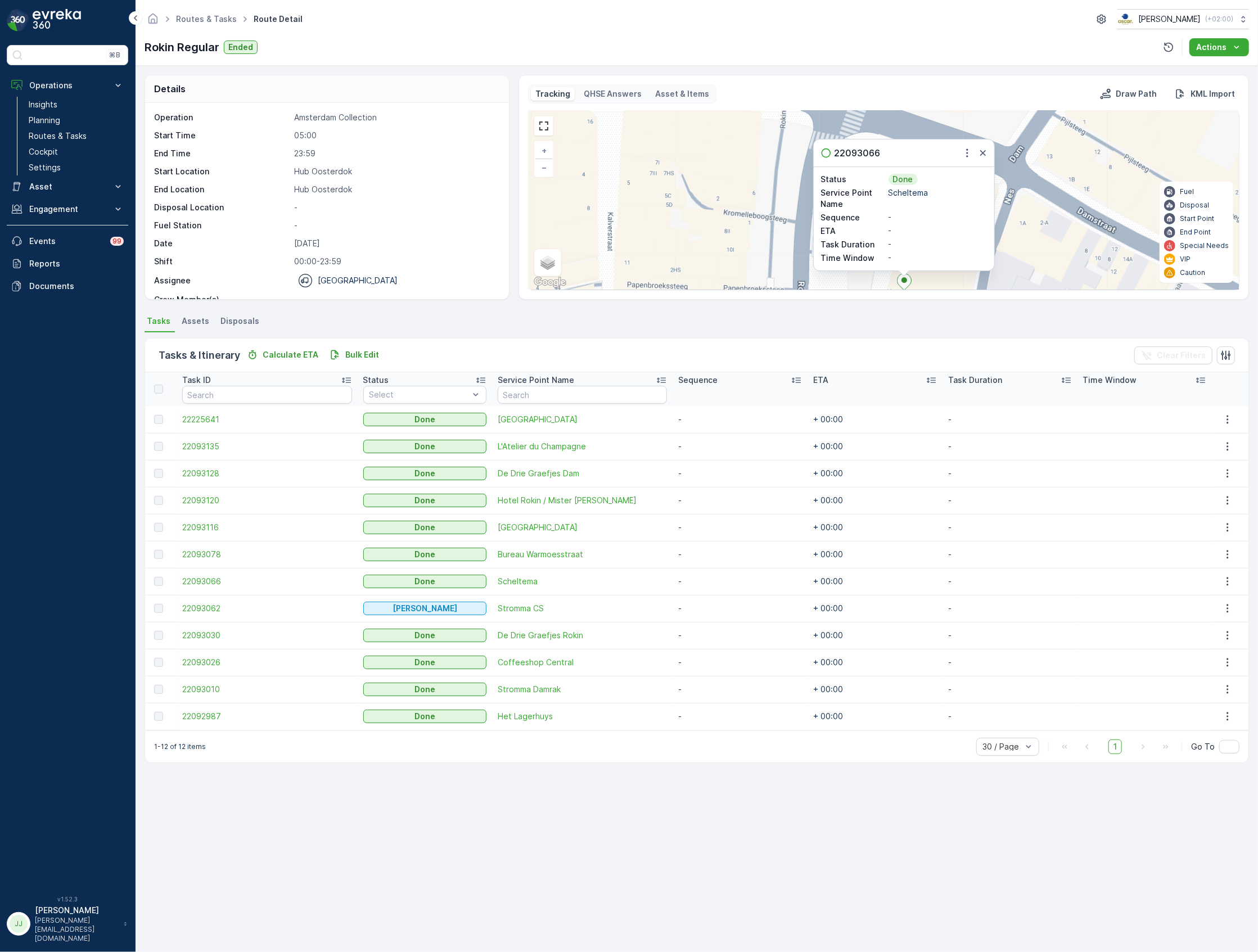
click at [759, 178] on div "2 22093066 Status Done Service Point Name Scheltema Sequence - ETA - Task Durat…" at bounding box center [884, 200] width 711 height 179
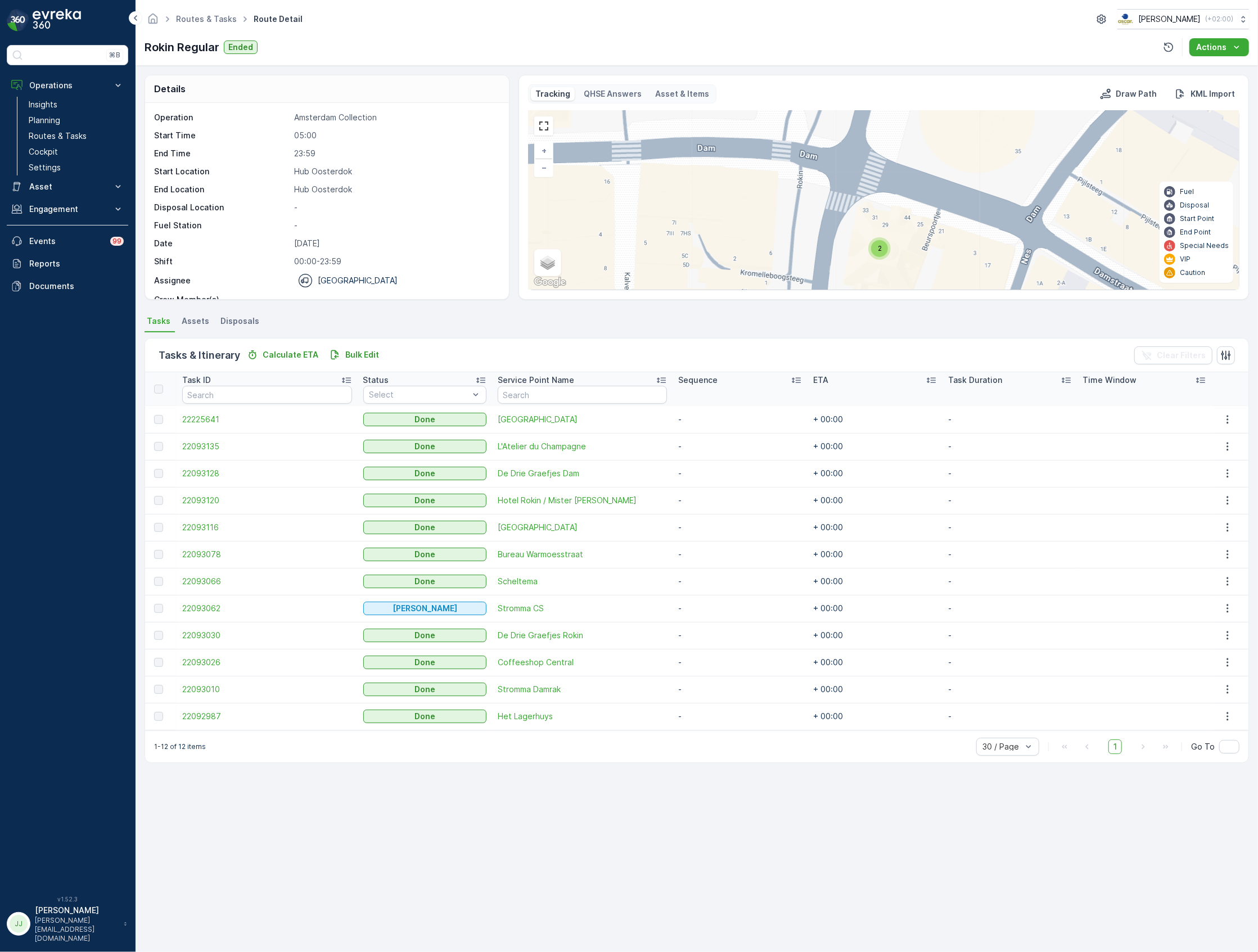
drag, startPoint x: 758, startPoint y: 179, endPoint x: 772, endPoint y: 235, distance: 57.7
click at [770, 237] on div "2 + − Satellite Roadmap Terrain Hybrid Leaflet Keyboard shortcuts Map Data Map …" at bounding box center [884, 200] width 711 height 179
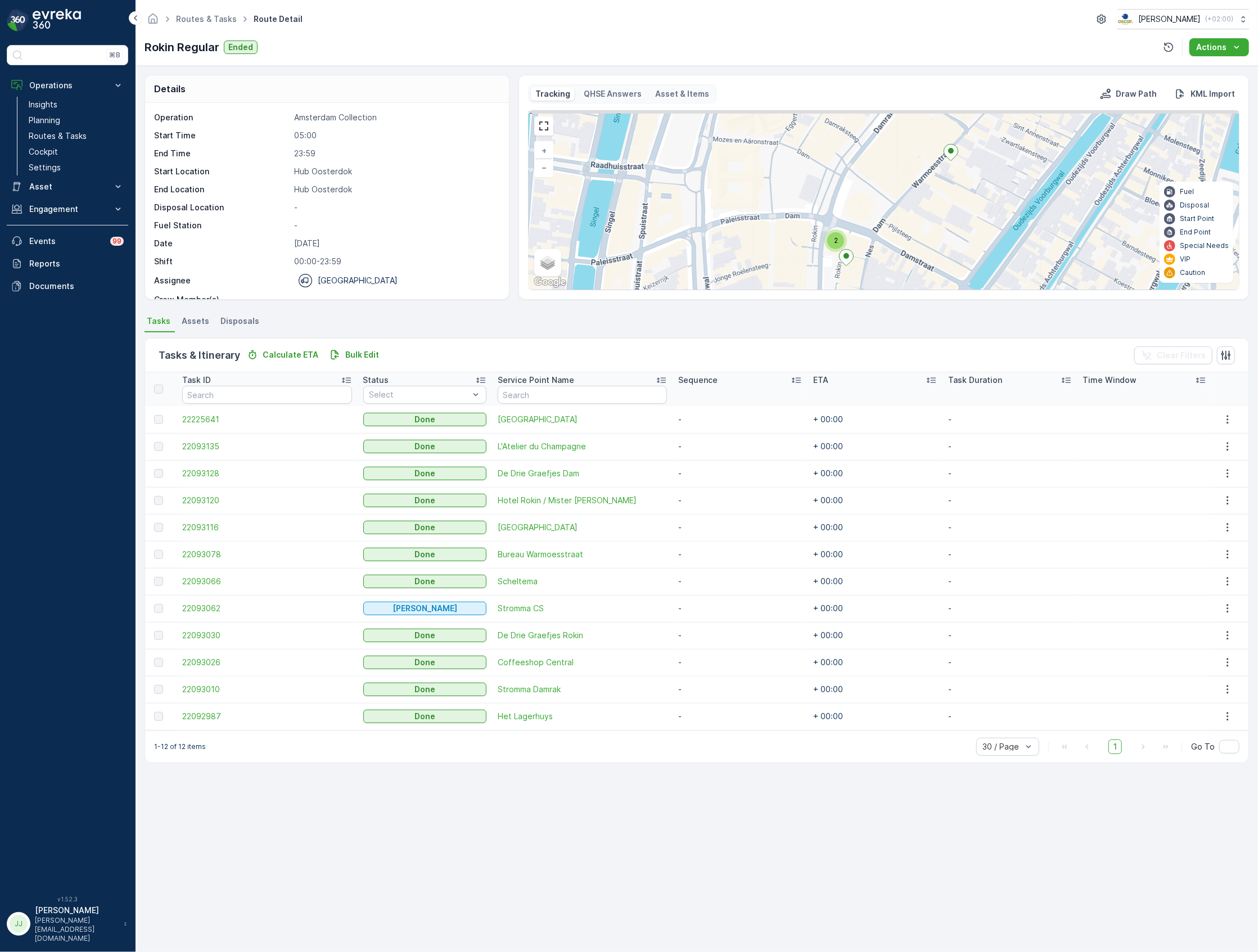
drag, startPoint x: 797, startPoint y: 186, endPoint x: 790, endPoint y: 212, distance: 26.9
click at [790, 212] on div "2 + − Satellite Roadmap Terrain Hybrid Leaflet Keyboard shortcuts Map Data Map …" at bounding box center [884, 200] width 711 height 179
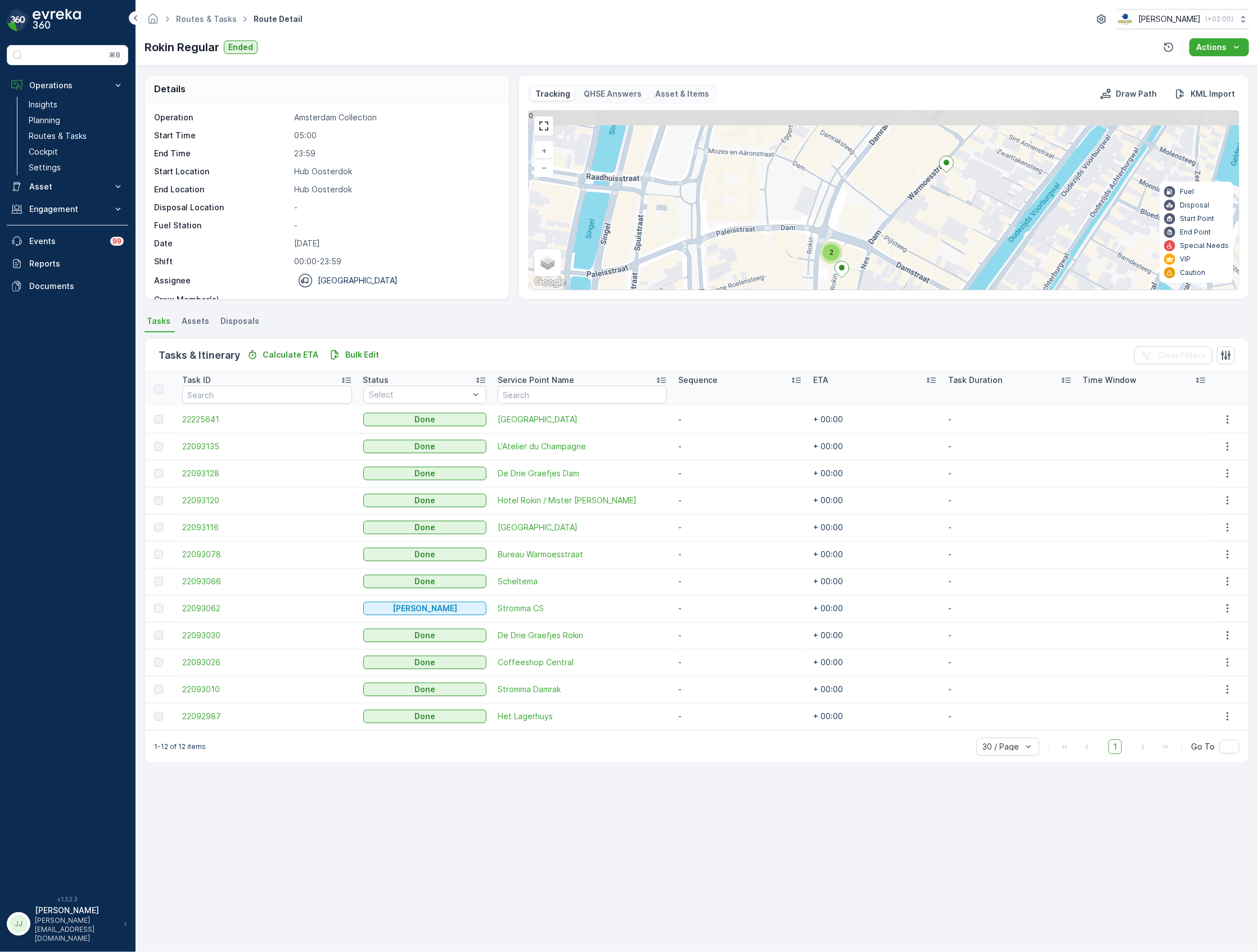
click at [817, 220] on div "2 + − Satellite Roadmap Terrain Hybrid Leaflet Keyboard shortcuts Map Data Map …" at bounding box center [884, 200] width 711 height 179
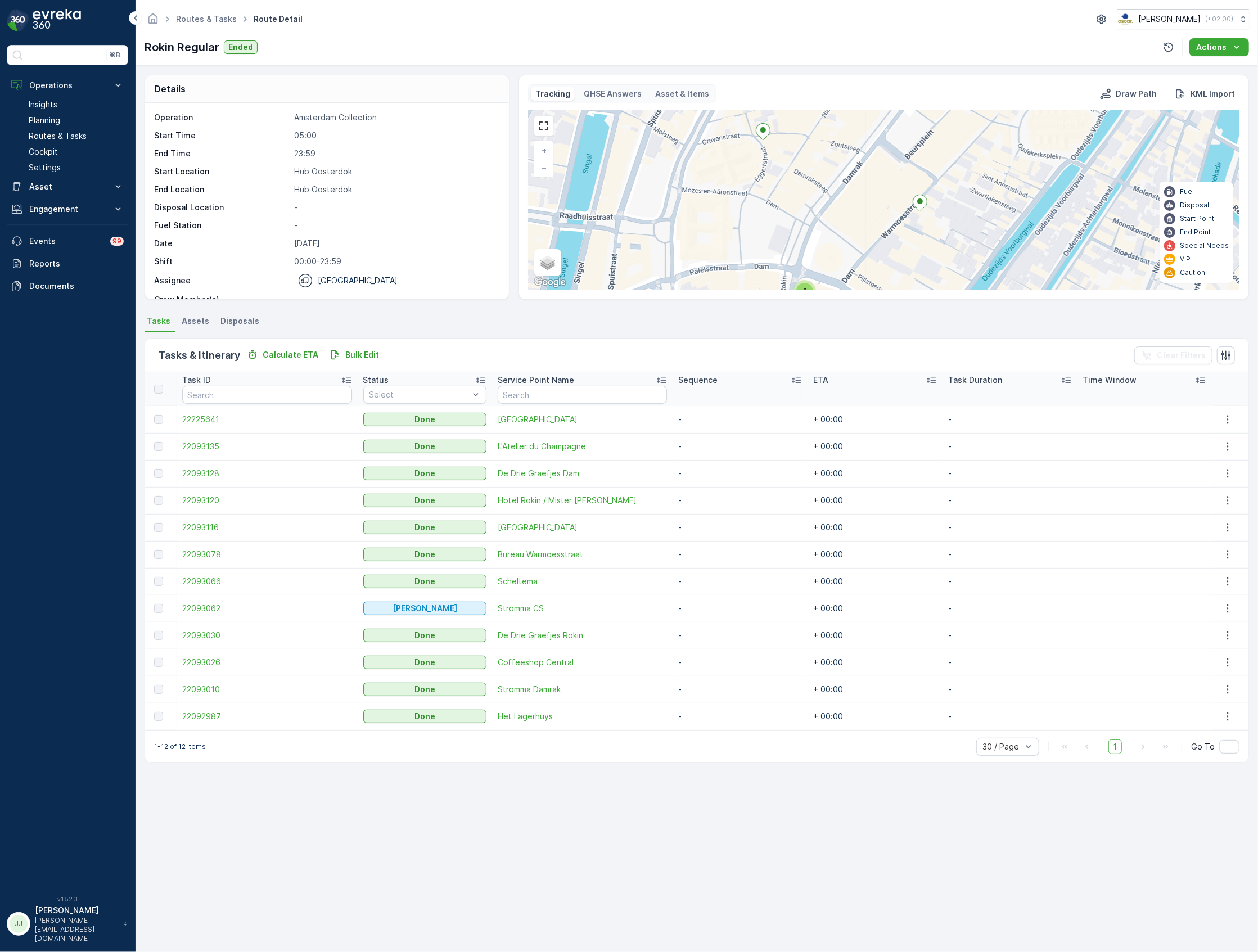
drag, startPoint x: 773, startPoint y: 207, endPoint x: 754, endPoint y: 172, distance: 39.8
click at [755, 173] on div "2 + − Satellite Roadmap Terrain Hybrid Leaflet Keyboard shortcuts Map Data Map …" at bounding box center [884, 200] width 711 height 179
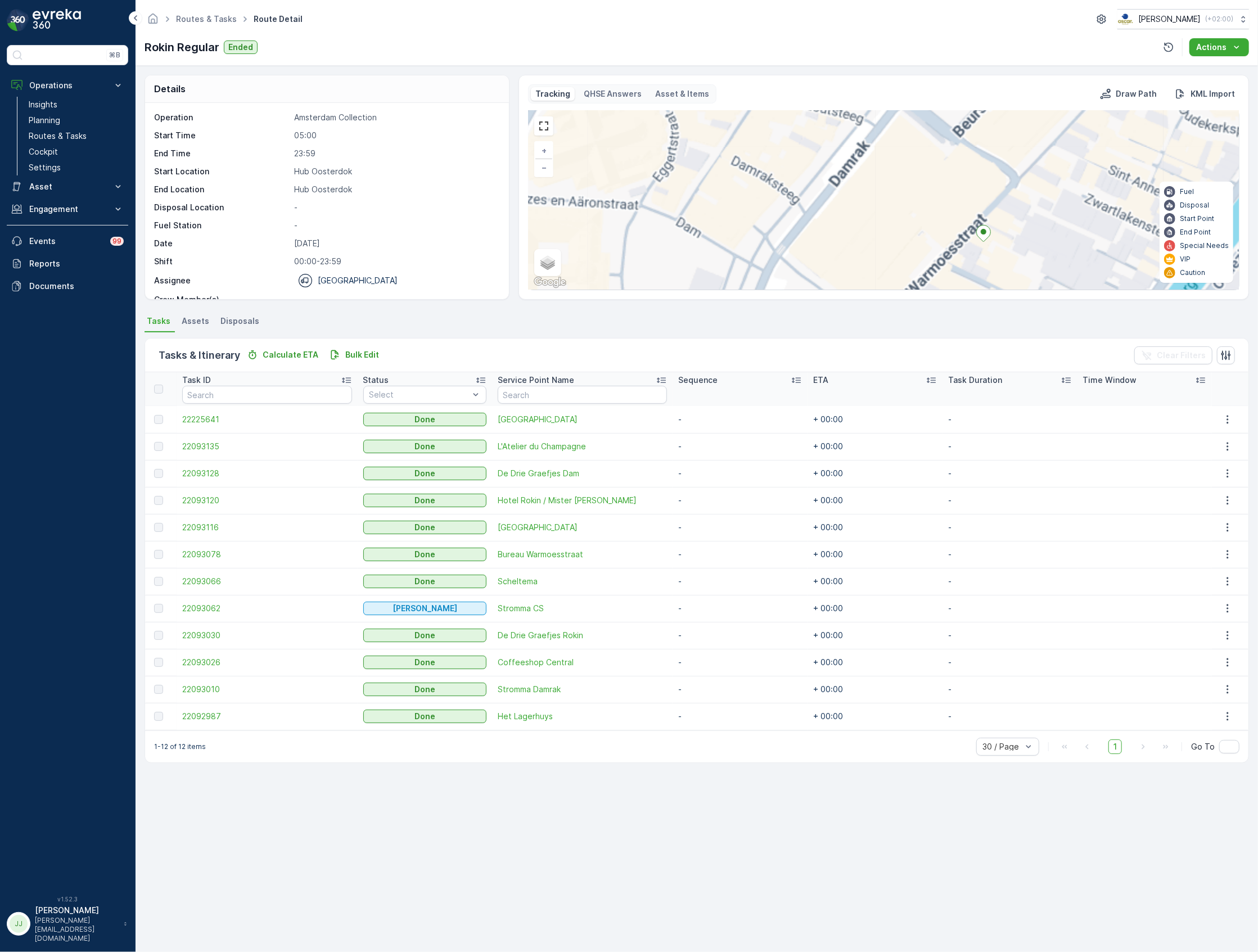
drag, startPoint x: 856, startPoint y: 201, endPoint x: 781, endPoint y: 190, distance: 75.8
click at [781, 190] on div "2 + − Satellite Roadmap Terrain Hybrid Leaflet Keyboard shortcuts Map Data Map …" at bounding box center [884, 200] width 711 height 179
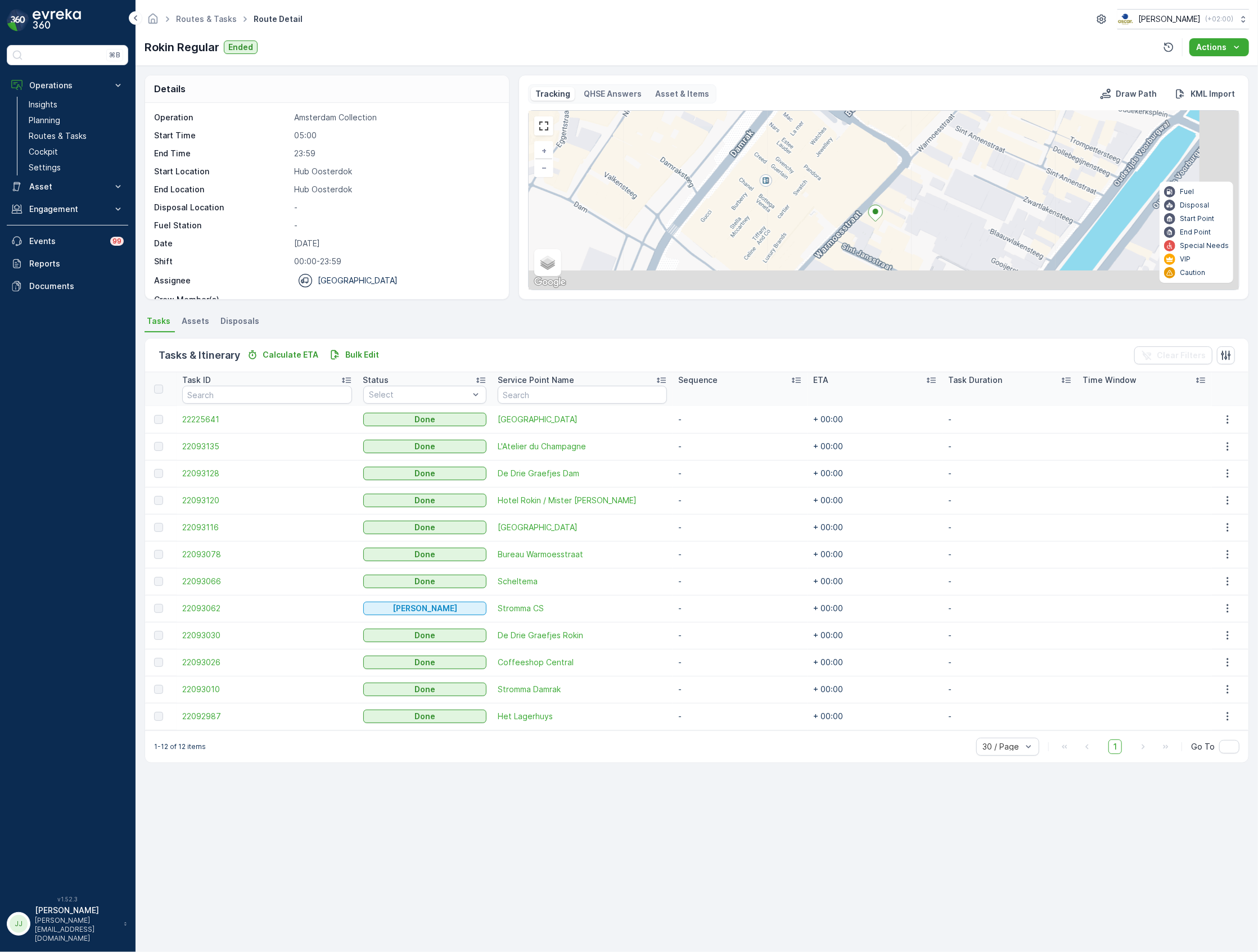
drag, startPoint x: 795, startPoint y: 198, endPoint x: 683, endPoint y: 177, distance: 114.0
click at [683, 177] on div "2 + − Satellite Roadmap Terrain Hybrid Leaflet Keyboard shortcuts Map Data Map …" at bounding box center [884, 200] width 711 height 179
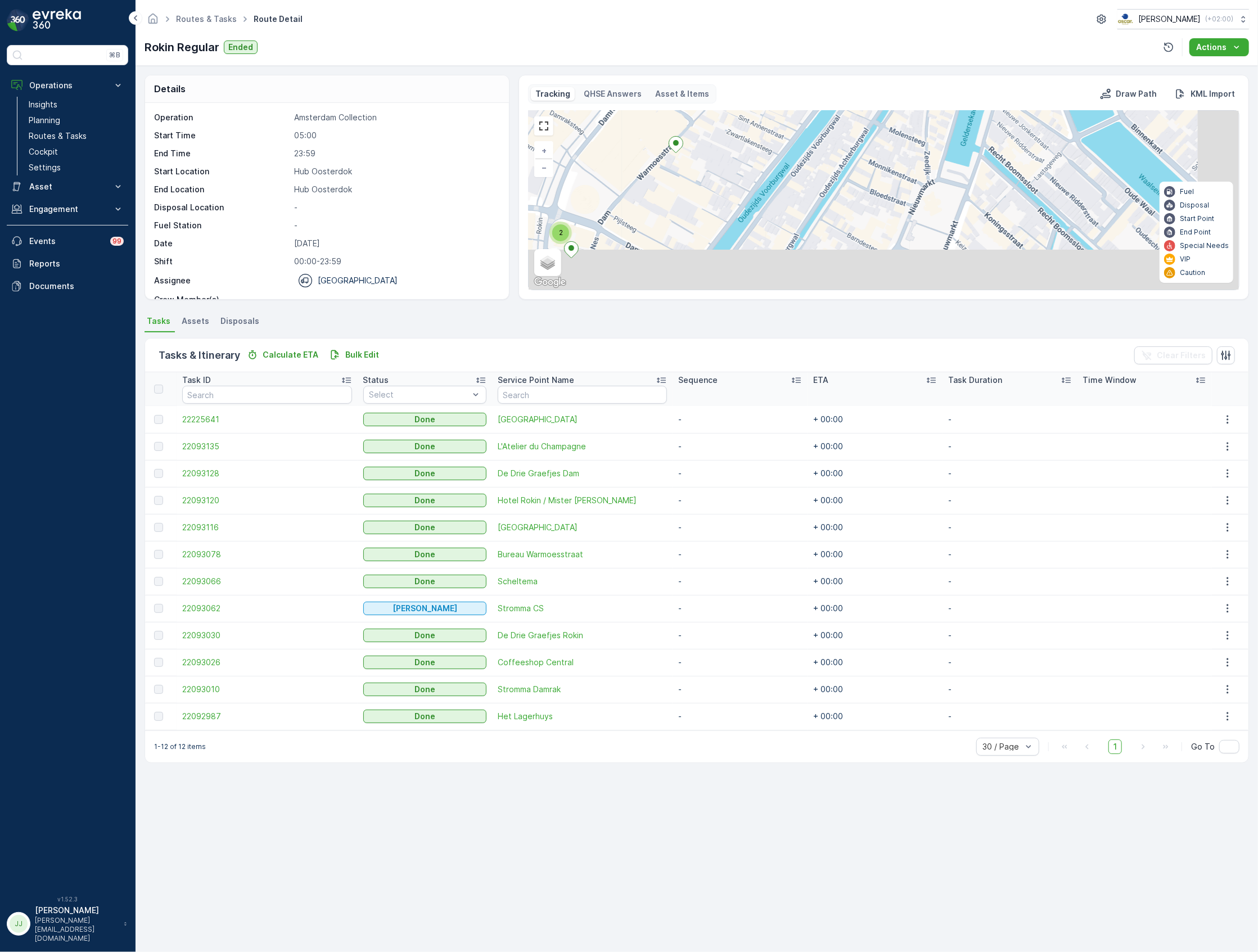
click at [671, 178] on div "2 + − Satellite Roadmap Terrain Hybrid Leaflet Keyboard shortcuts Map Data Map …" at bounding box center [884, 200] width 711 height 179
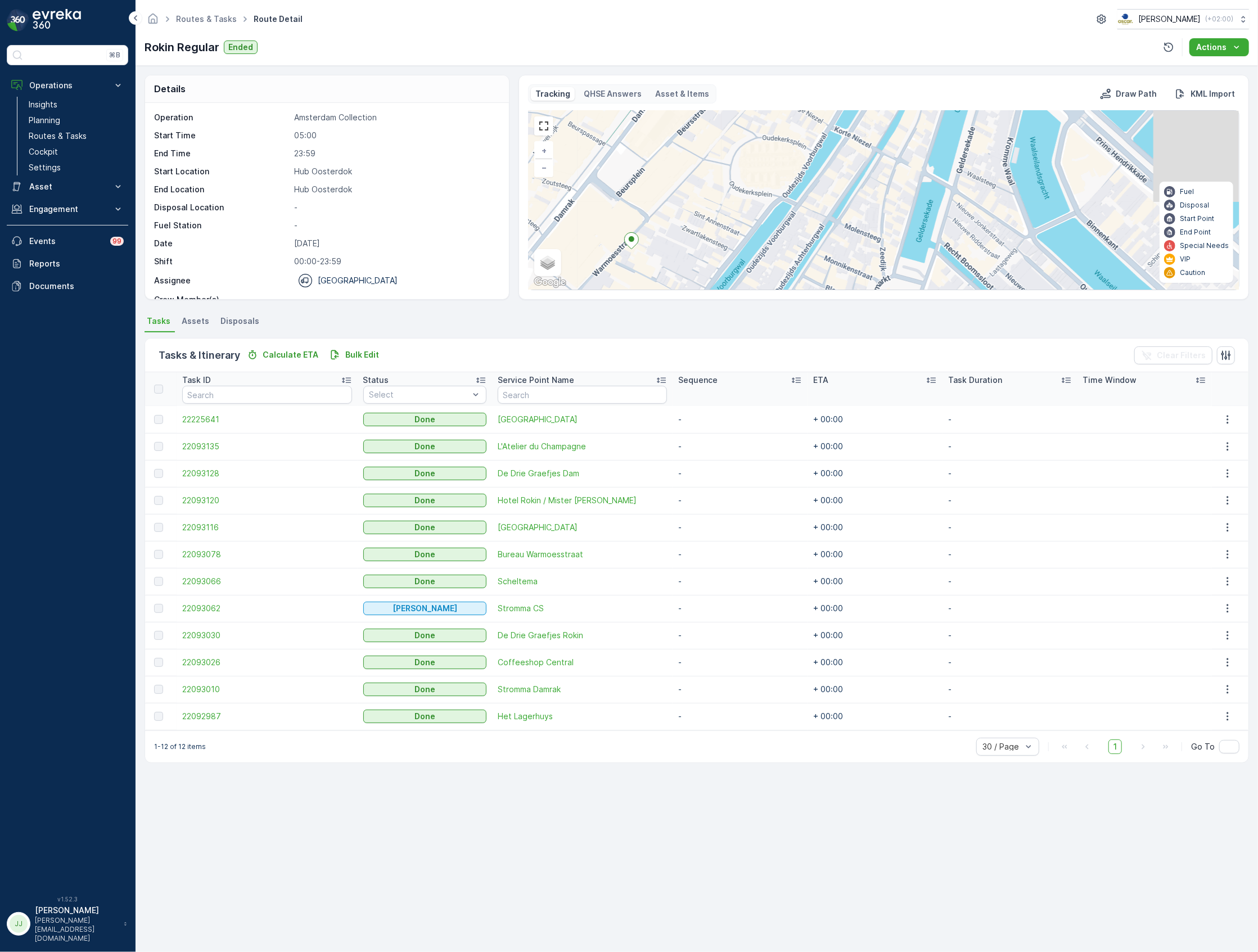
drag, startPoint x: 773, startPoint y: 211, endPoint x: 720, endPoint y: 248, distance: 64.6
click at [730, 303] on div "Details Operation Amsterdam Collection Start Time 05:00 End Time 23:59 Start Lo…" at bounding box center [697, 509] width 1123 height 886
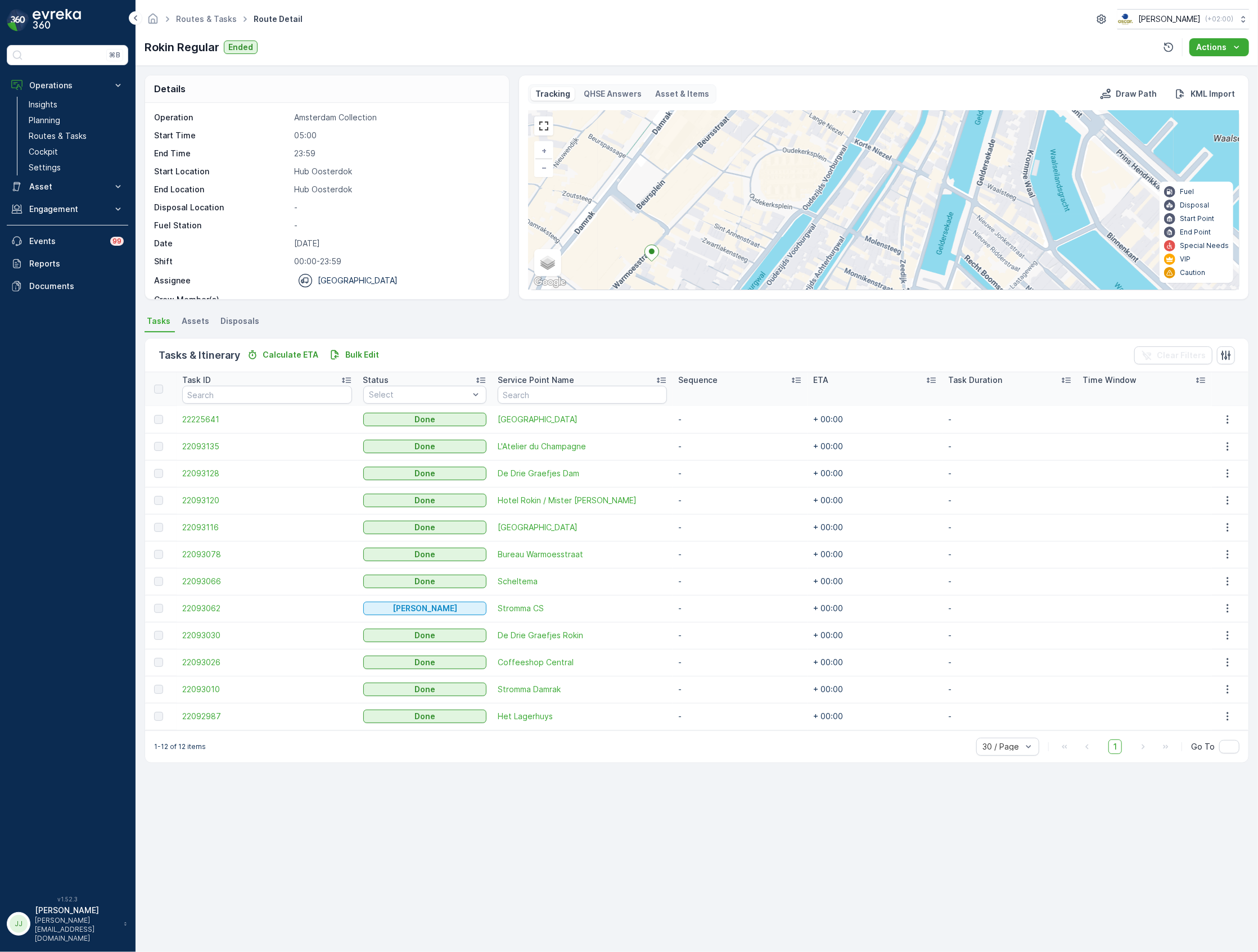
drag, startPoint x: 632, startPoint y: 225, endPoint x: 696, endPoint y: 245, distance: 67.1
click at [696, 245] on div "2 + − Satellite Roadmap Terrain Hybrid Leaflet Keyboard shortcuts Map Data Map …" at bounding box center [884, 200] width 711 height 179
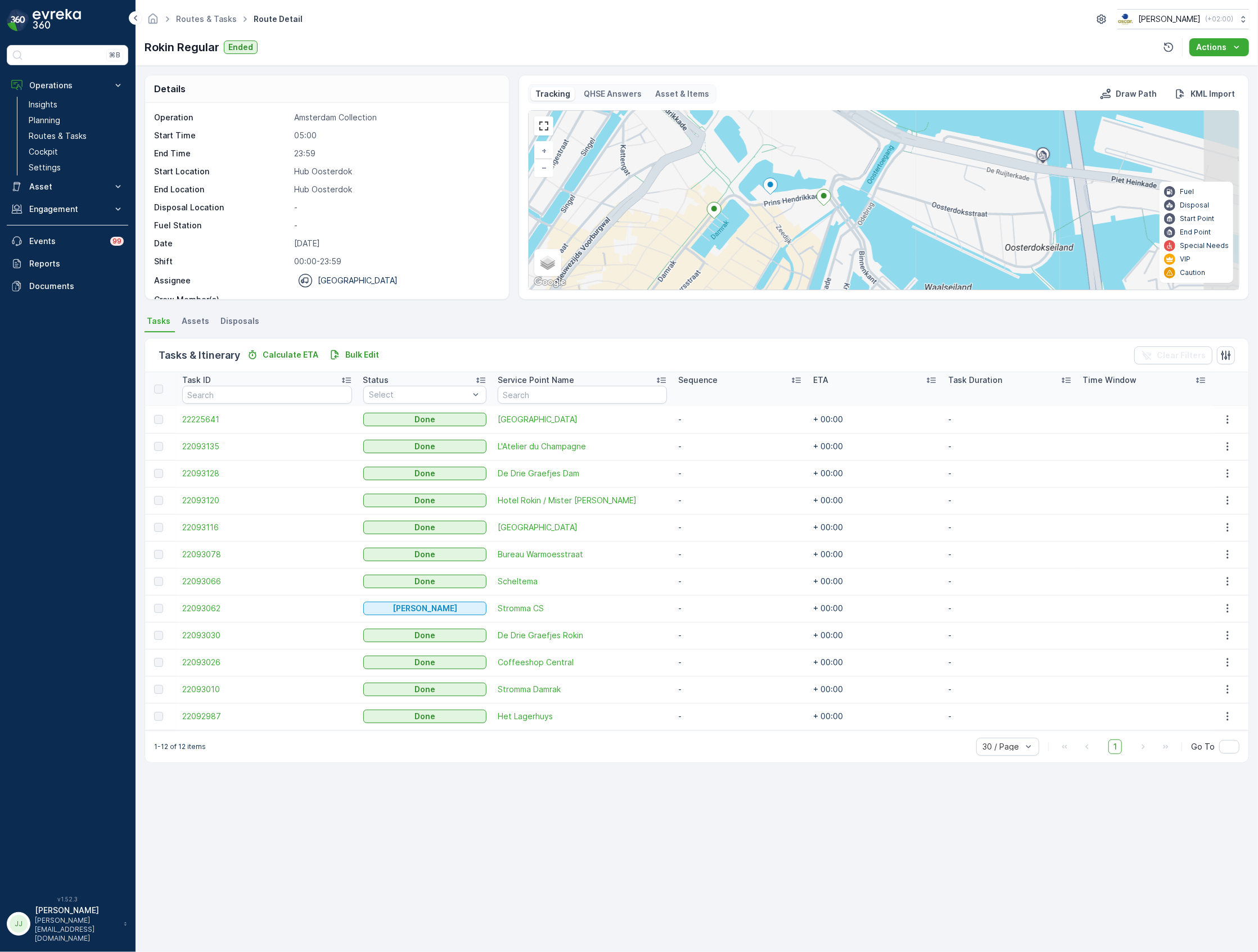
drag, startPoint x: 730, startPoint y: 167, endPoint x: 711, endPoint y: 212, distance: 48.8
click at [690, 260] on div "3 + − Satellite Roadmap Terrain Hybrid Leaflet Keyboard shortcuts Map Data Map …" at bounding box center [884, 200] width 711 height 179
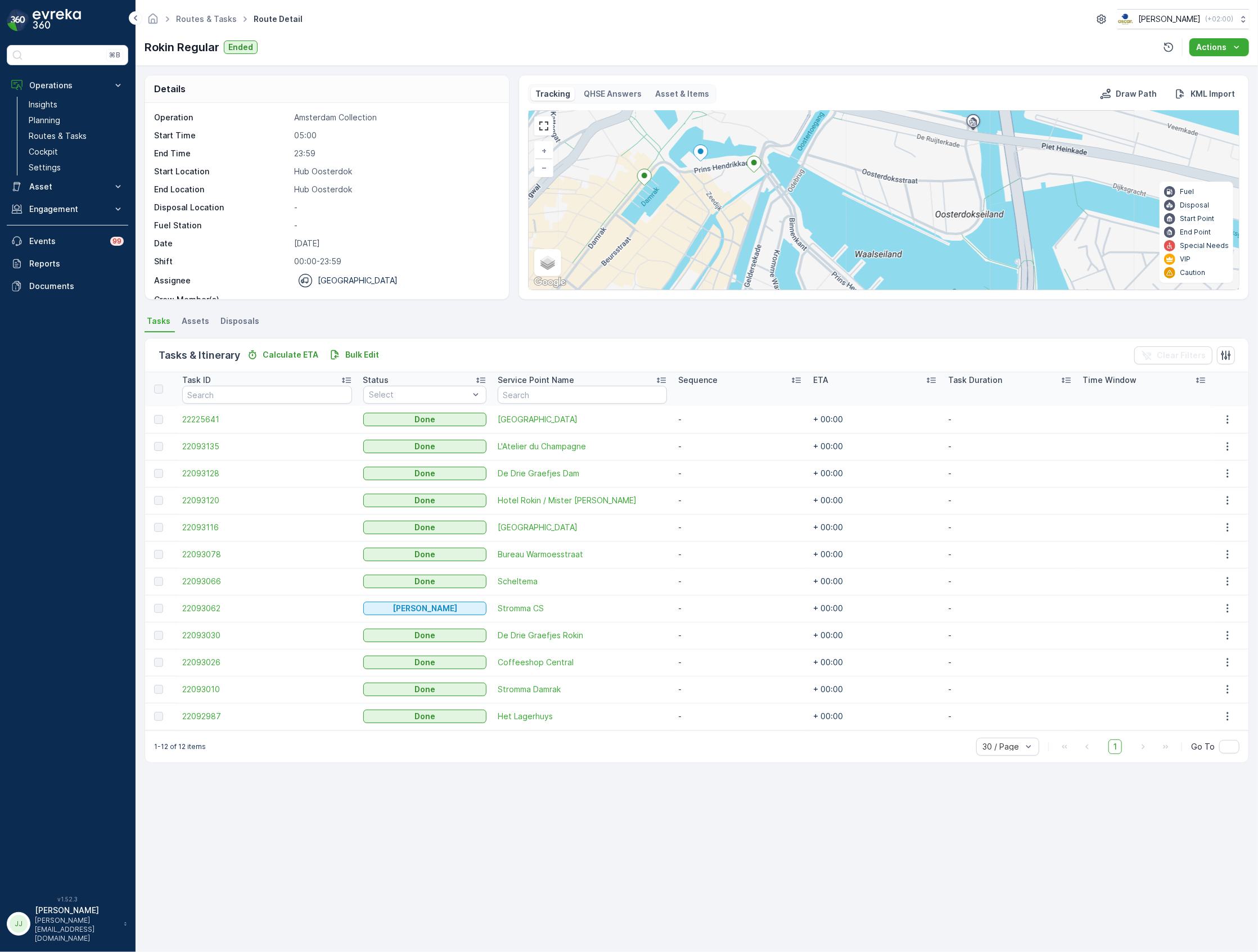
click at [942, 201] on div "3 + − Satellite Roadmap Terrain Hybrid Leaflet Keyboard shortcuts Map Data Map …" at bounding box center [884, 200] width 711 height 179
click at [469, 47] on div "Rokin Regular Ended Actions" at bounding box center [697, 47] width 1104 height 18
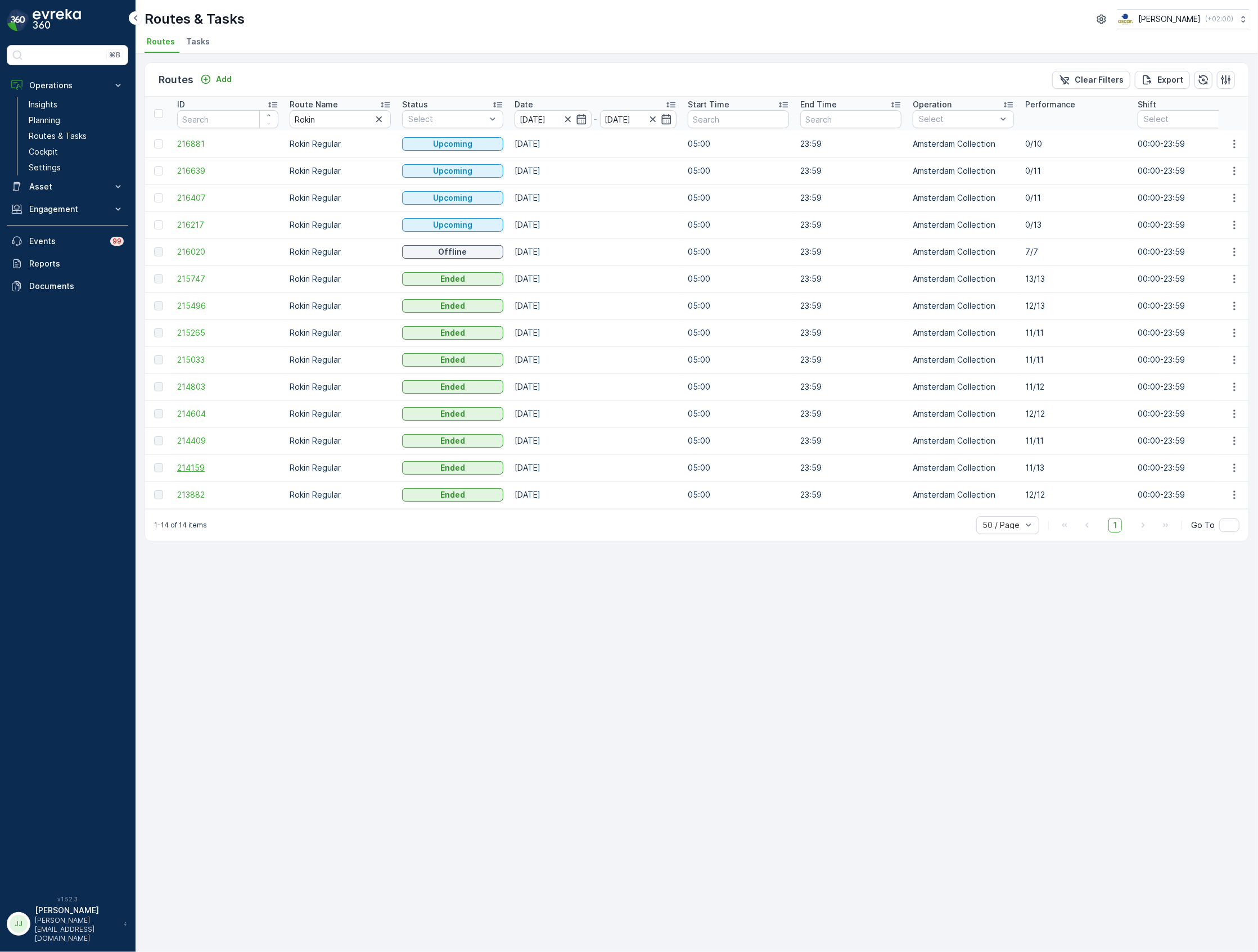
click at [204, 470] on span "214159" at bounding box center [227, 468] width 101 height 11
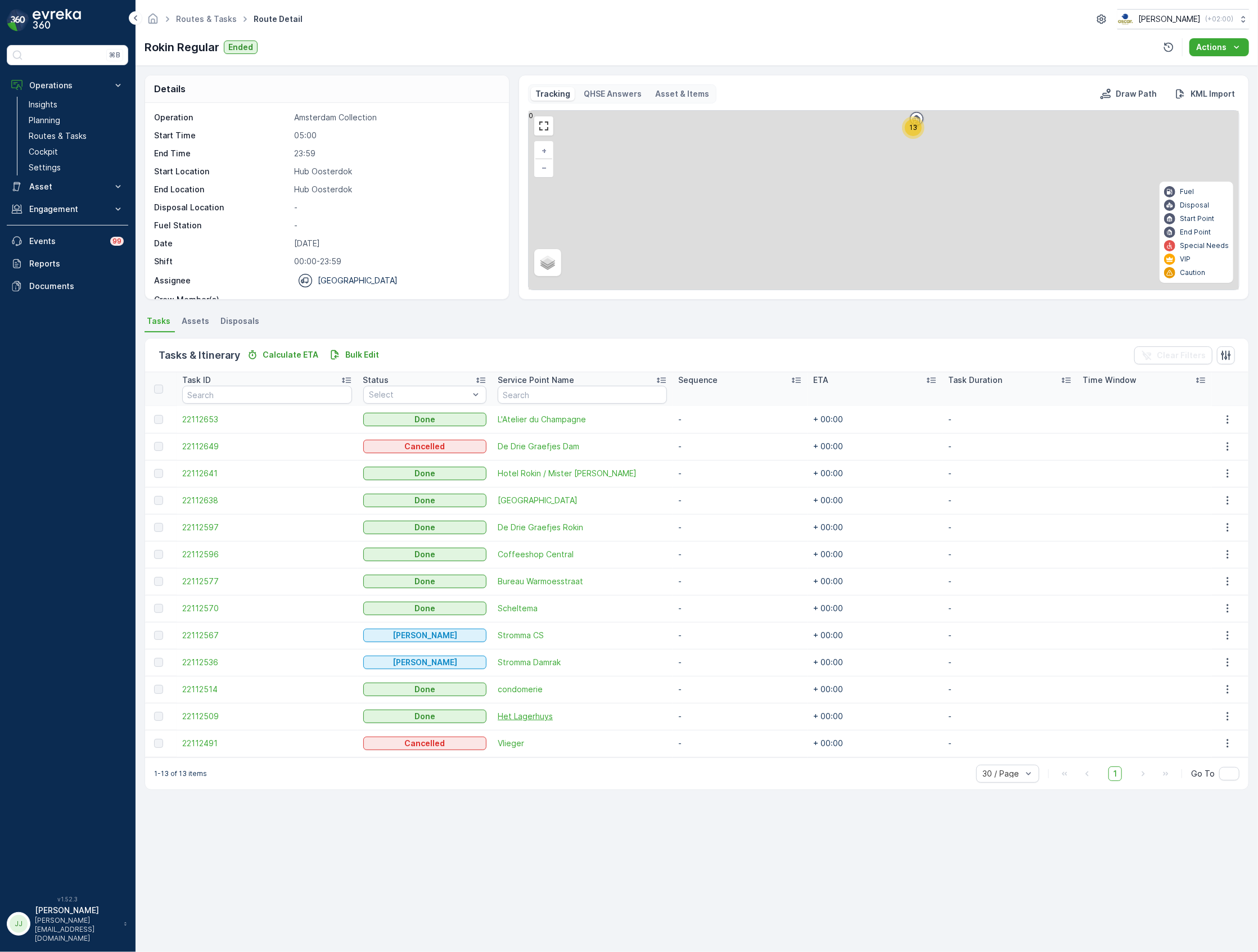
drag, startPoint x: 575, startPoint y: 733, endPoint x: 556, endPoint y: 717, distance: 24.8
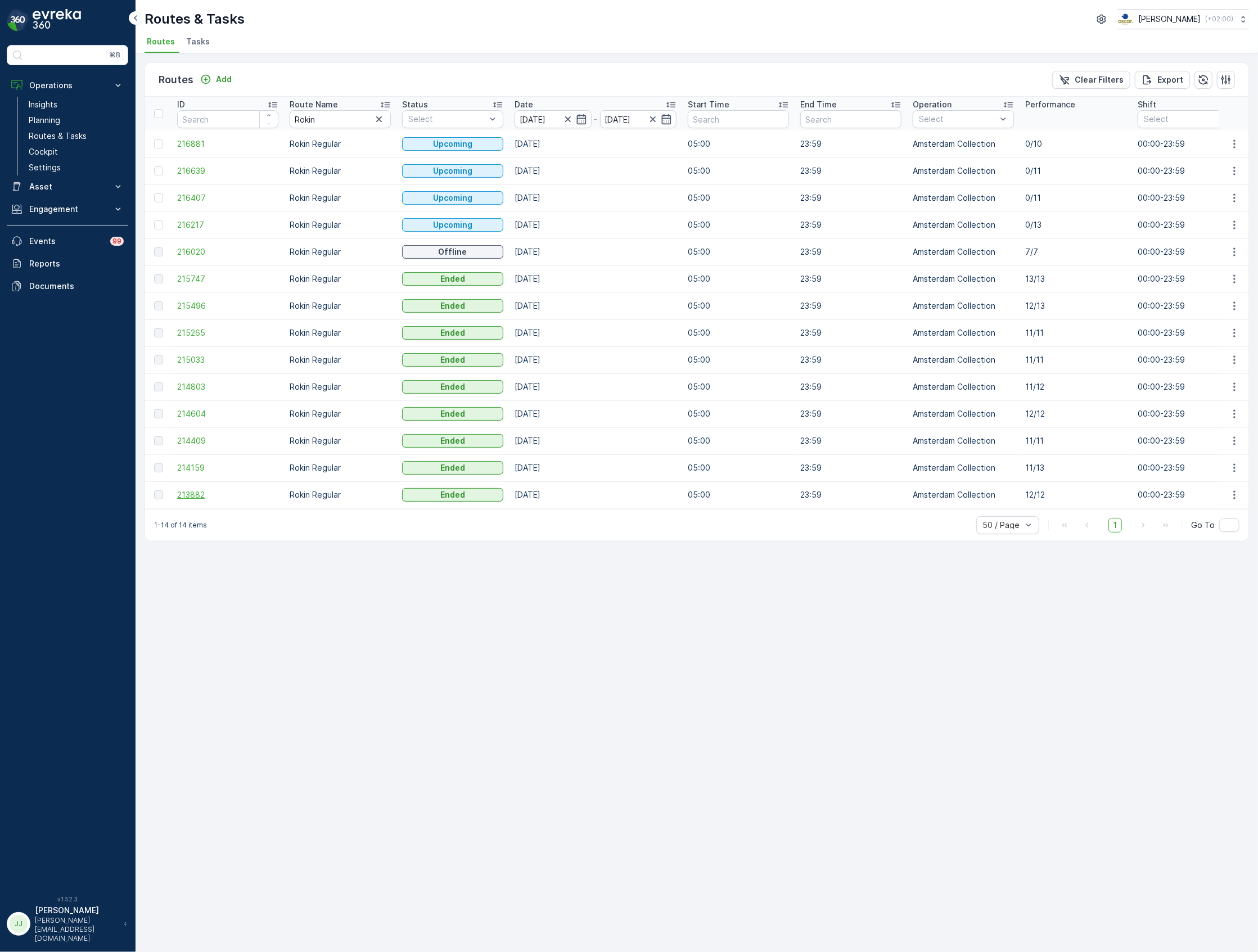
click at [200, 495] on span "213882" at bounding box center [227, 495] width 101 height 11
click at [189, 470] on span "214159" at bounding box center [227, 468] width 101 height 11
click at [187, 441] on span "214409" at bounding box center [227, 441] width 101 height 11
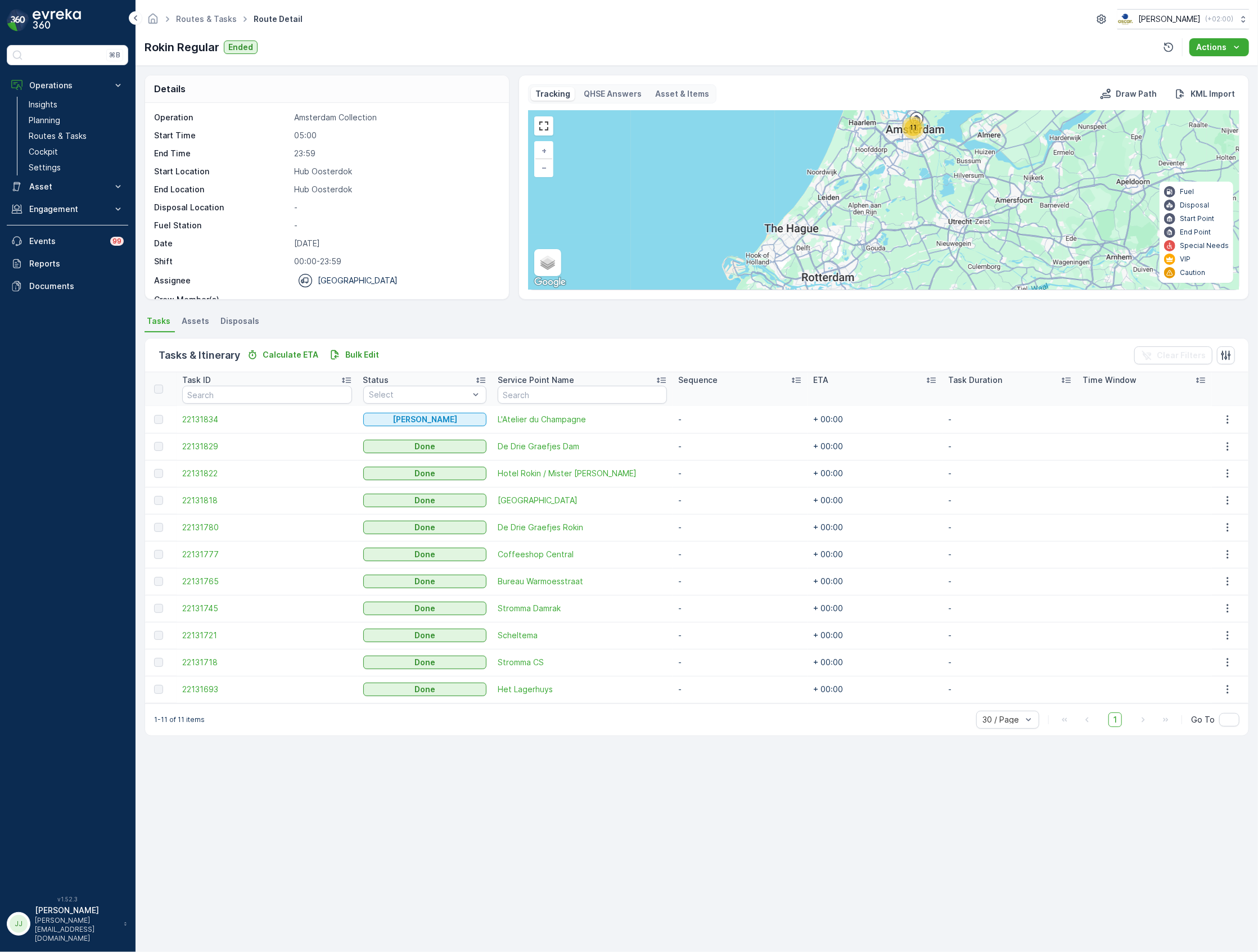
drag, startPoint x: 419, startPoint y: 268, endPoint x: 432, endPoint y: 278, distance: 16.4
click at [423, 271] on div "Operation Amsterdam Collection Start Time 05:00 End Time 23:59 Start Location H…" at bounding box center [326, 219] width 343 height 213
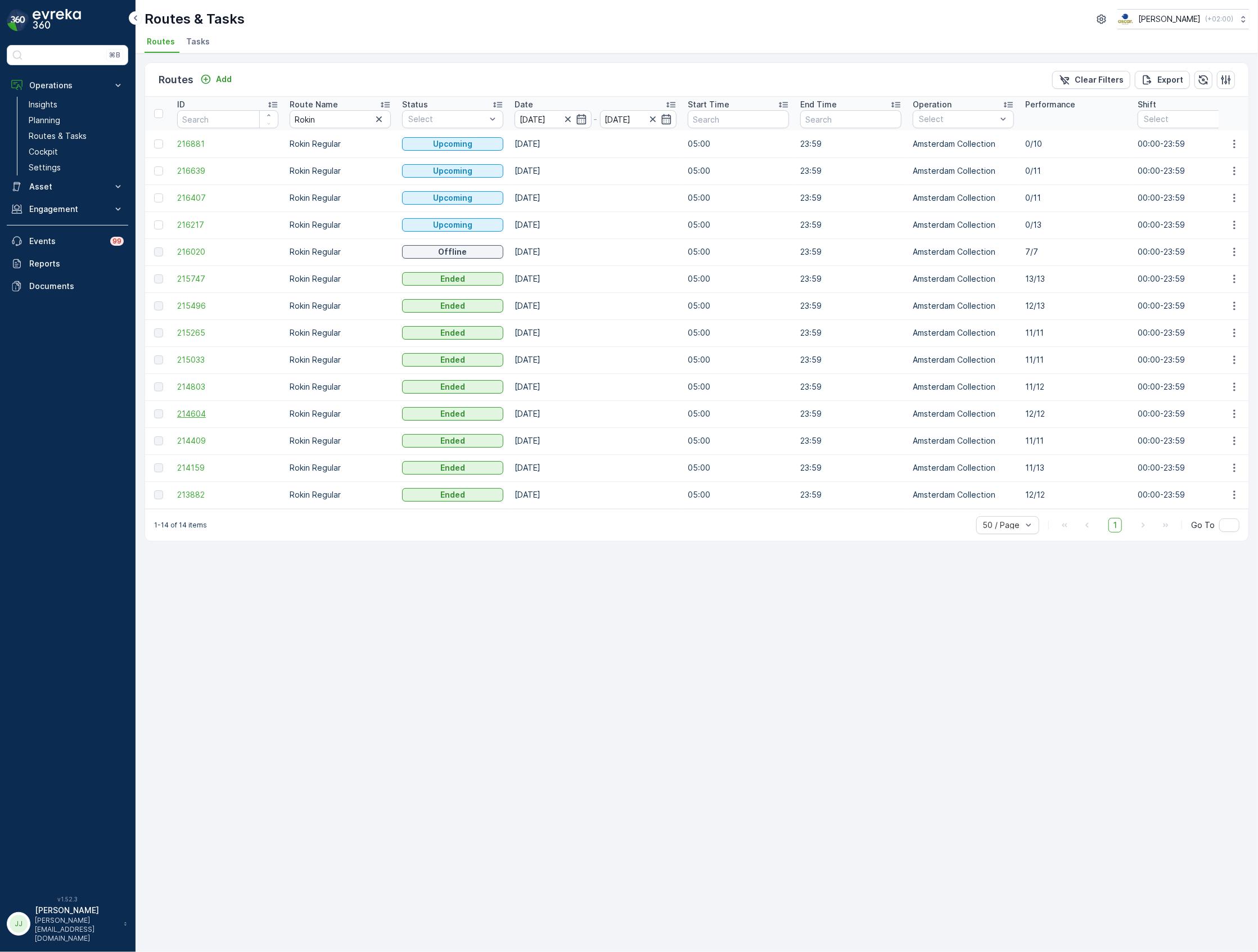
click at [193, 416] on span "214604" at bounding box center [227, 414] width 101 height 11
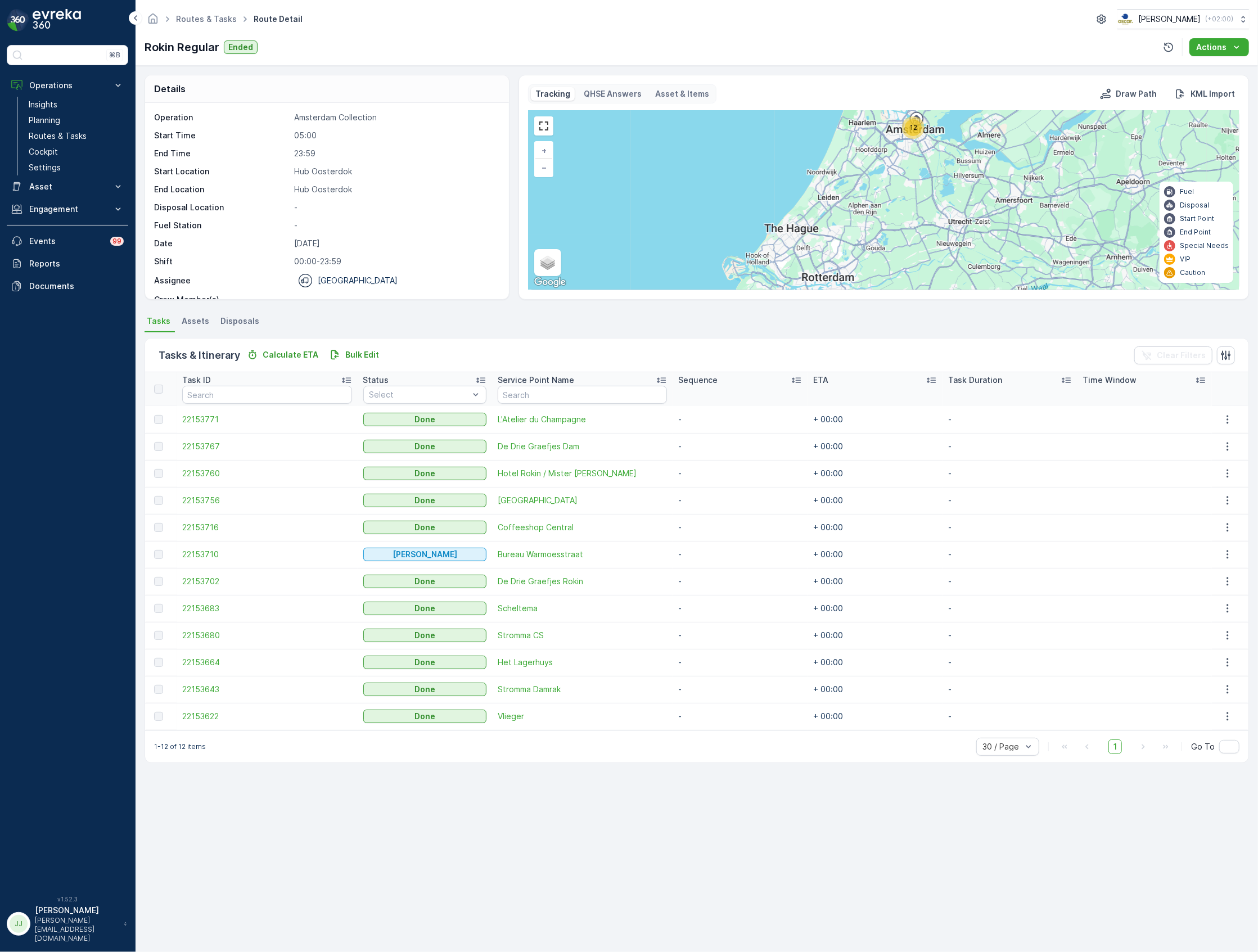
click at [383, 275] on div "Amsterdam" at bounding box center [395, 281] width 203 height 14
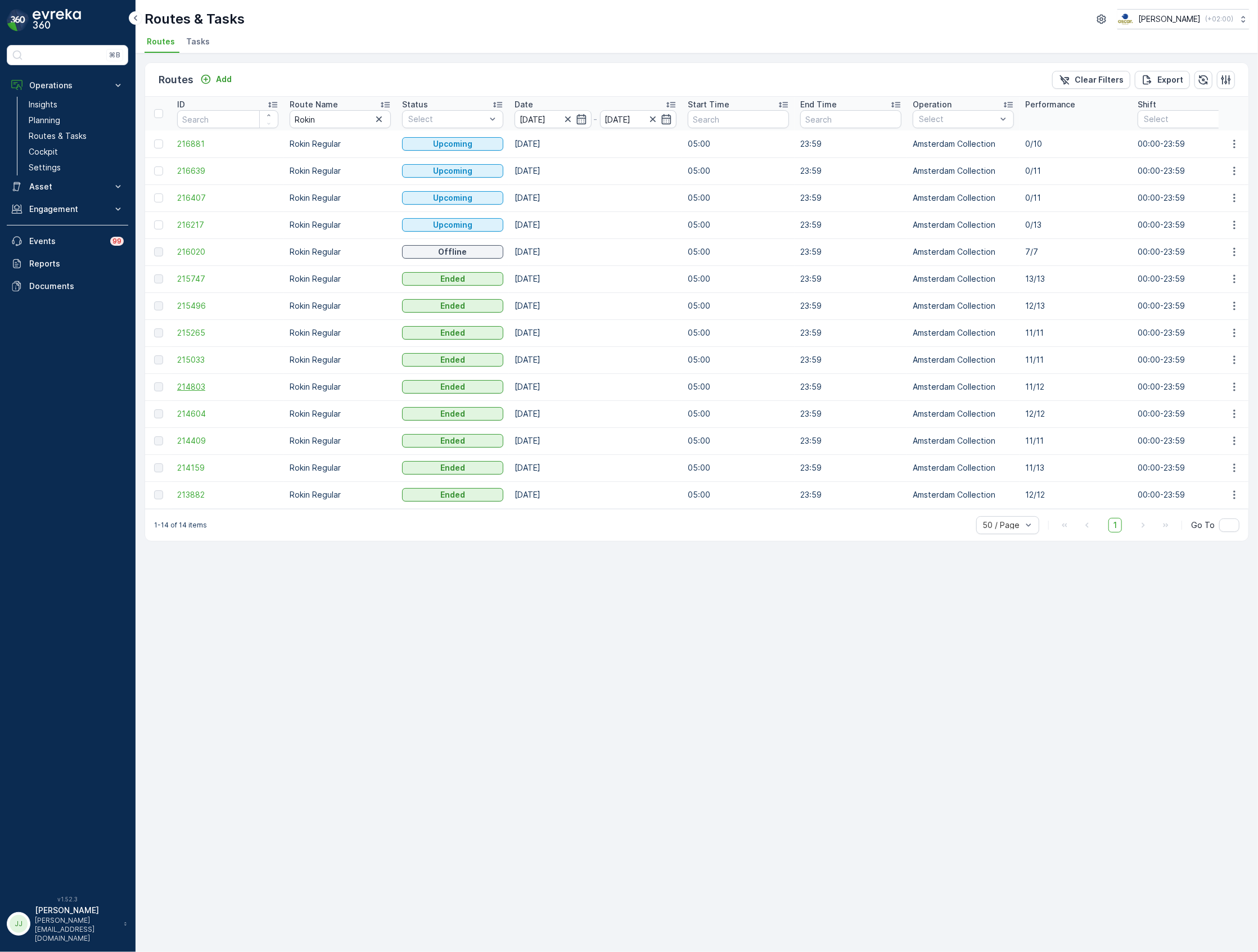
click at [193, 381] on td "214803" at bounding box center [227, 386] width 112 height 27
click at [193, 383] on span "214803" at bounding box center [227, 387] width 101 height 11
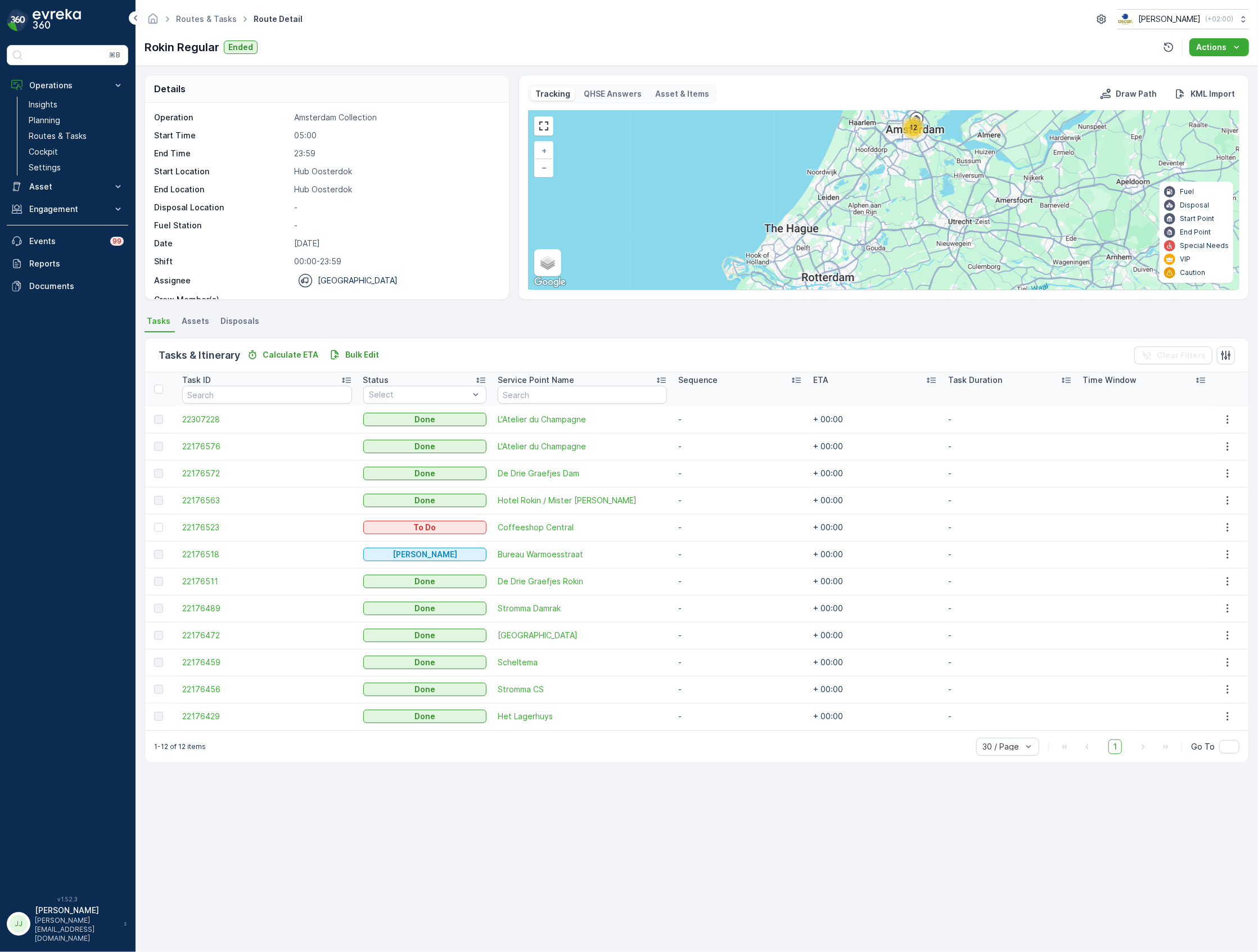
click at [530, 304] on div "Details Operation Amsterdam Collection Start Time 05:00 End Time 23:59 Start Lo…" at bounding box center [697, 509] width 1123 height 886
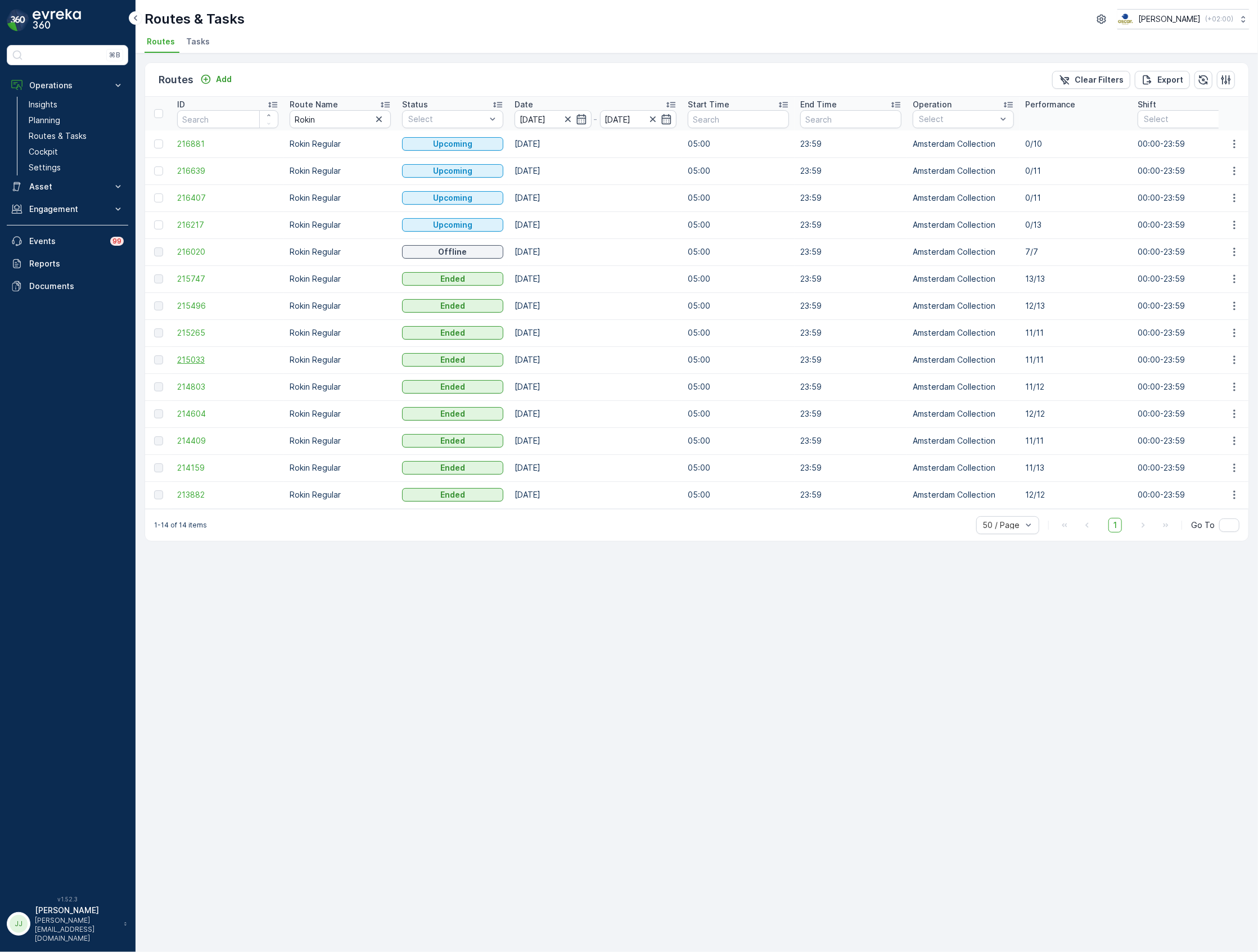
click at [202, 359] on span "215033" at bounding box center [227, 360] width 101 height 11
drag, startPoint x: 343, startPoint y: 120, endPoint x: 254, endPoint y: 126, distance: 89.2
click at [254, 126] on tr "ID Route Name Rokin Status Select Date 06.10.2025 - 19.10.2025 Start Time End T…" at bounding box center [1272, 114] width 2255 height 34
type input "OM"
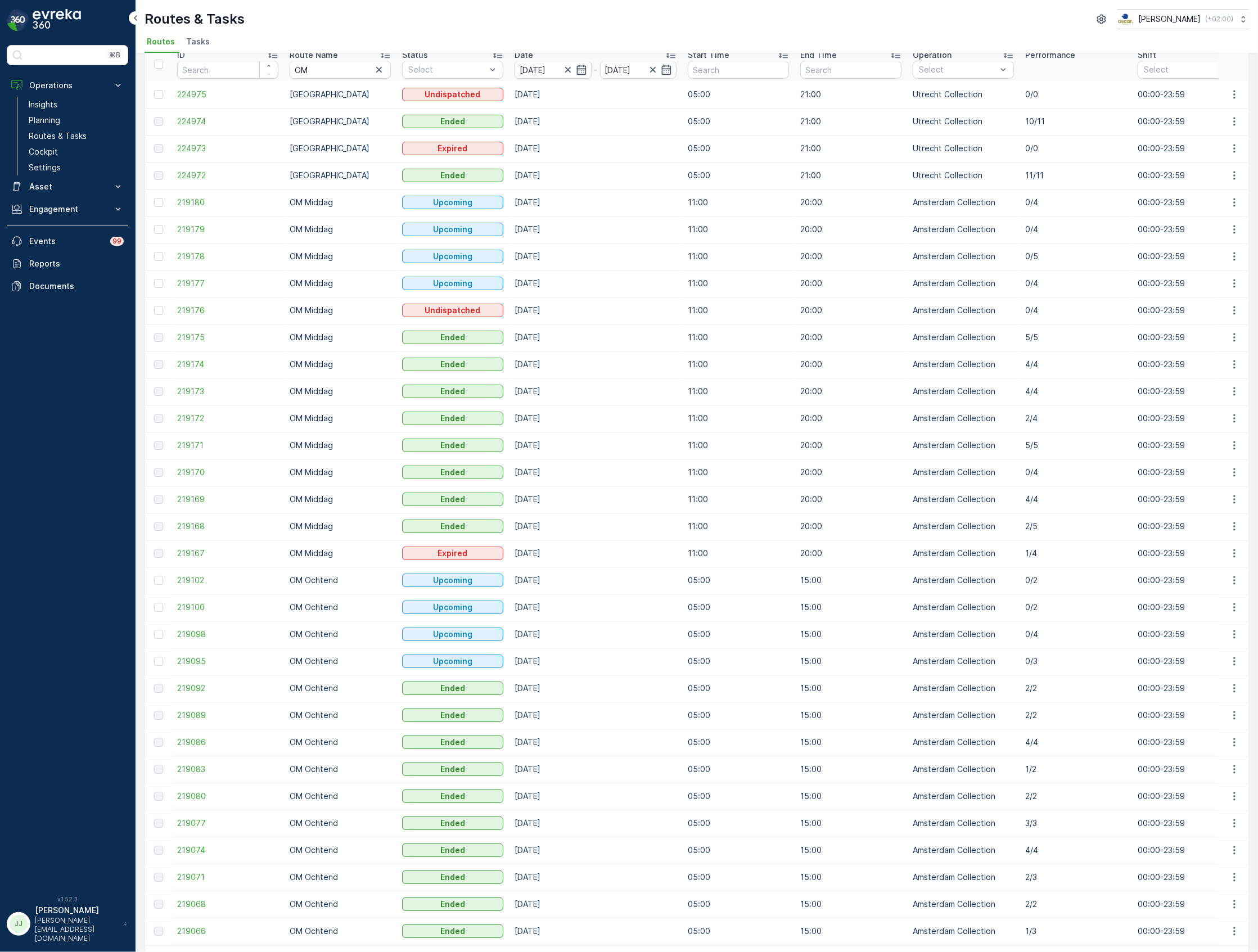
scroll to position [90, 0]
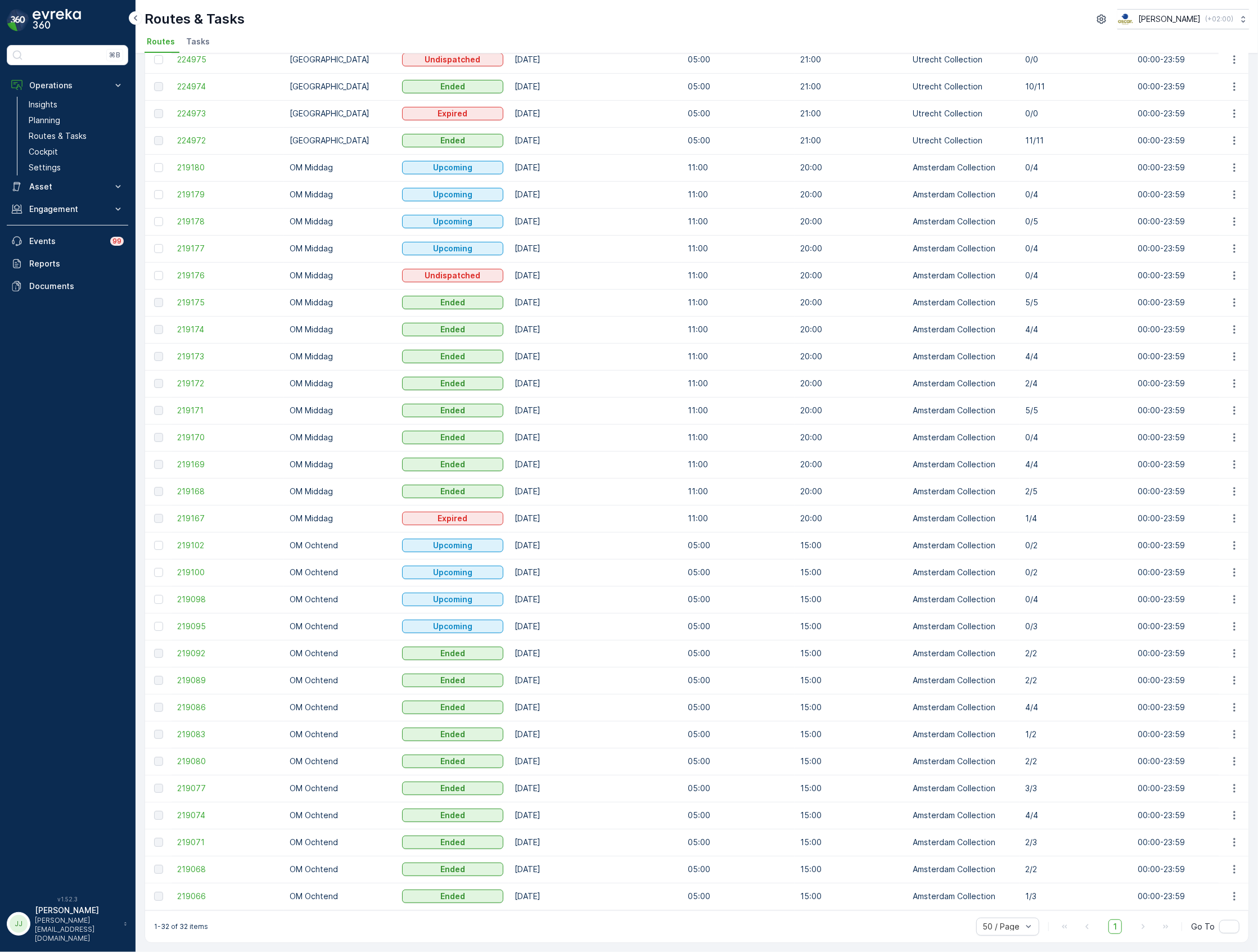
drag, startPoint x: 210, startPoint y: 893, endPoint x: 217, endPoint y: 887, distance: 9.2
click at [210, 893] on span "219066" at bounding box center [227, 896] width 101 height 11
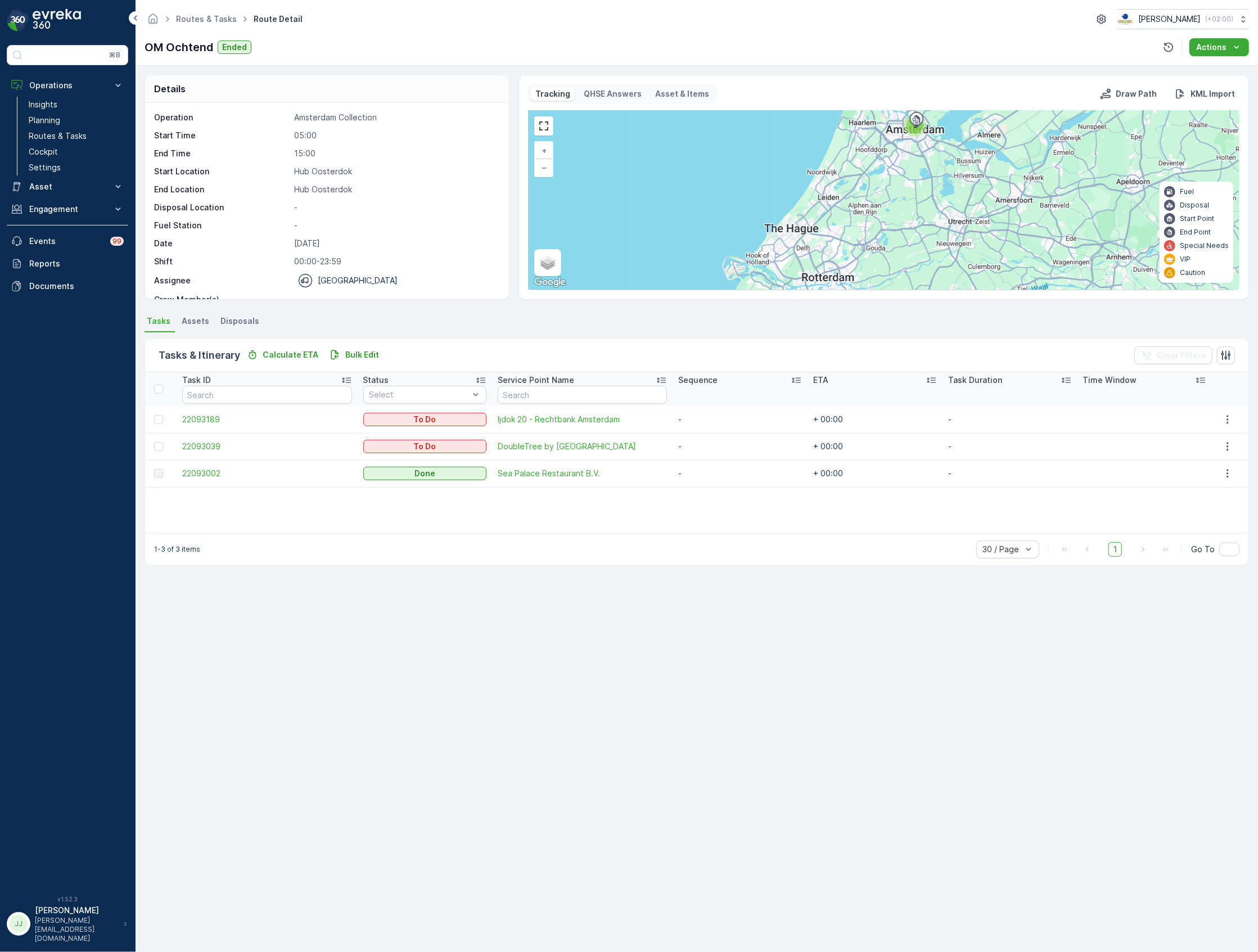
click at [458, 74] on div "Details Operation Amsterdam Collection Start Time 05:00 End Time 15:00 Start Lo…" at bounding box center [697, 509] width 1123 height 886
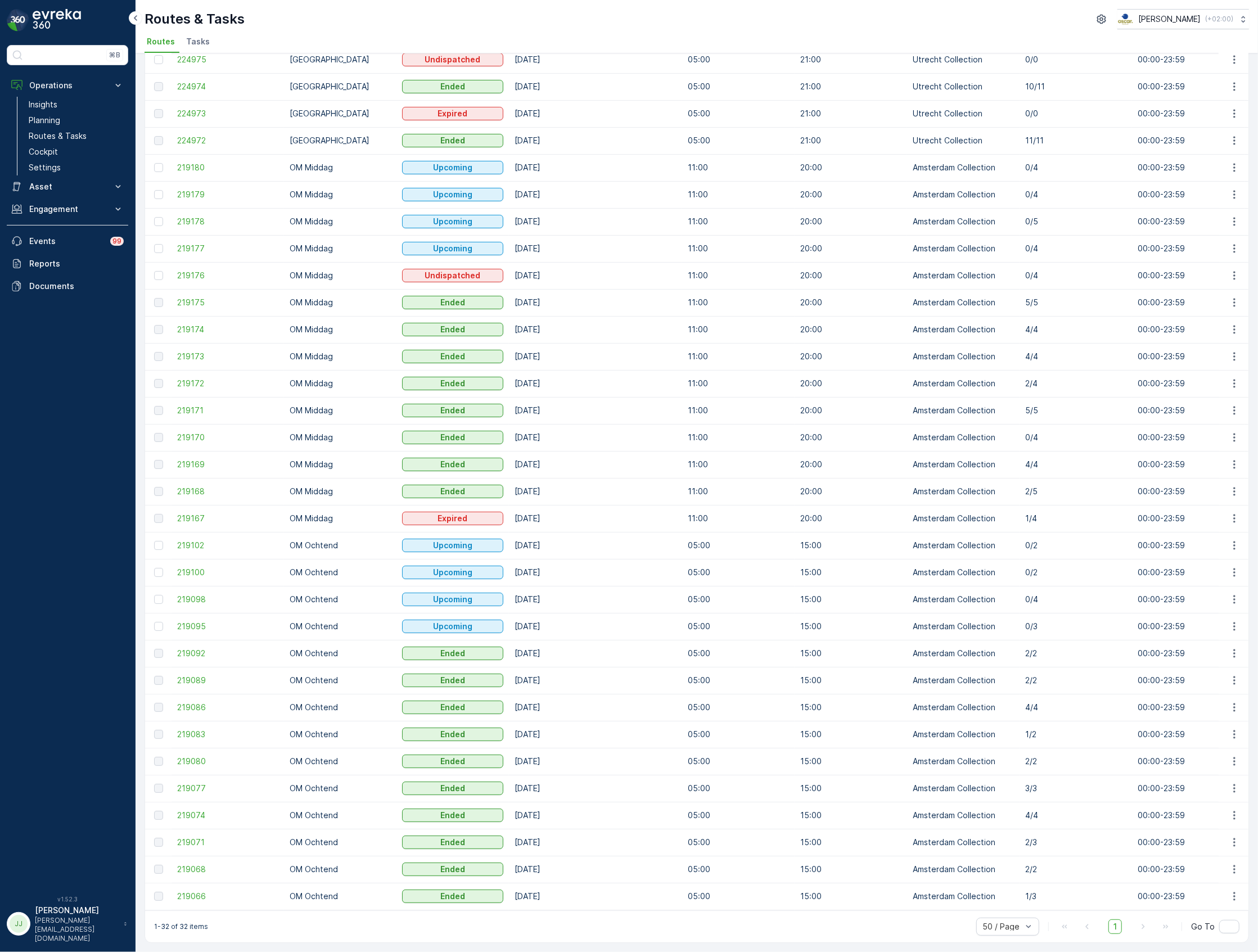
scroll to position [90, 0]
click at [198, 813] on span "219074" at bounding box center [227, 815] width 101 height 11
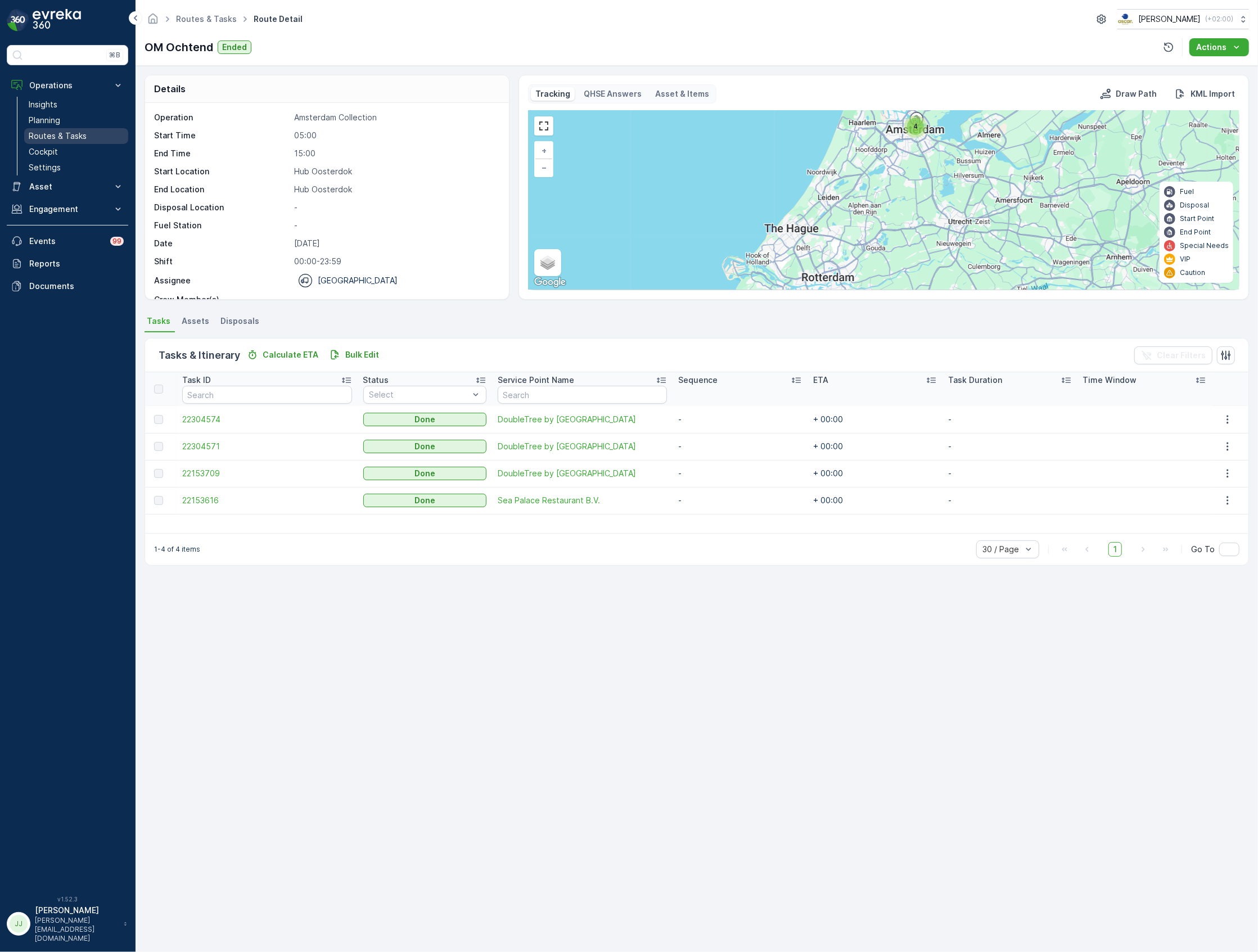
click at [72, 138] on p "Routes & Tasks" at bounding box center [58, 136] width 58 height 11
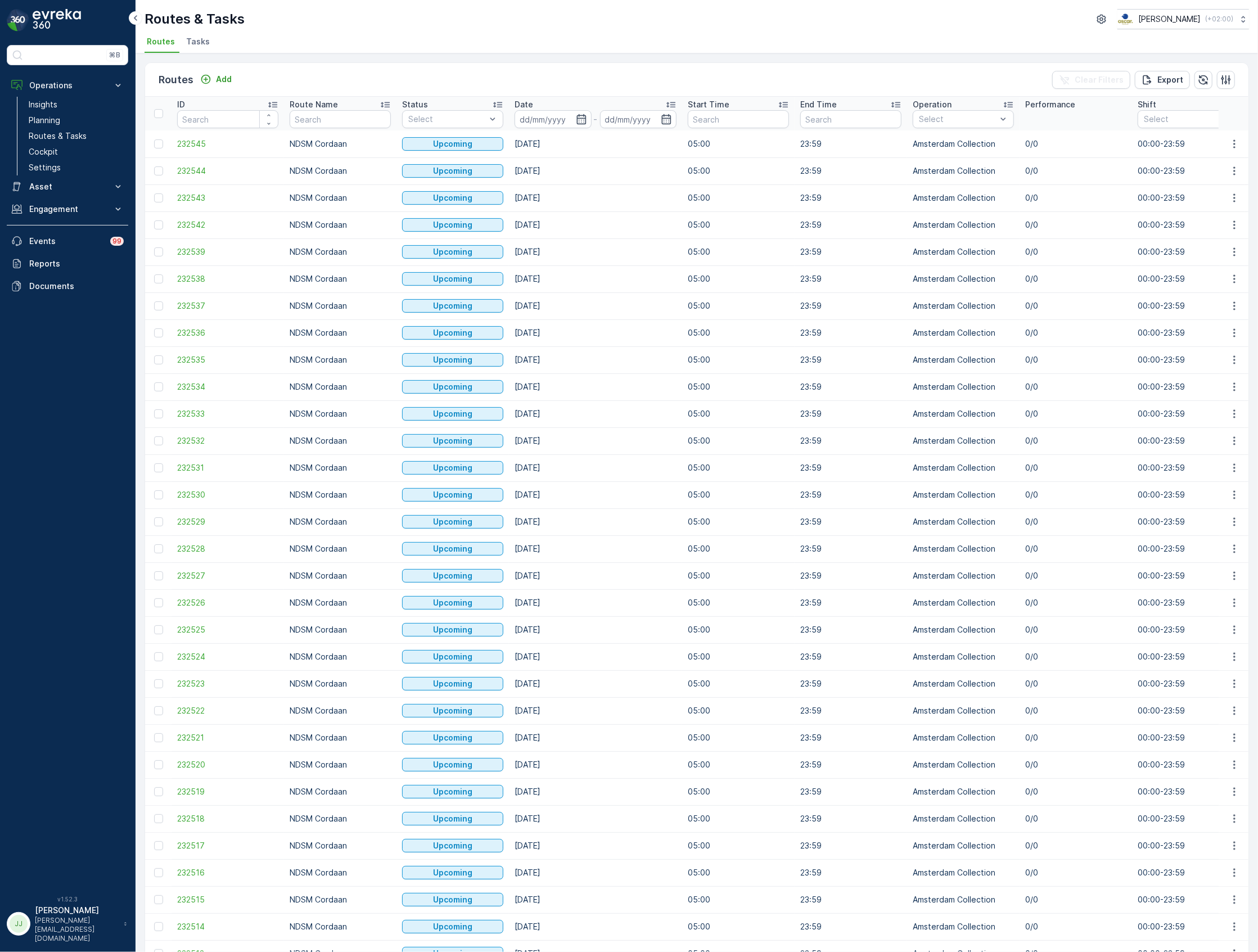
click at [355, 118] on input "text" at bounding box center [340, 119] width 101 height 18
type input "binnenstad"
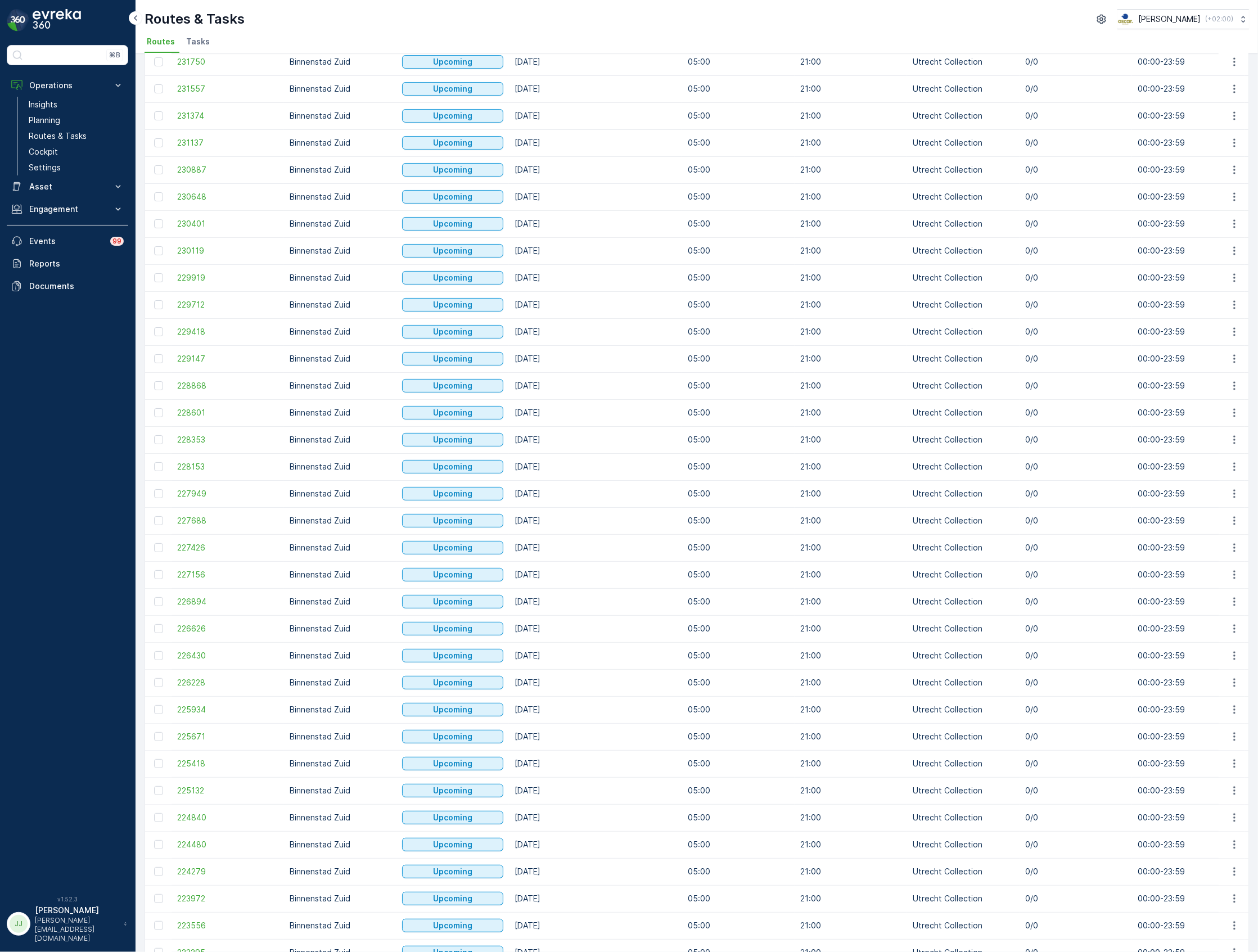
scroll to position [576, 0]
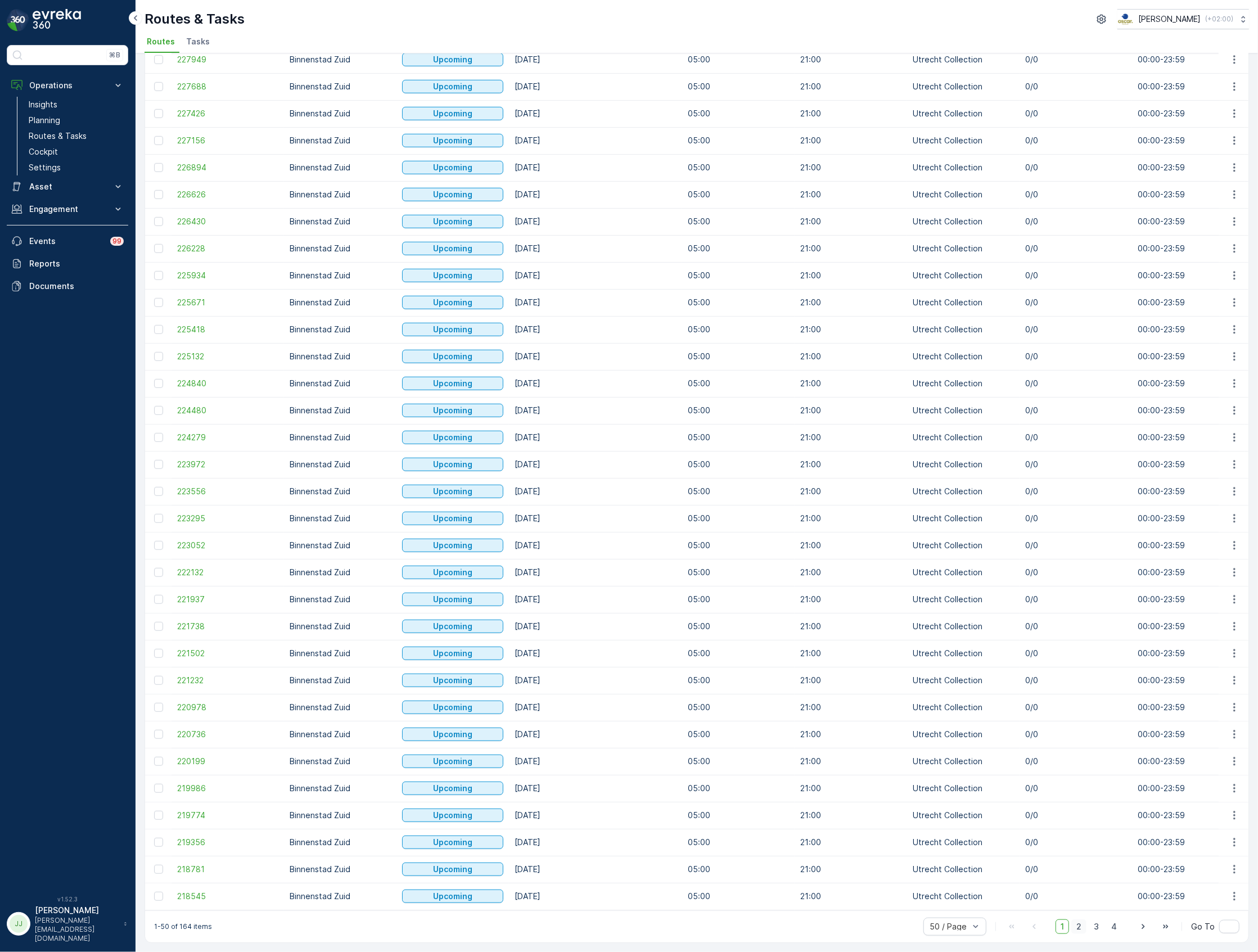
click at [1074, 924] on span "2" at bounding box center [1079, 927] width 15 height 14
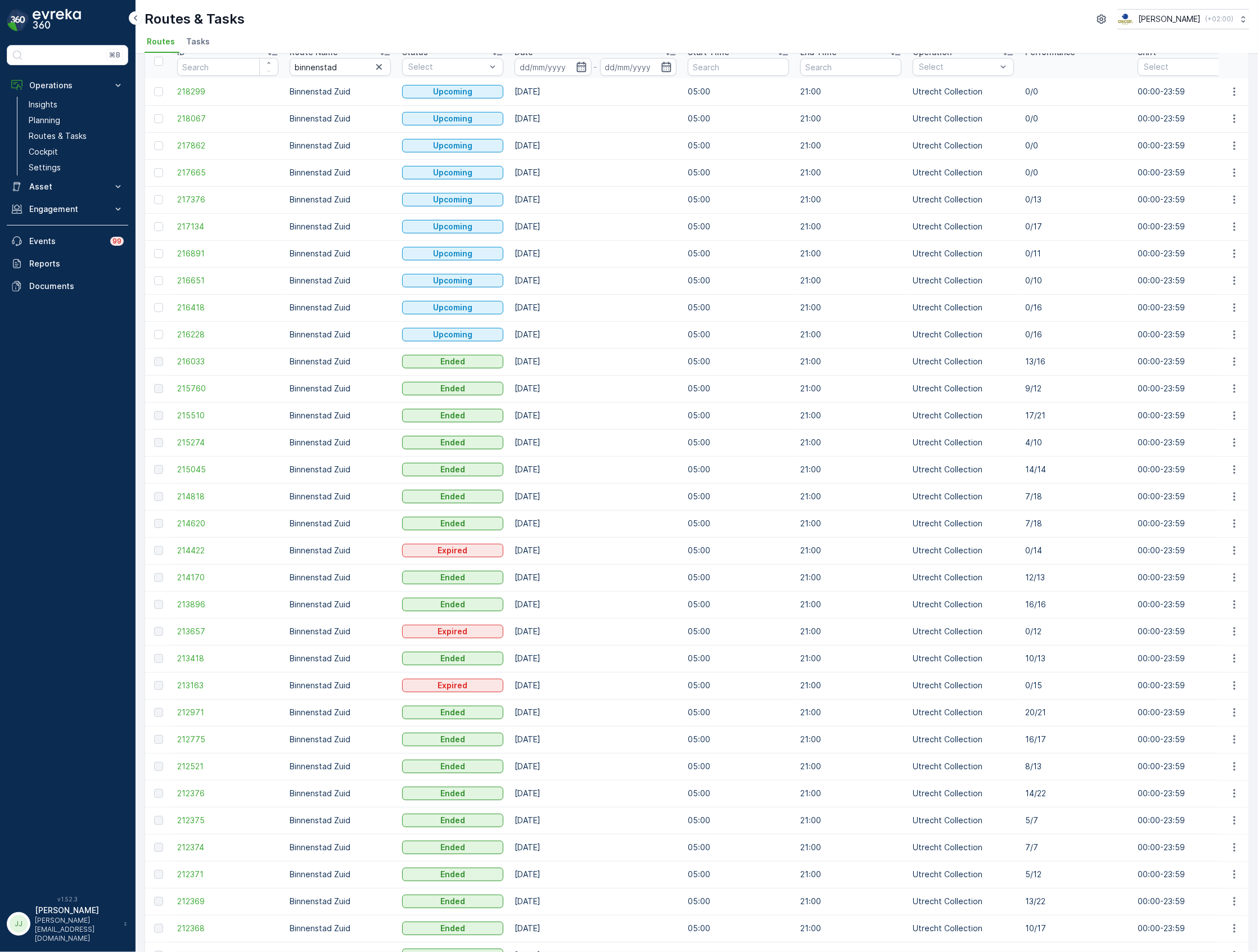
scroll to position [75, 0]
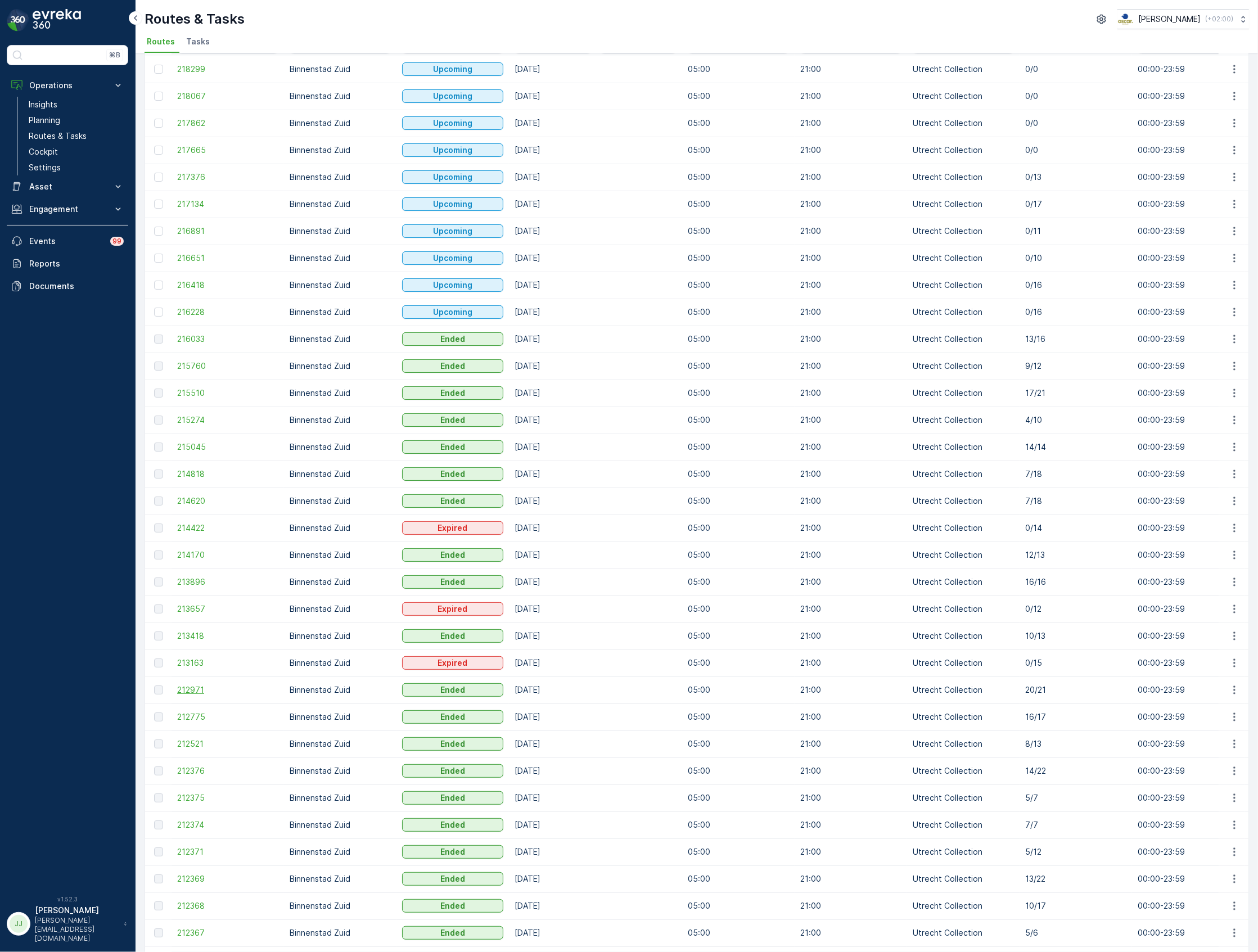
click at [200, 687] on span "212971" at bounding box center [227, 690] width 101 height 11
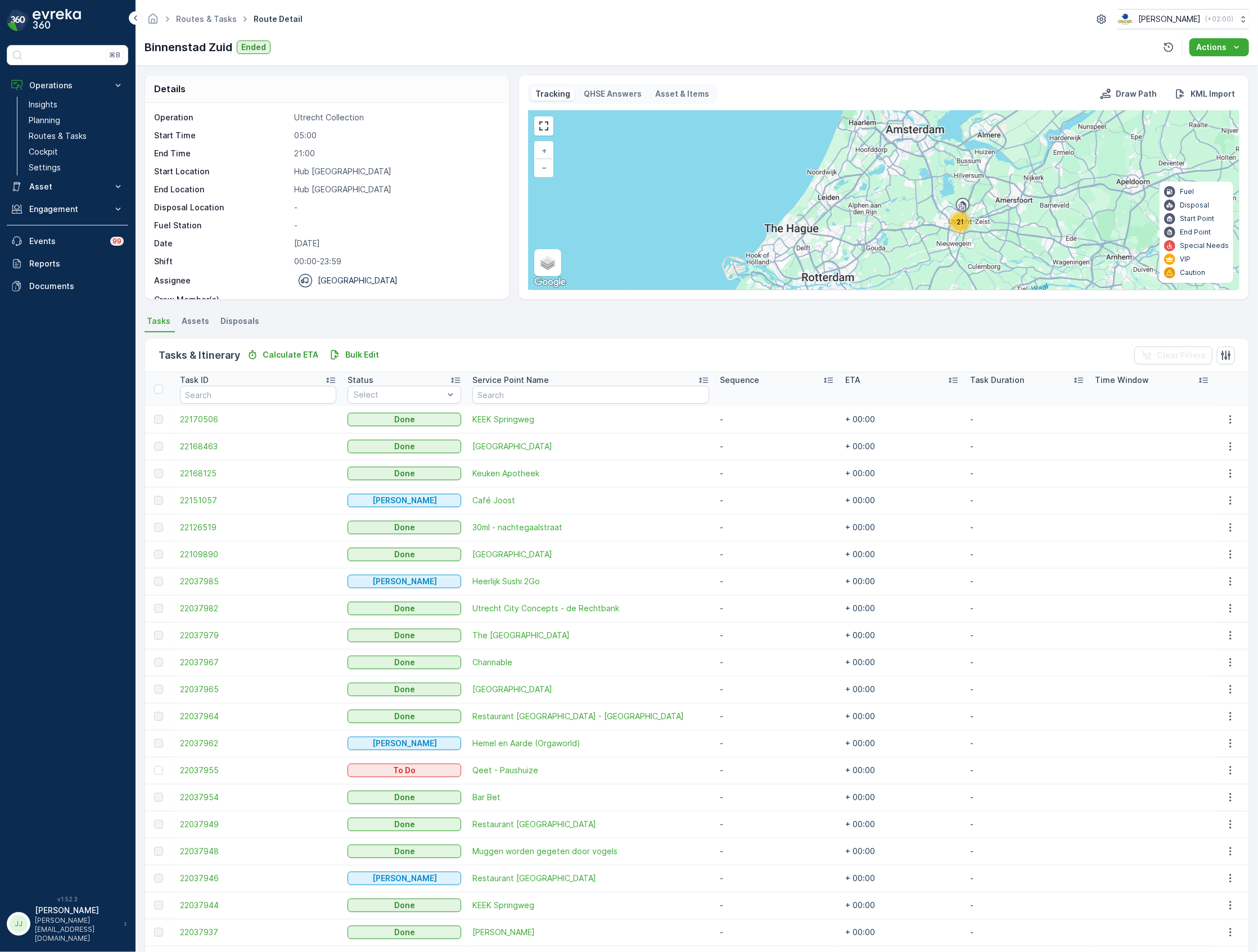
click at [957, 226] on span "21" at bounding box center [961, 222] width 8 height 8
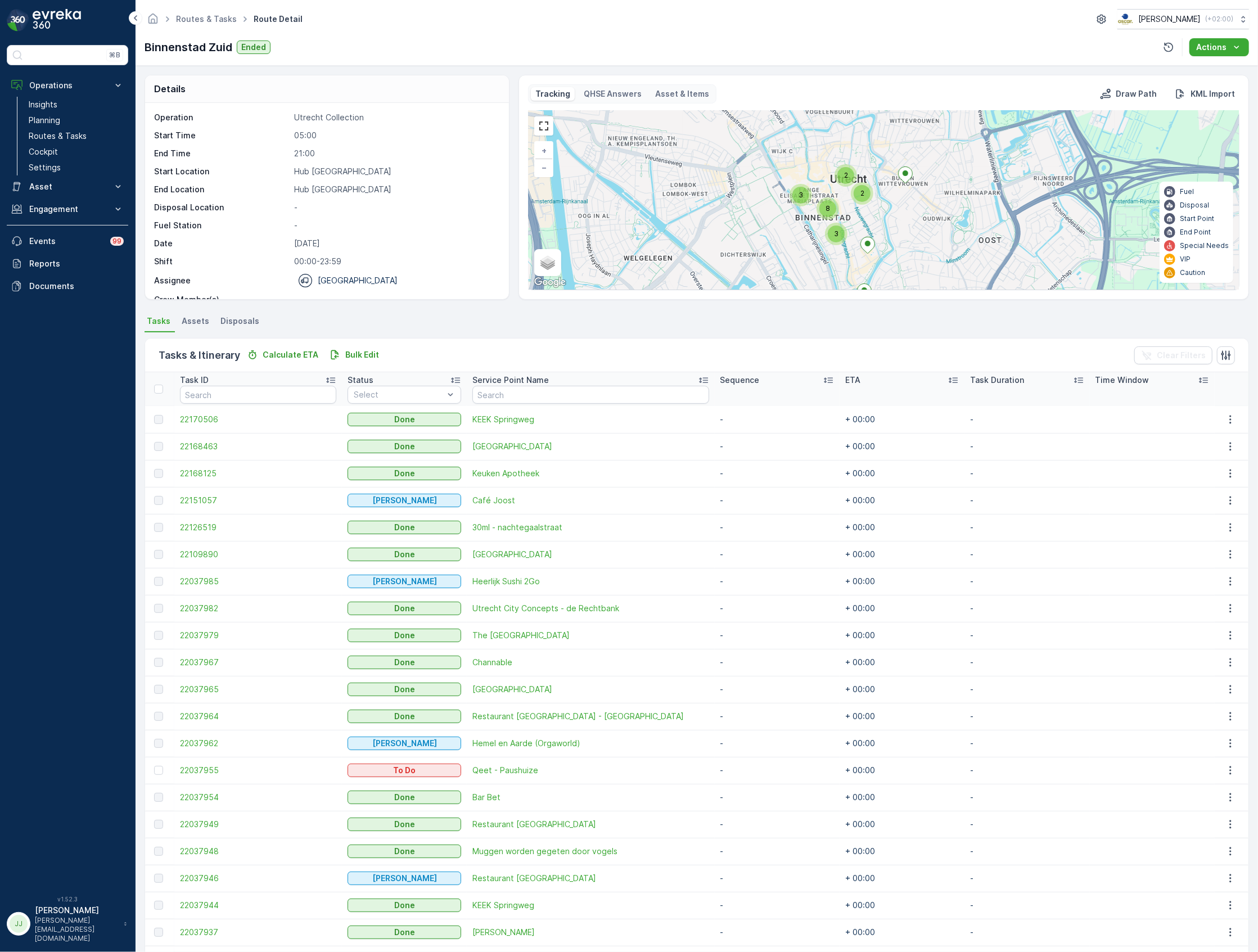
drag, startPoint x: 861, startPoint y: 216, endPoint x: 840, endPoint y: 227, distance: 23.7
click at [840, 229] on div "3 2 2 3 8 + − Satellite Roadmap Terrain Hybrid Leaflet Keyboard shortcuts Map D…" at bounding box center [884, 200] width 711 height 179
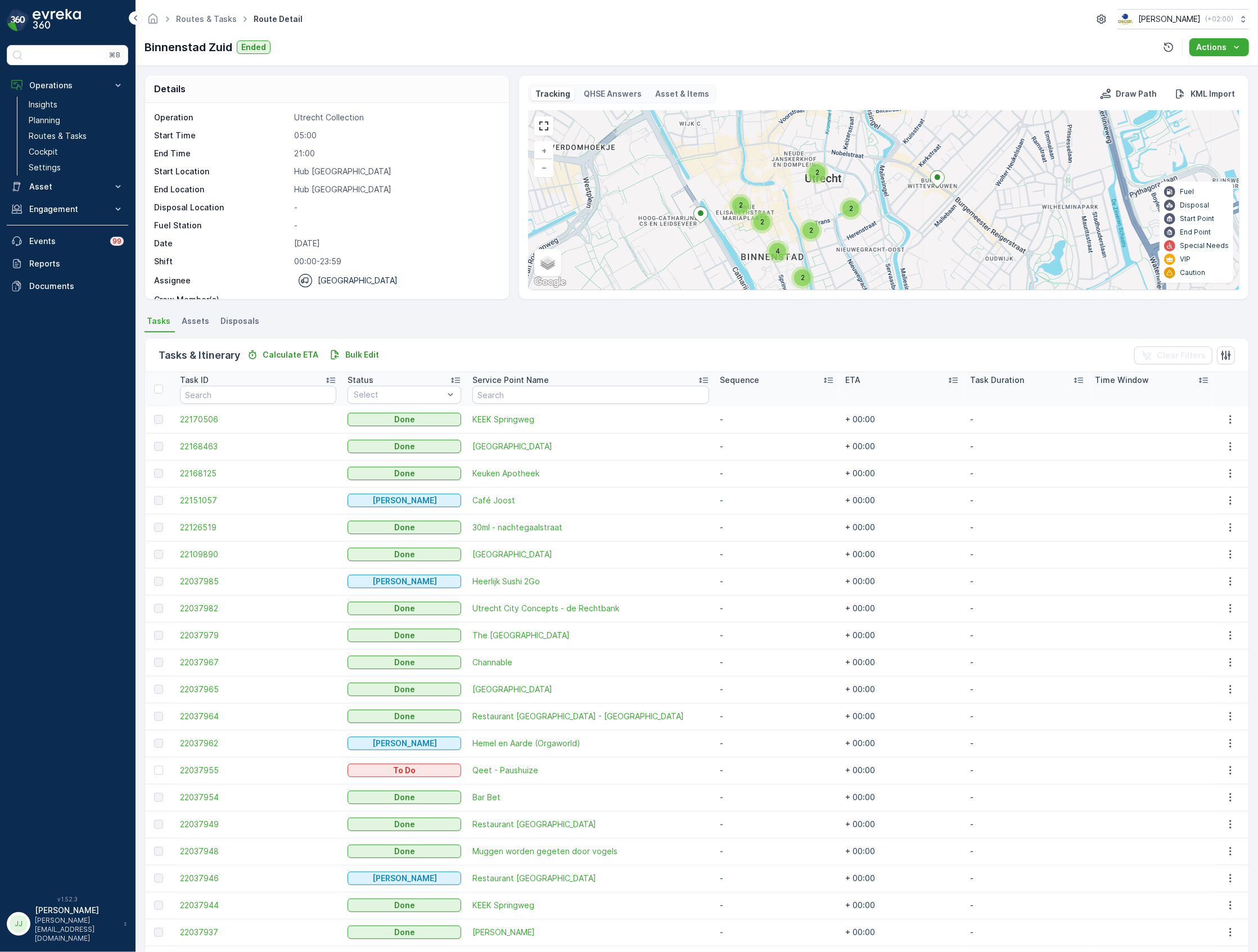
click at [937, 179] on ellipse at bounding box center [938, 177] width 6 height 6
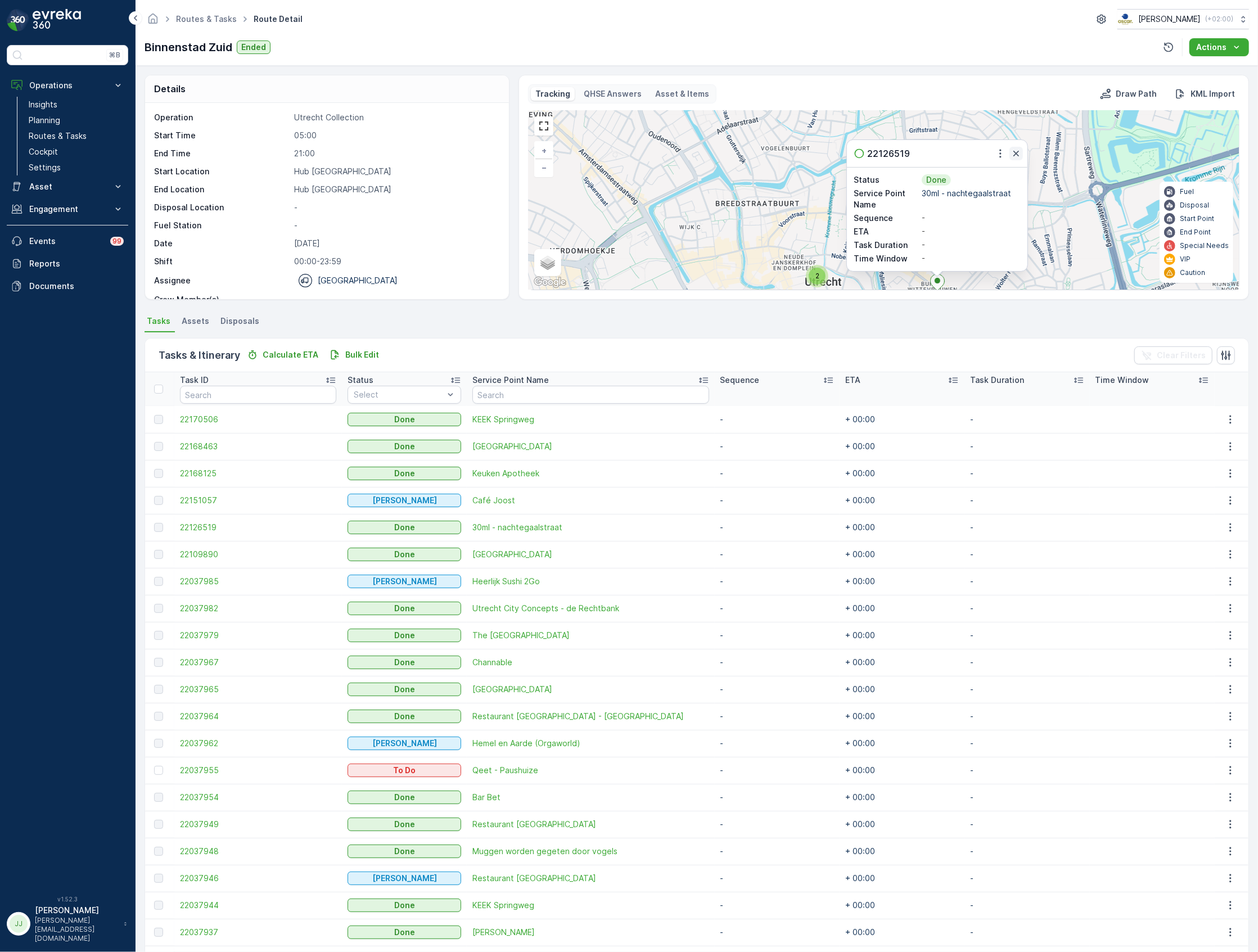
click at [1013, 152] on icon "button" at bounding box center [1016, 154] width 11 height 11
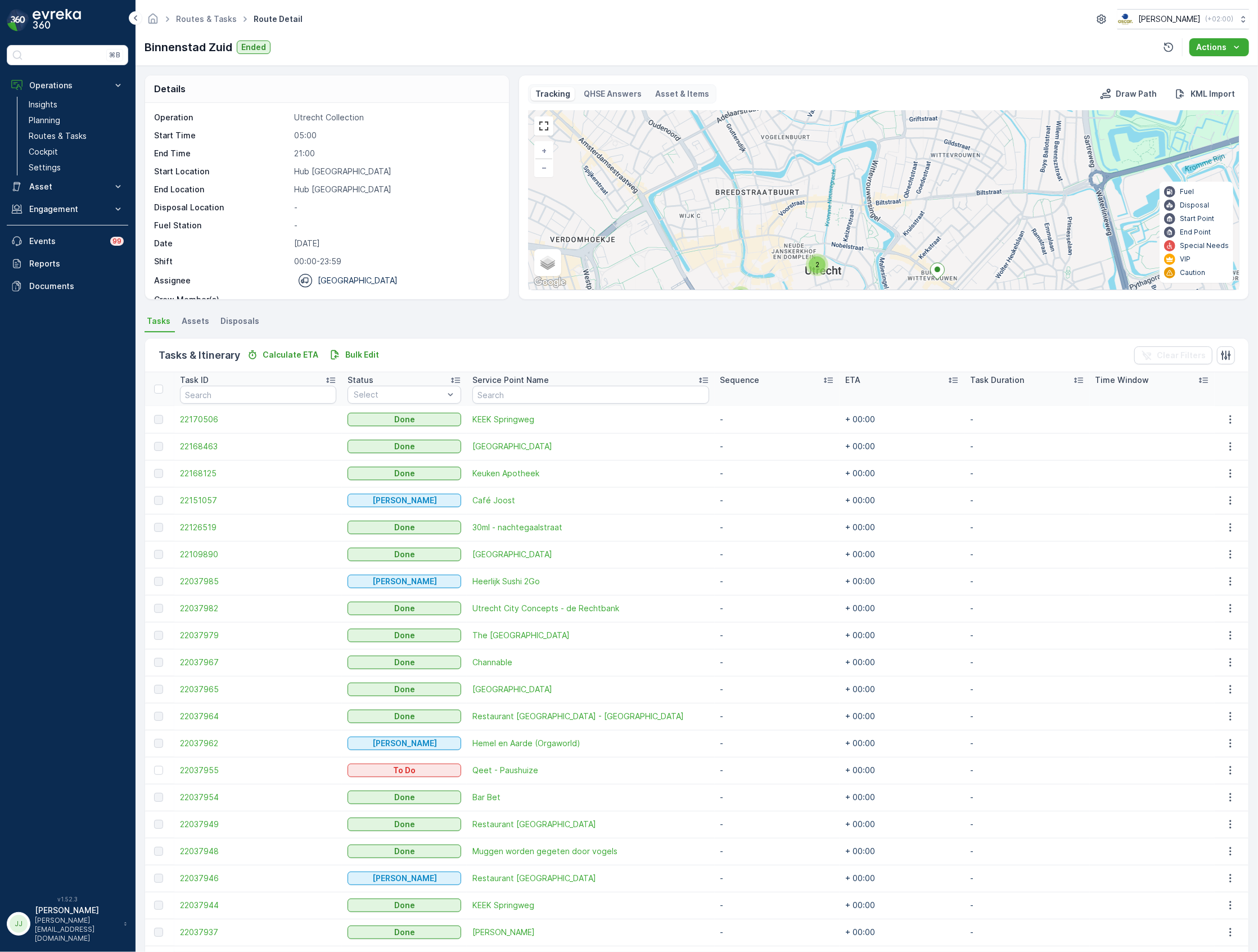
drag, startPoint x: 920, startPoint y: 211, endPoint x: 937, endPoint y: 162, distance: 51.9
click at [937, 162] on div "2 2 2 2 2 2 4 + − Satellite Roadmap Terrain Hybrid Leaflet Keyboard shortcuts M…" at bounding box center [884, 200] width 711 height 179
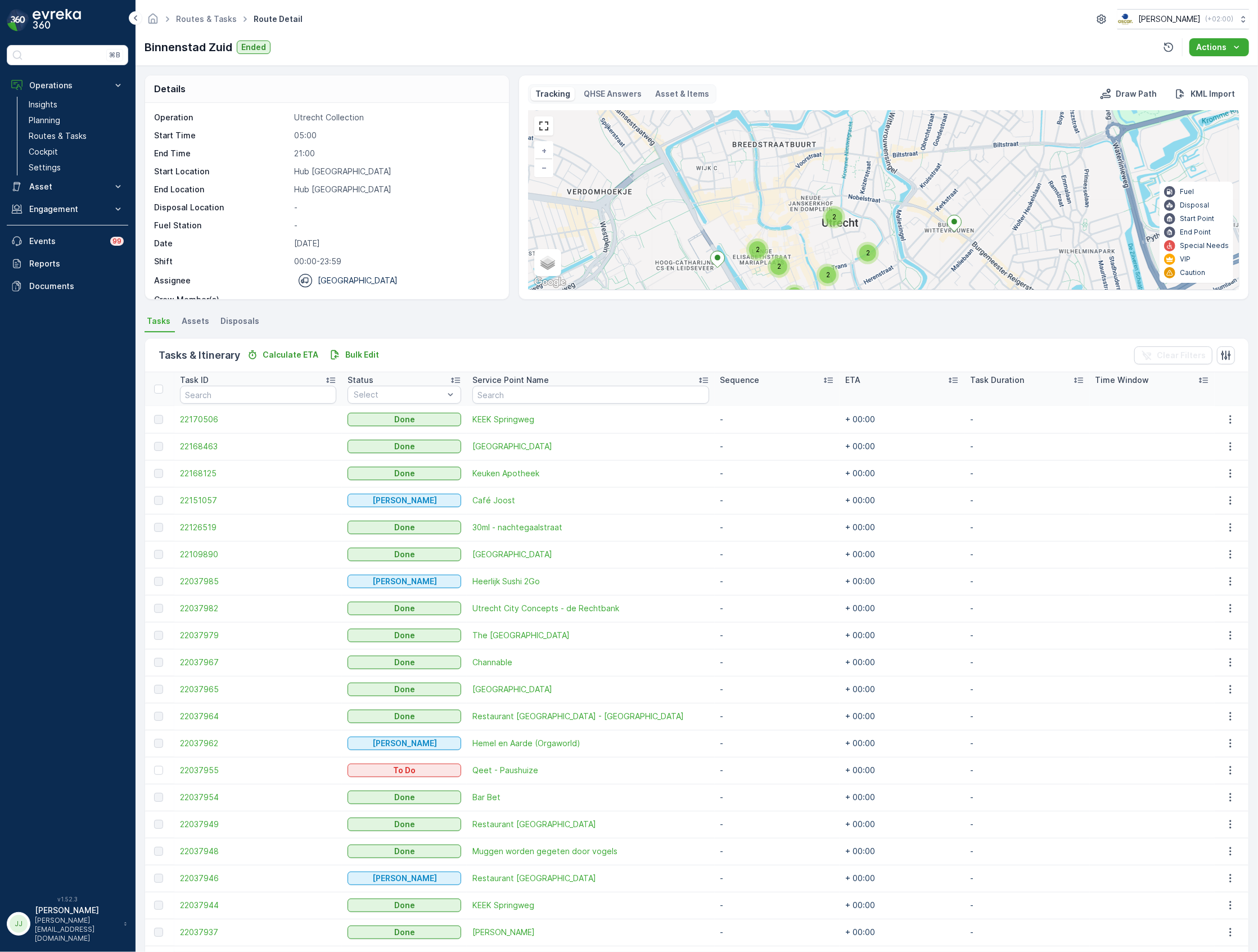
click at [832, 217] on span "2" at bounding box center [835, 217] width 4 height 8
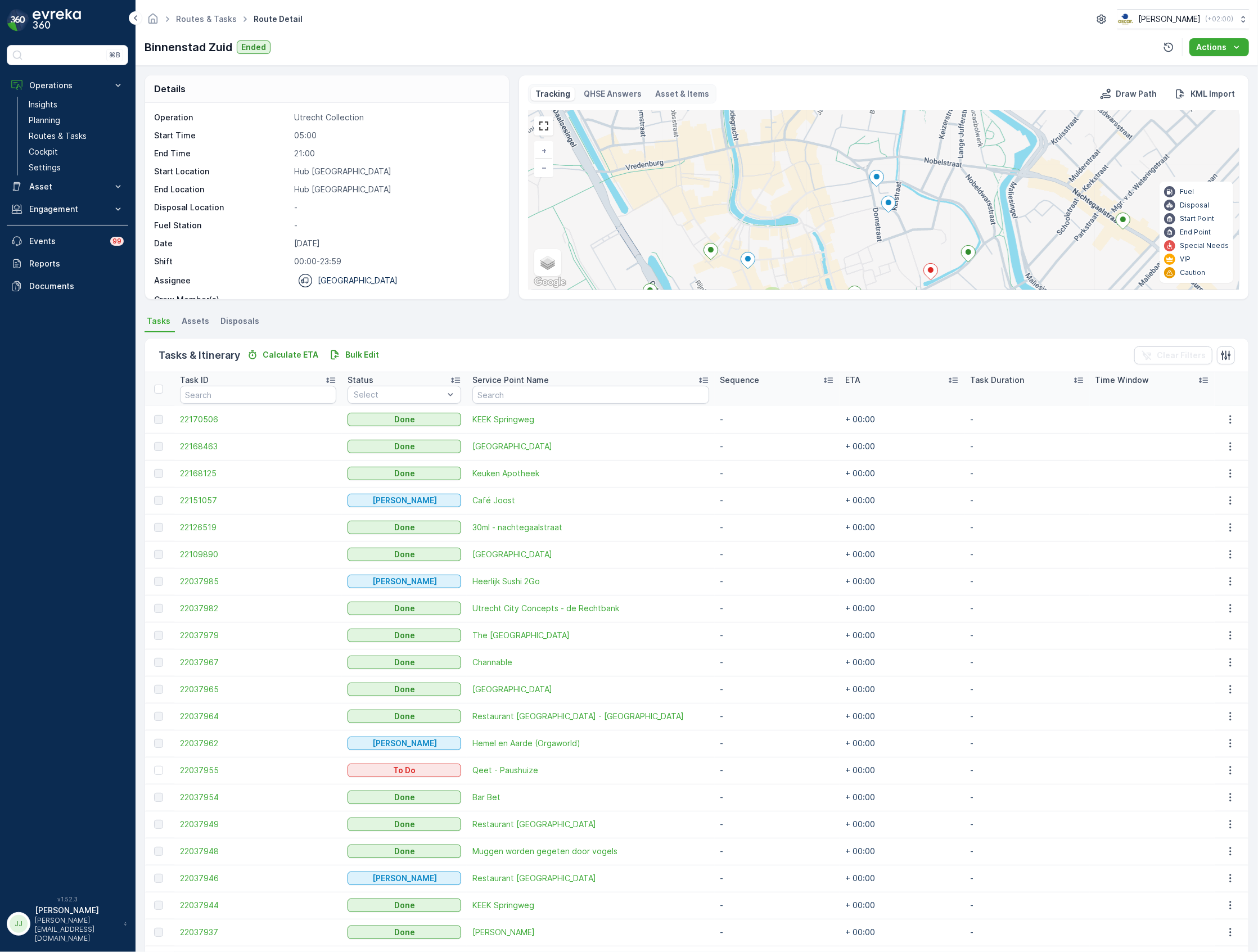
click at [885, 202] on icon at bounding box center [889, 204] width 14 height 17
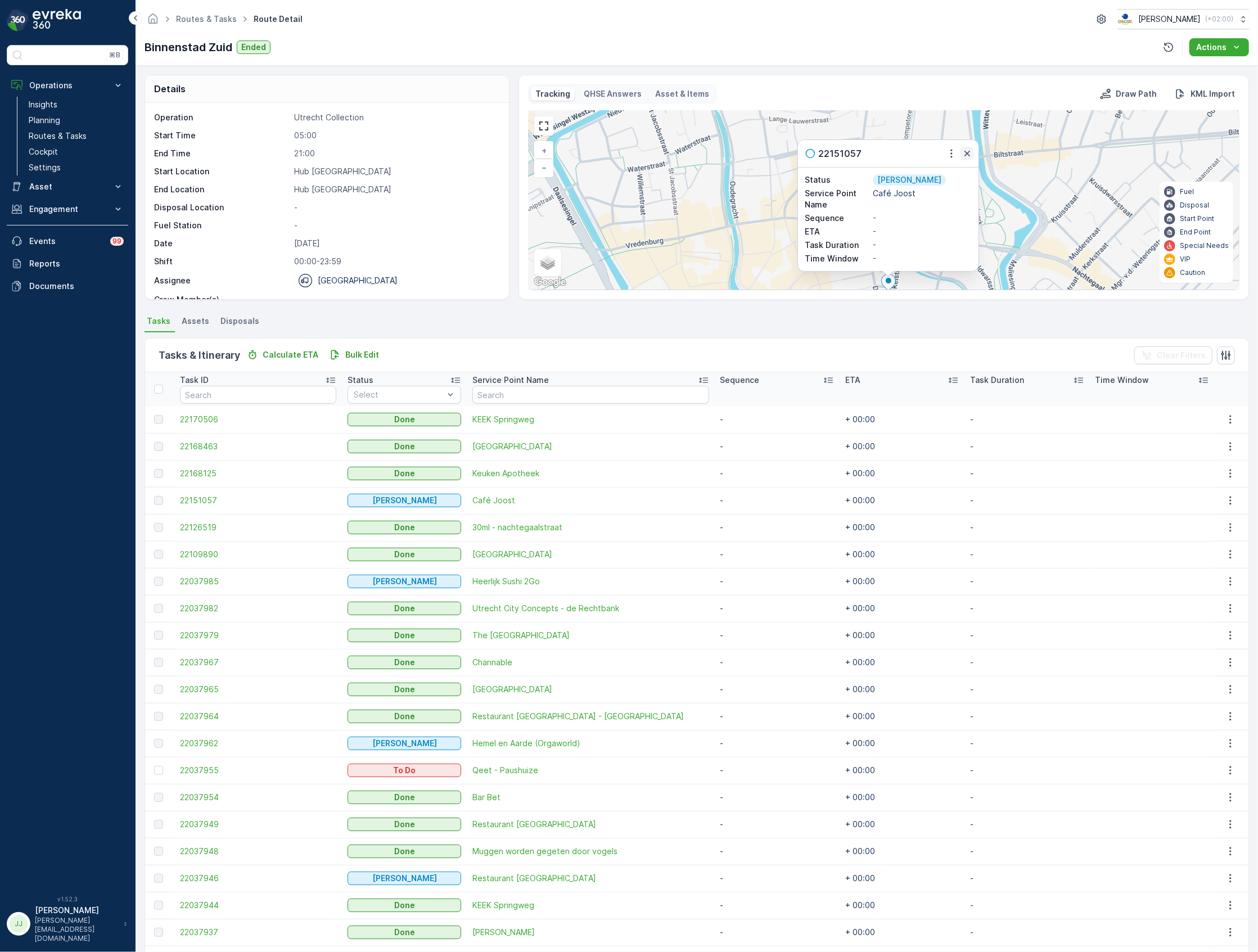
click at [966, 151] on icon "button" at bounding box center [967, 154] width 11 height 11
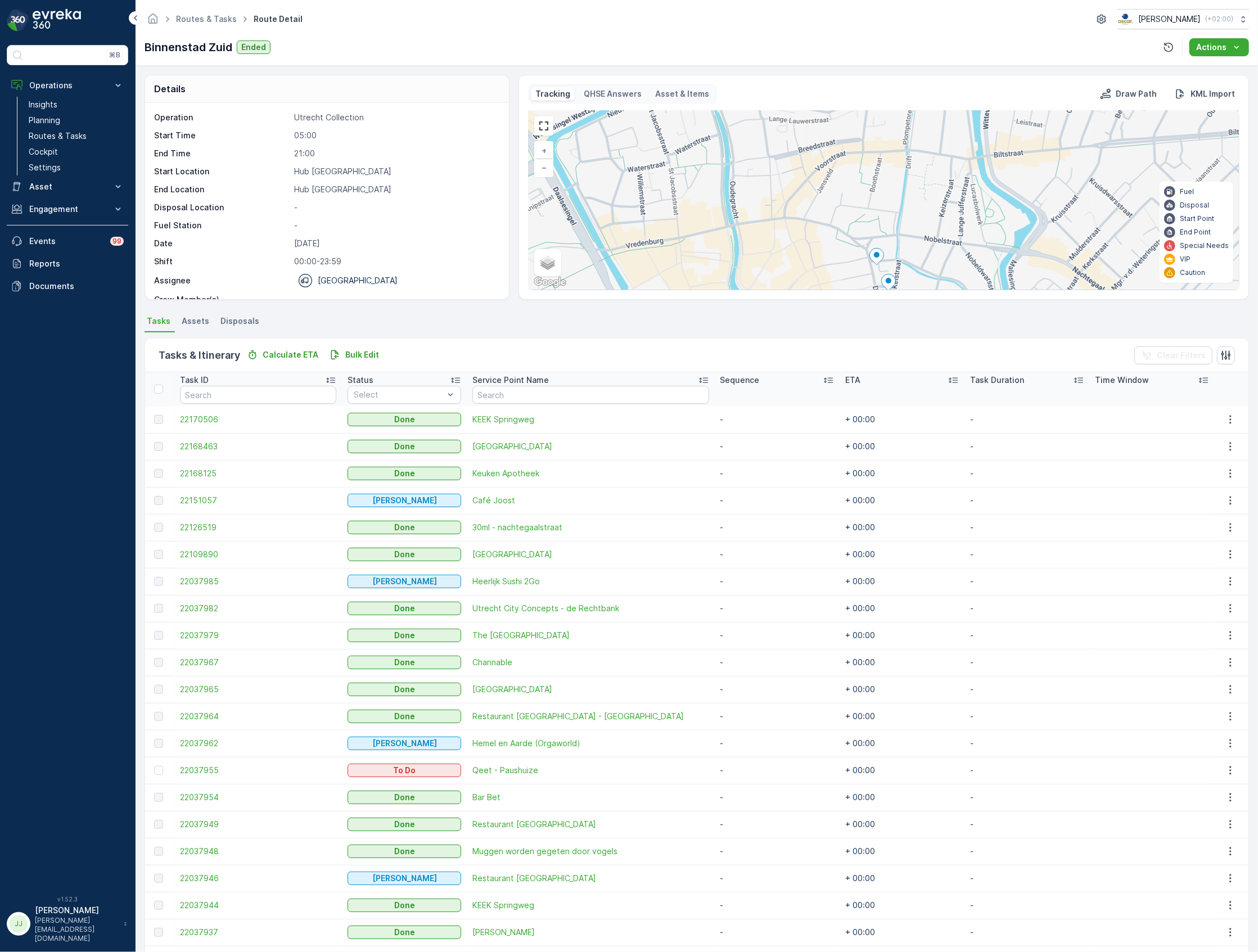
click at [875, 255] on ellipse at bounding box center [877, 255] width 6 height 6
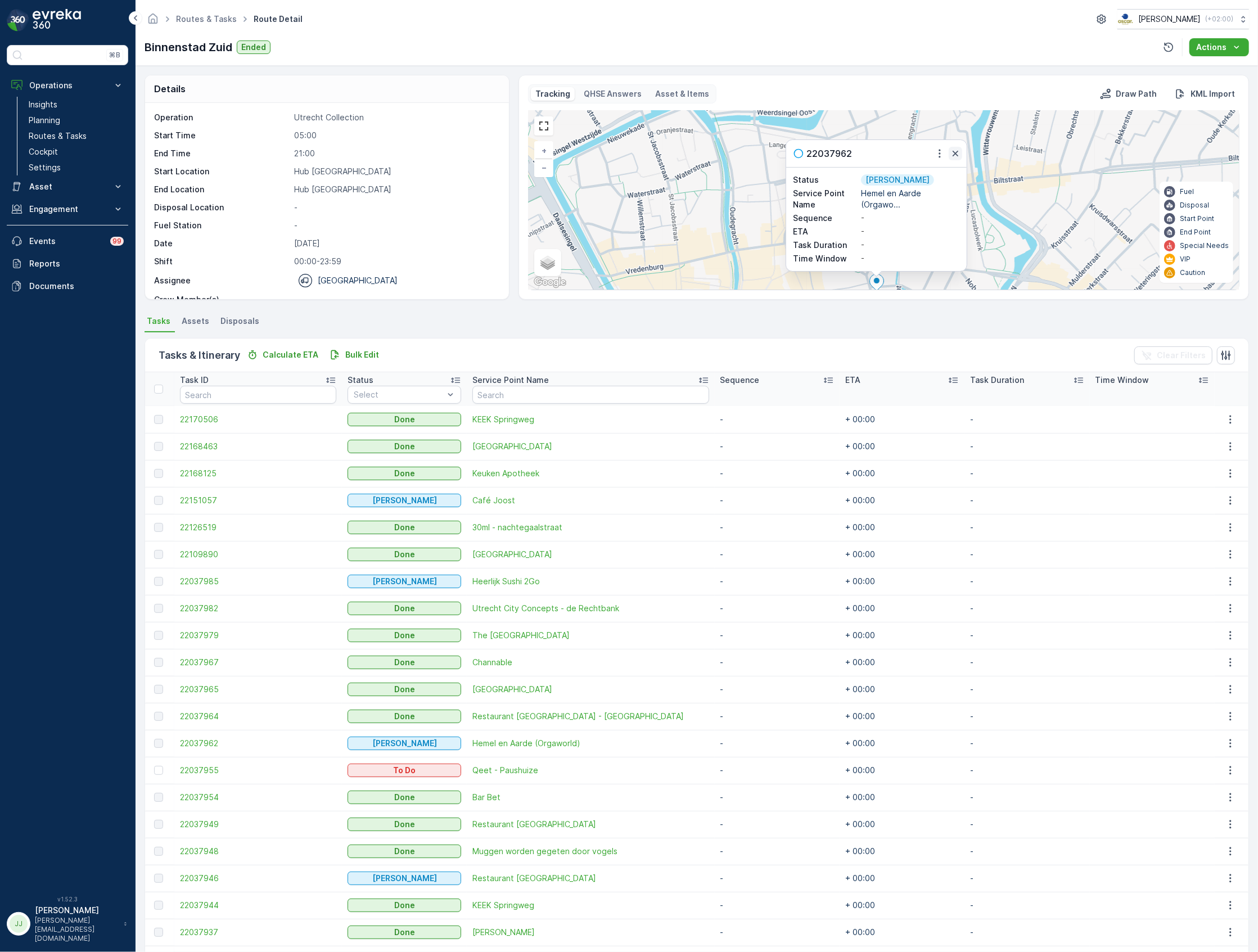
click at [956, 156] on icon "button" at bounding box center [956, 154] width 11 height 11
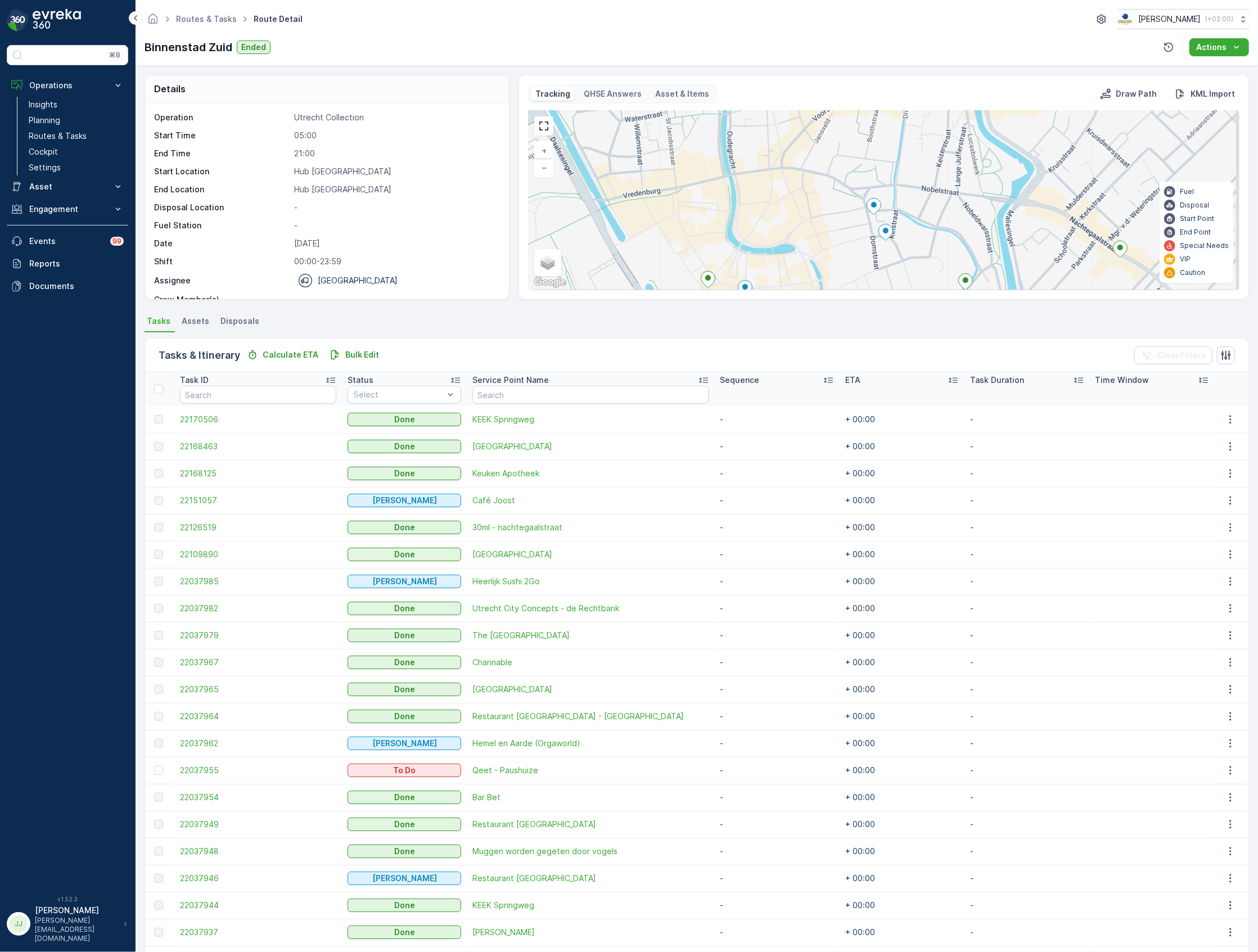
click at [921, 158] on div "2 2 2 2 + − Satellite Roadmap Terrain Hybrid Leaflet Keyboard shortcuts Map Dat…" at bounding box center [884, 200] width 711 height 179
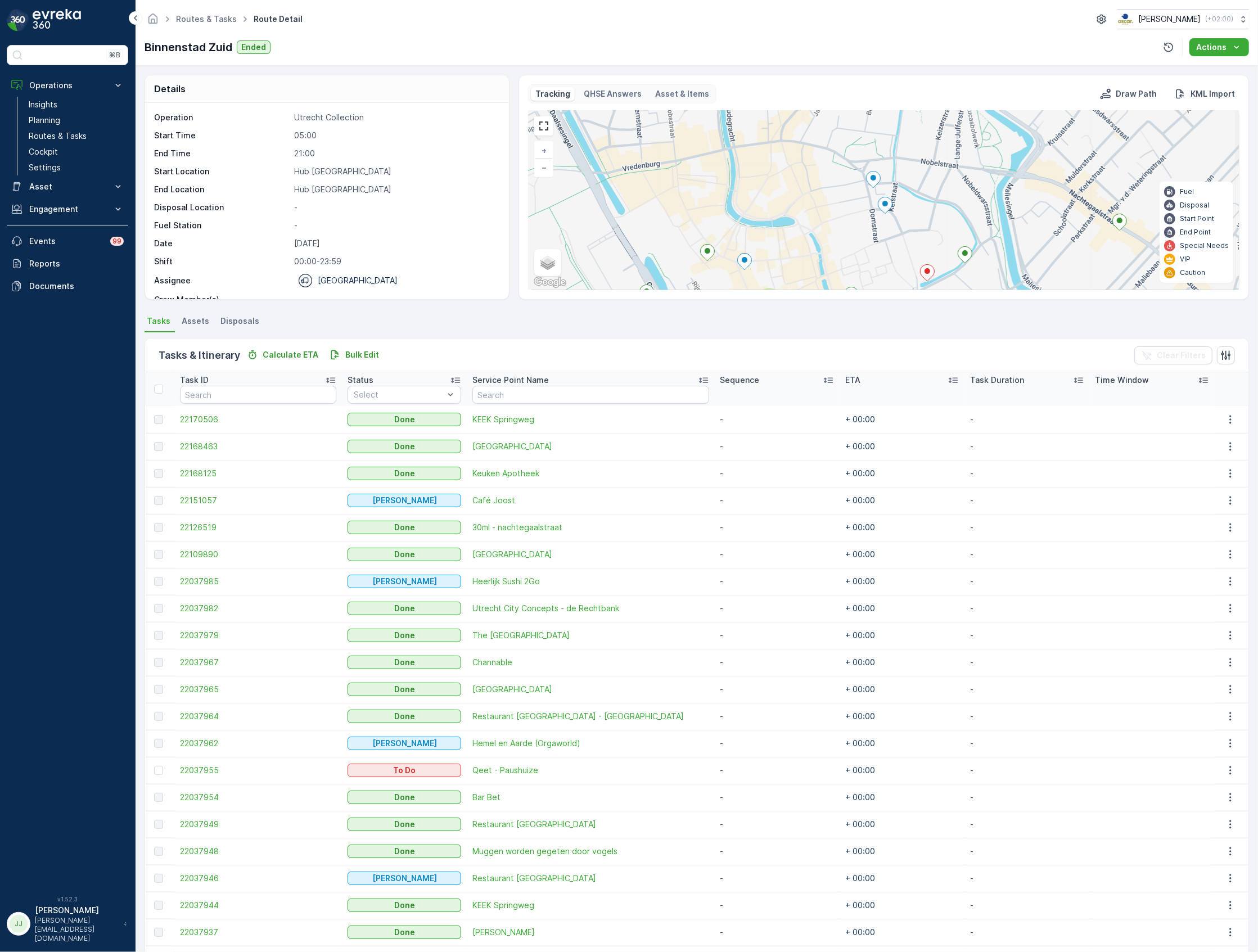
drag, startPoint x: 930, startPoint y: 235, endPoint x: 928, endPoint y: 185, distance: 50.0
click at [928, 185] on div "2 2 2 2 + − Satellite Roadmap Terrain Hybrid Leaflet Keyboard shortcuts Map Dat…" at bounding box center [884, 200] width 711 height 179
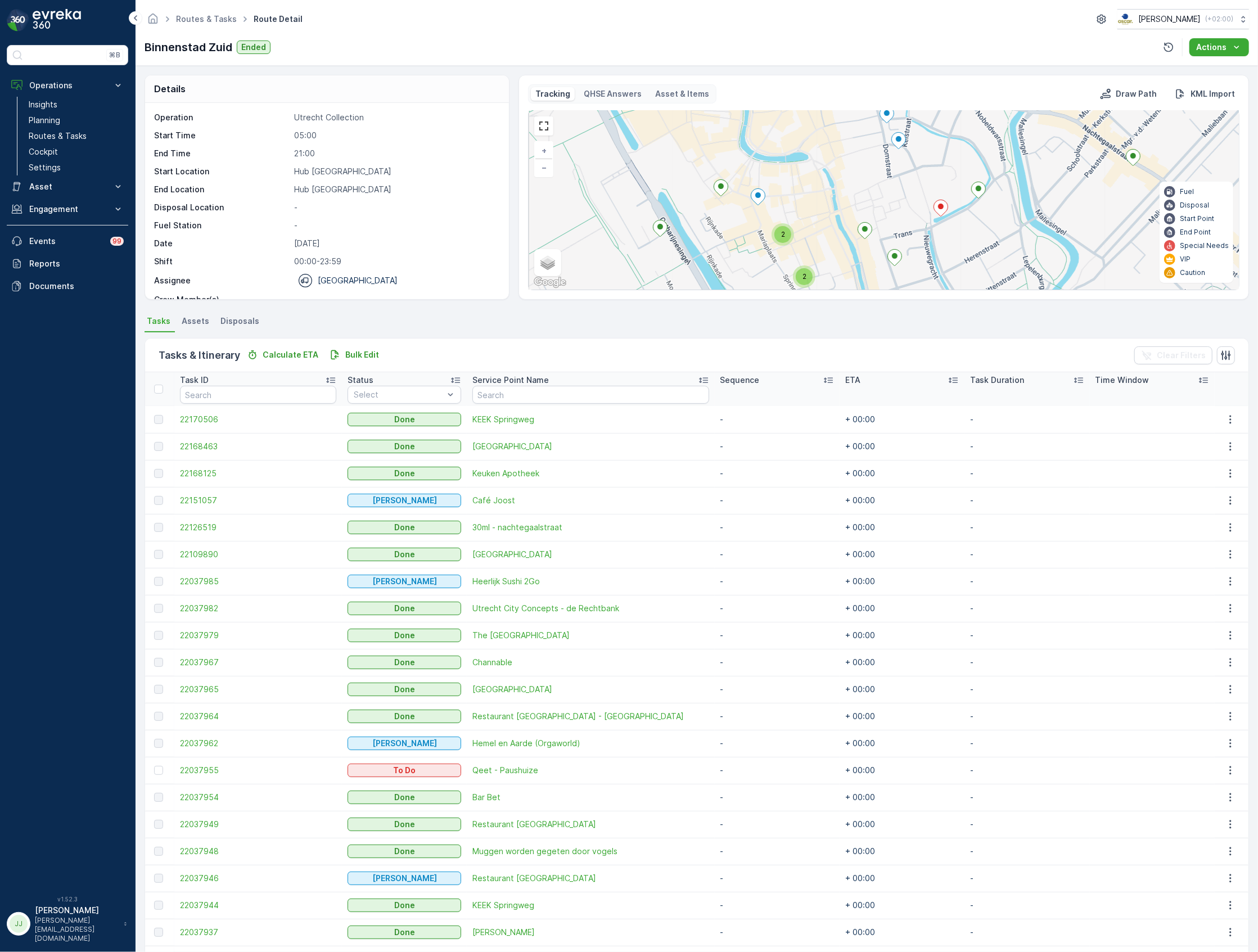
drag, startPoint x: 840, startPoint y: 192, endPoint x: 867, endPoint y: 171, distance: 34.2
click at [867, 171] on div "2 2 2 2 + − Satellite Roadmap Terrain Hybrid Leaflet Keyboard shortcuts Map Dat…" at bounding box center [884, 200] width 711 height 179
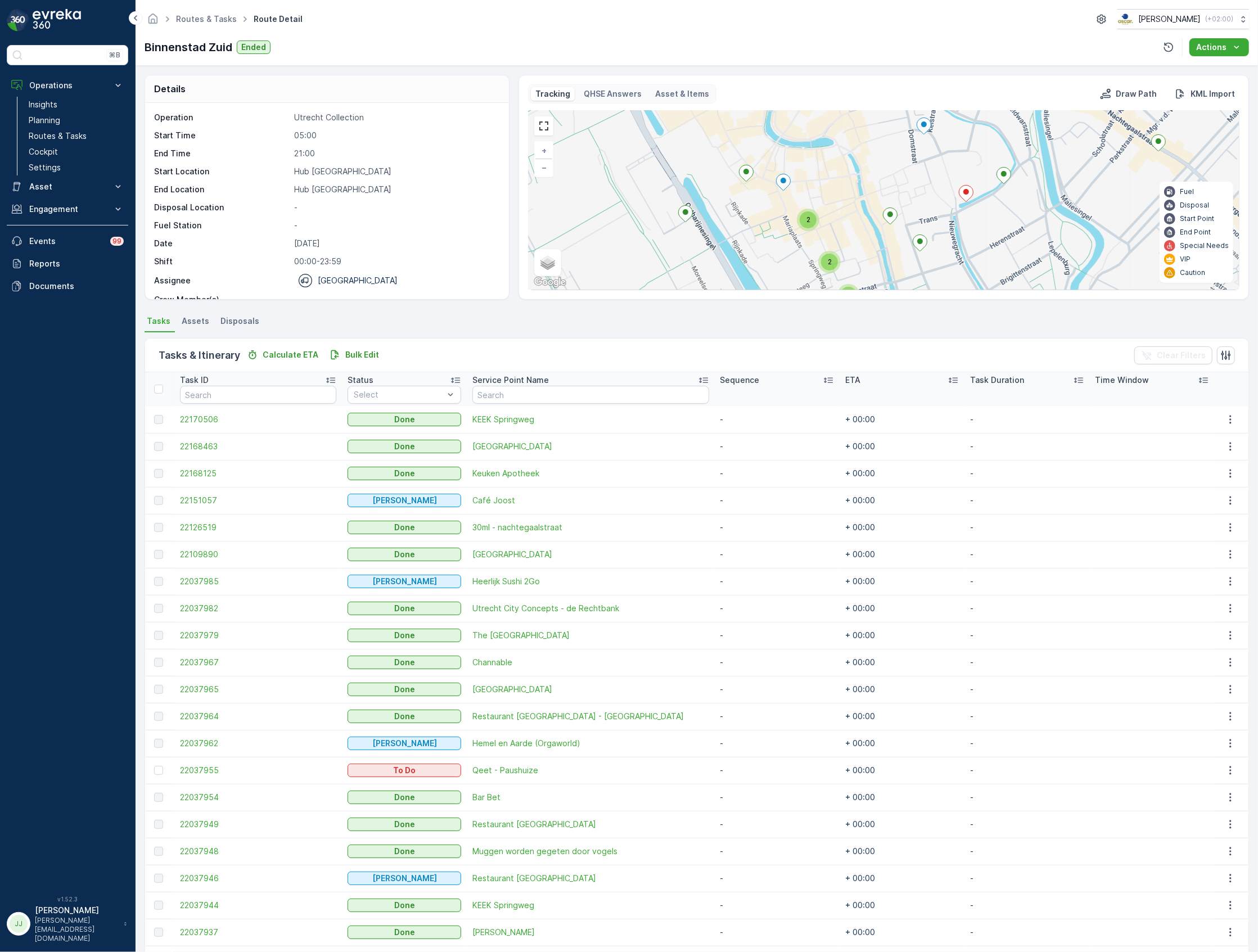
drag, startPoint x: 717, startPoint y: 208, endPoint x: 713, endPoint y: 225, distance: 17.5
click at [713, 225] on div "2 2 2 2 + − Satellite Roadmap Terrain Hybrid Leaflet Keyboard shortcuts Map Dat…" at bounding box center [884, 200] width 711 height 179
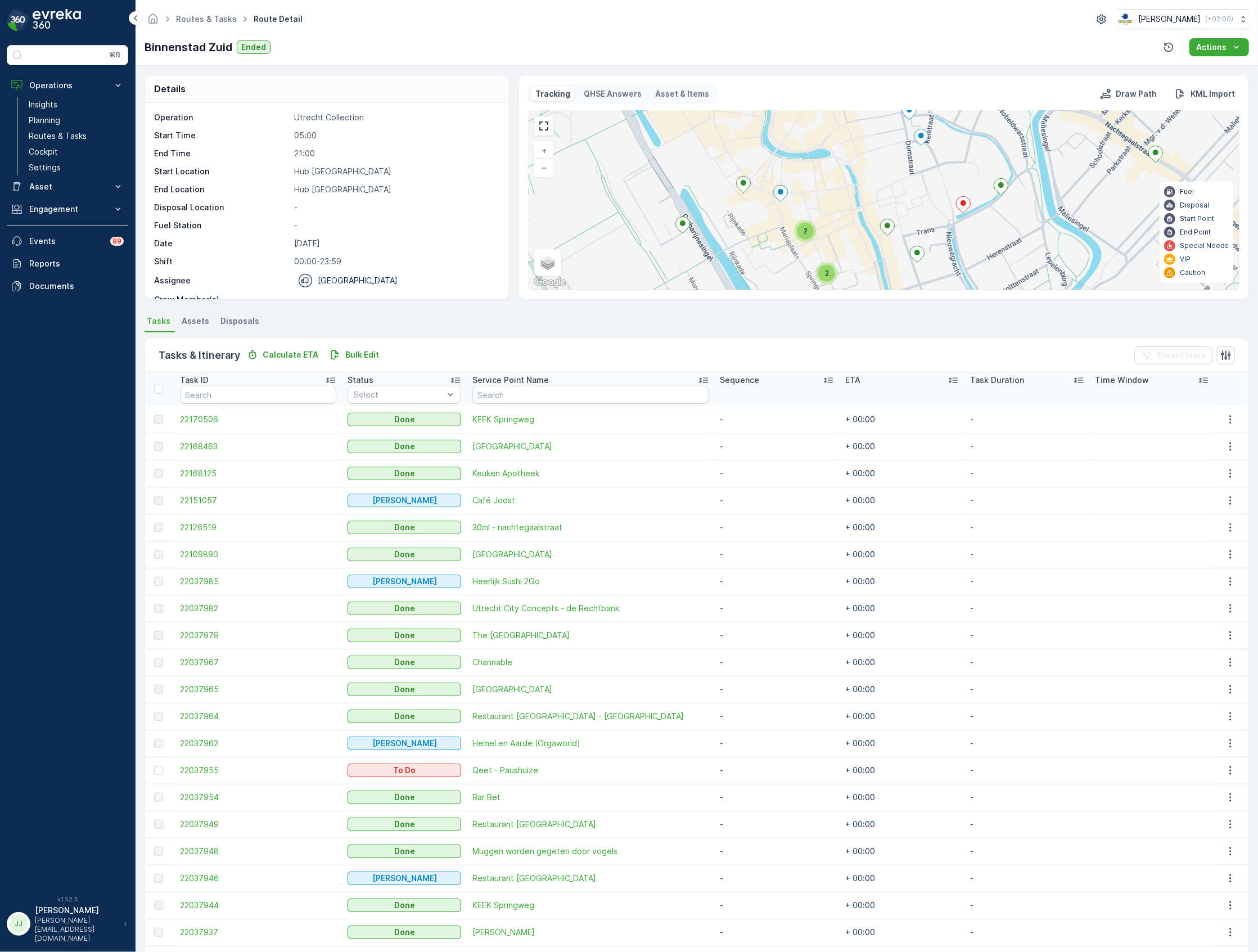
click at [682, 228] on icon at bounding box center [683, 225] width 14 height 17
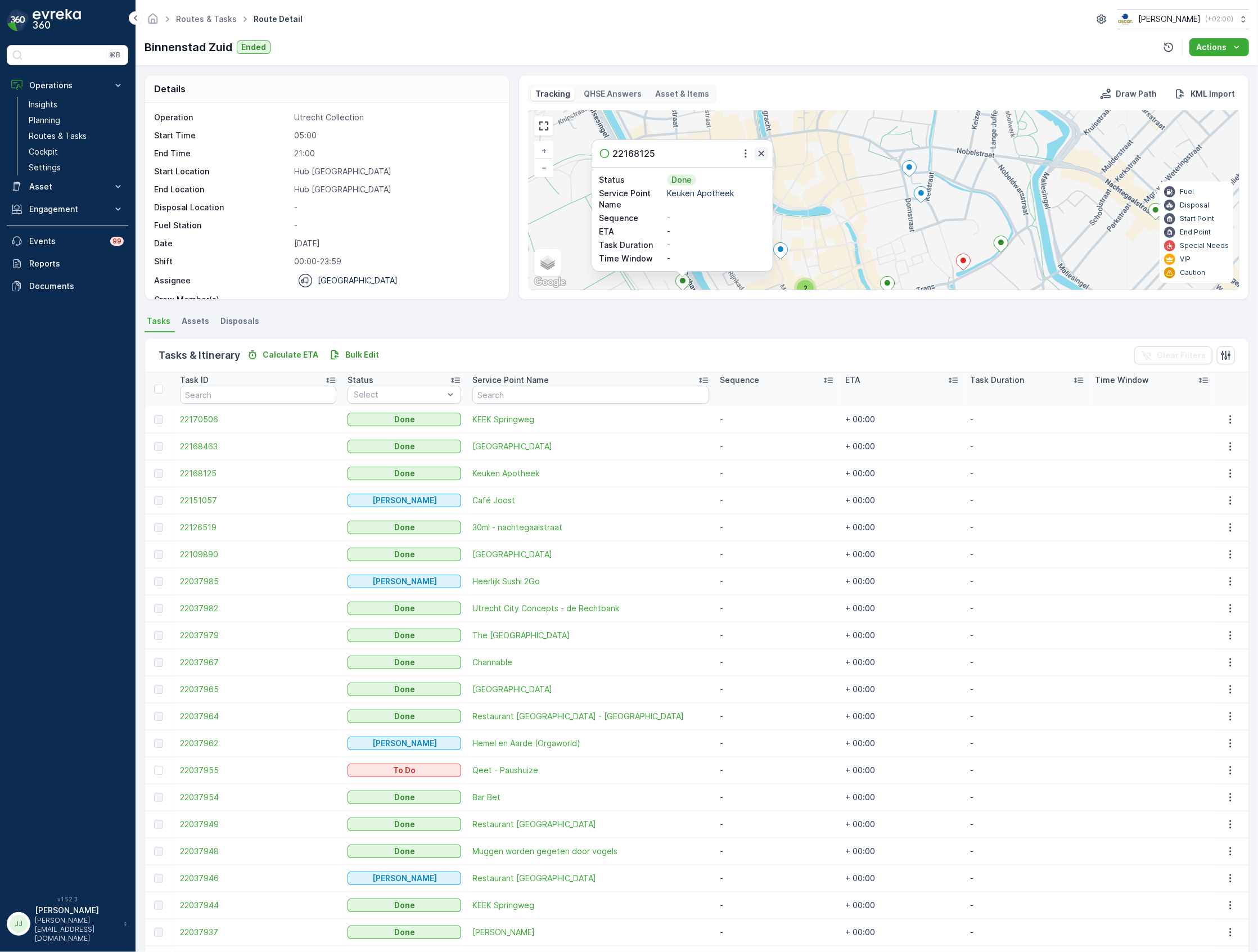
click at [763, 151] on icon "button" at bounding box center [762, 154] width 11 height 11
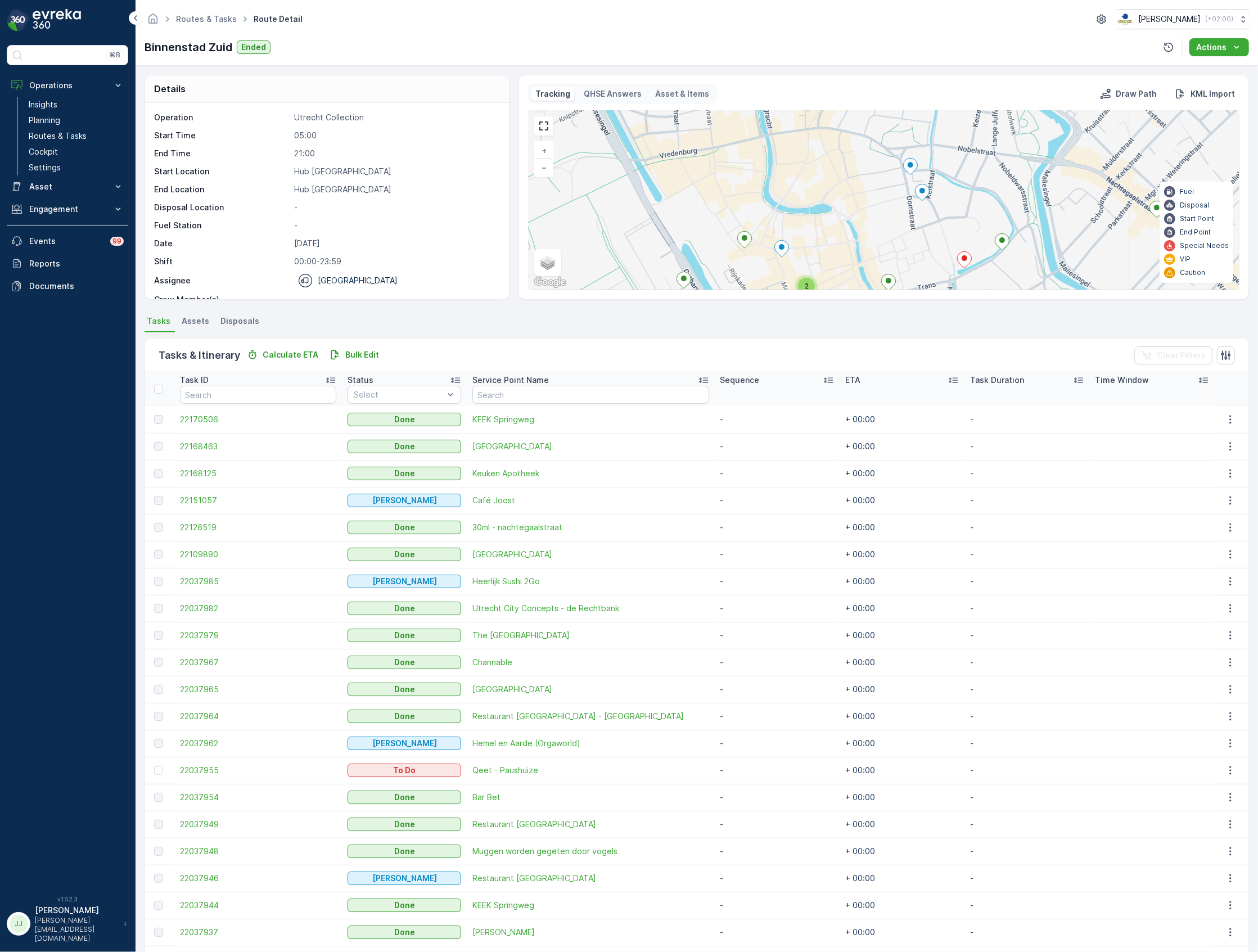
drag, startPoint x: 726, startPoint y: 214, endPoint x: 752, endPoint y: 160, distance: 59.9
click at [752, 160] on div "2 2 2 2 + − Satellite Roadmap Terrain Hybrid Leaflet Keyboard shortcuts Map Dat…" at bounding box center [884, 200] width 711 height 179
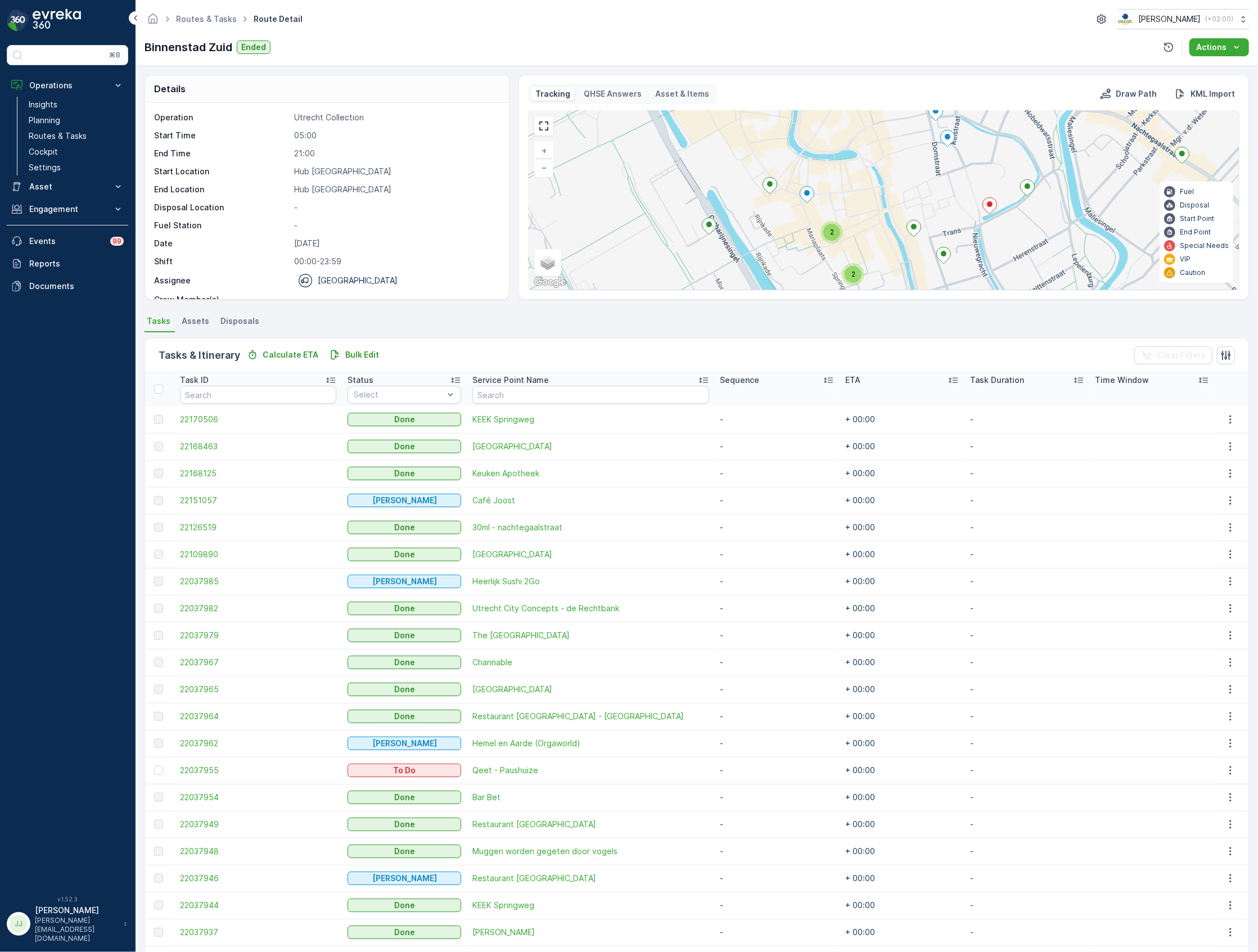
click at [768, 185] on ellipse at bounding box center [770, 184] width 6 height 6
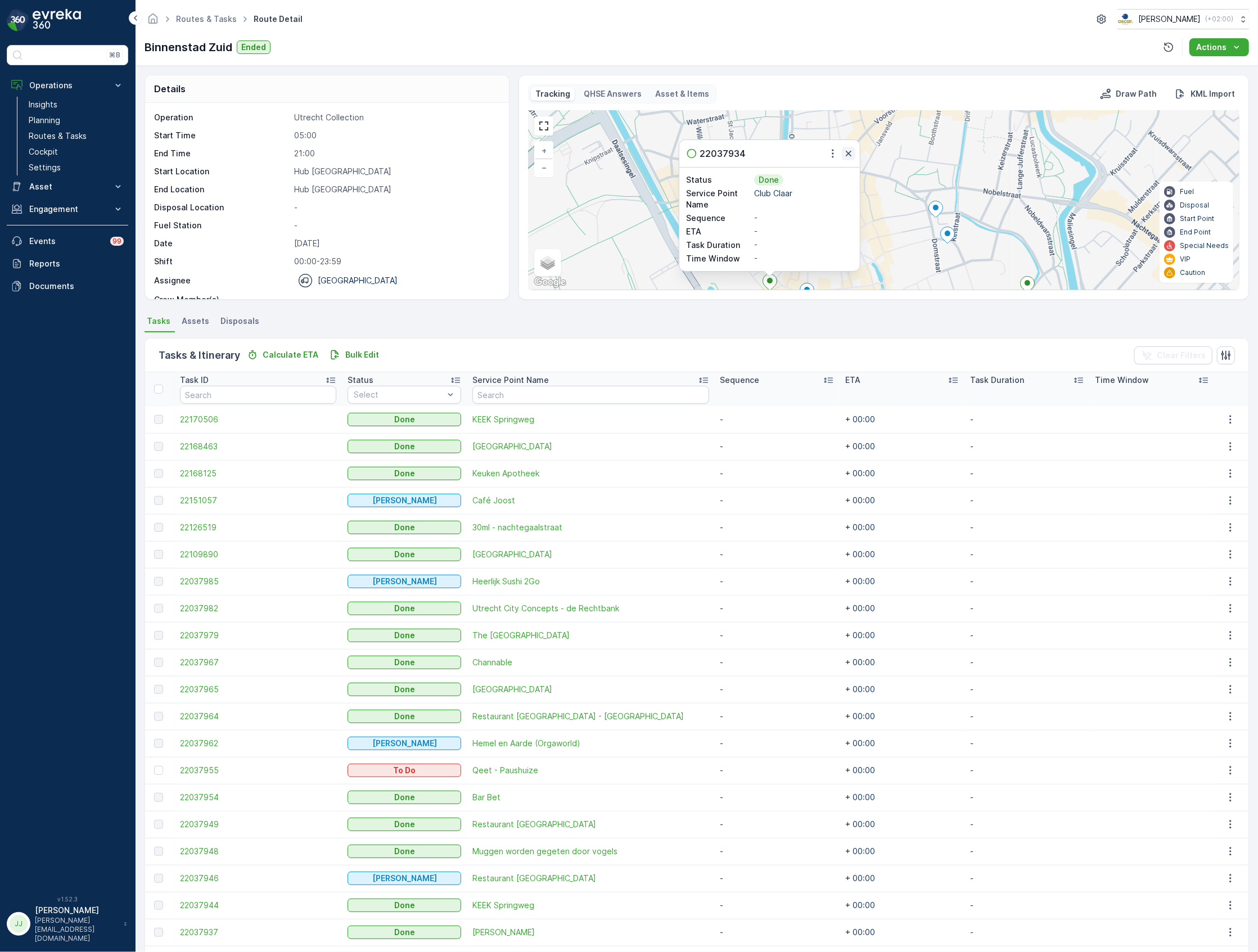
click at [849, 156] on icon "button" at bounding box center [849, 154] width 11 height 11
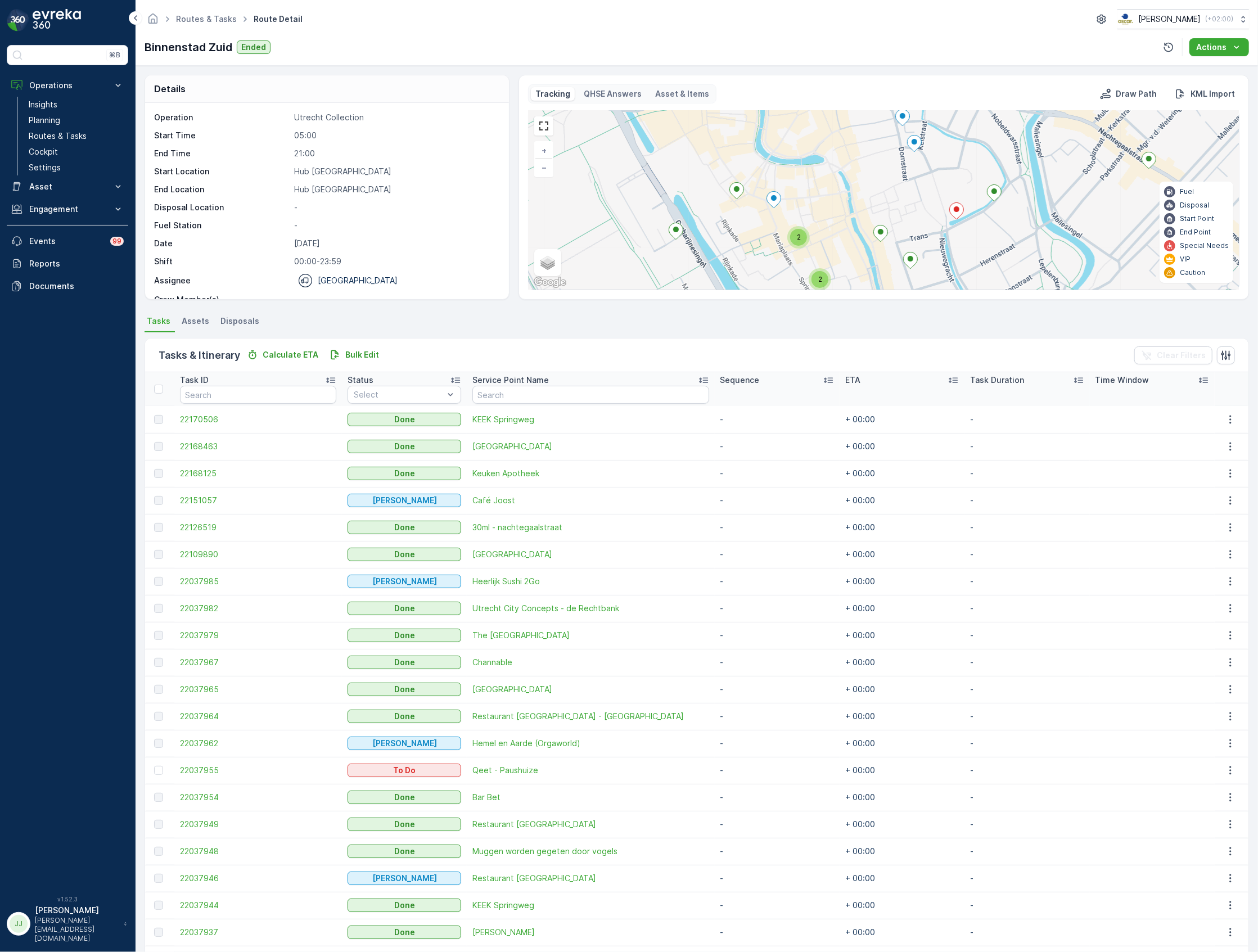
drag, startPoint x: 806, startPoint y: 252, endPoint x: 772, endPoint y: 158, distance: 100.0
click at [772, 158] on div "2 2 2 2 + − Satellite Roadmap Terrain Hybrid Leaflet Keyboard shortcuts Map Dat…" at bounding box center [884, 200] width 711 height 179
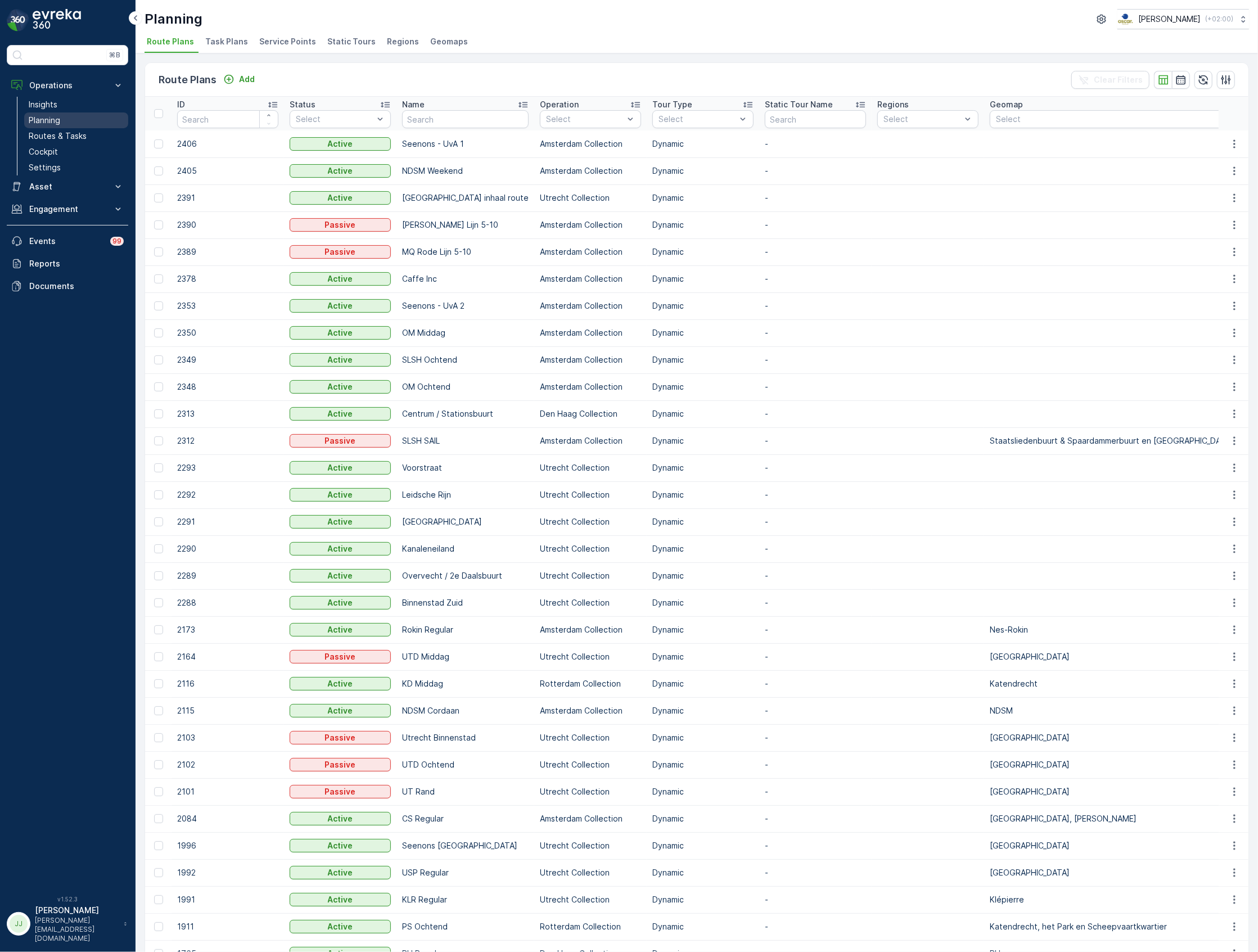
drag, startPoint x: 30, startPoint y: 125, endPoint x: 63, endPoint y: 113, distance: 35.1
click at [30, 125] on p "Planning" at bounding box center [45, 120] width 32 height 11
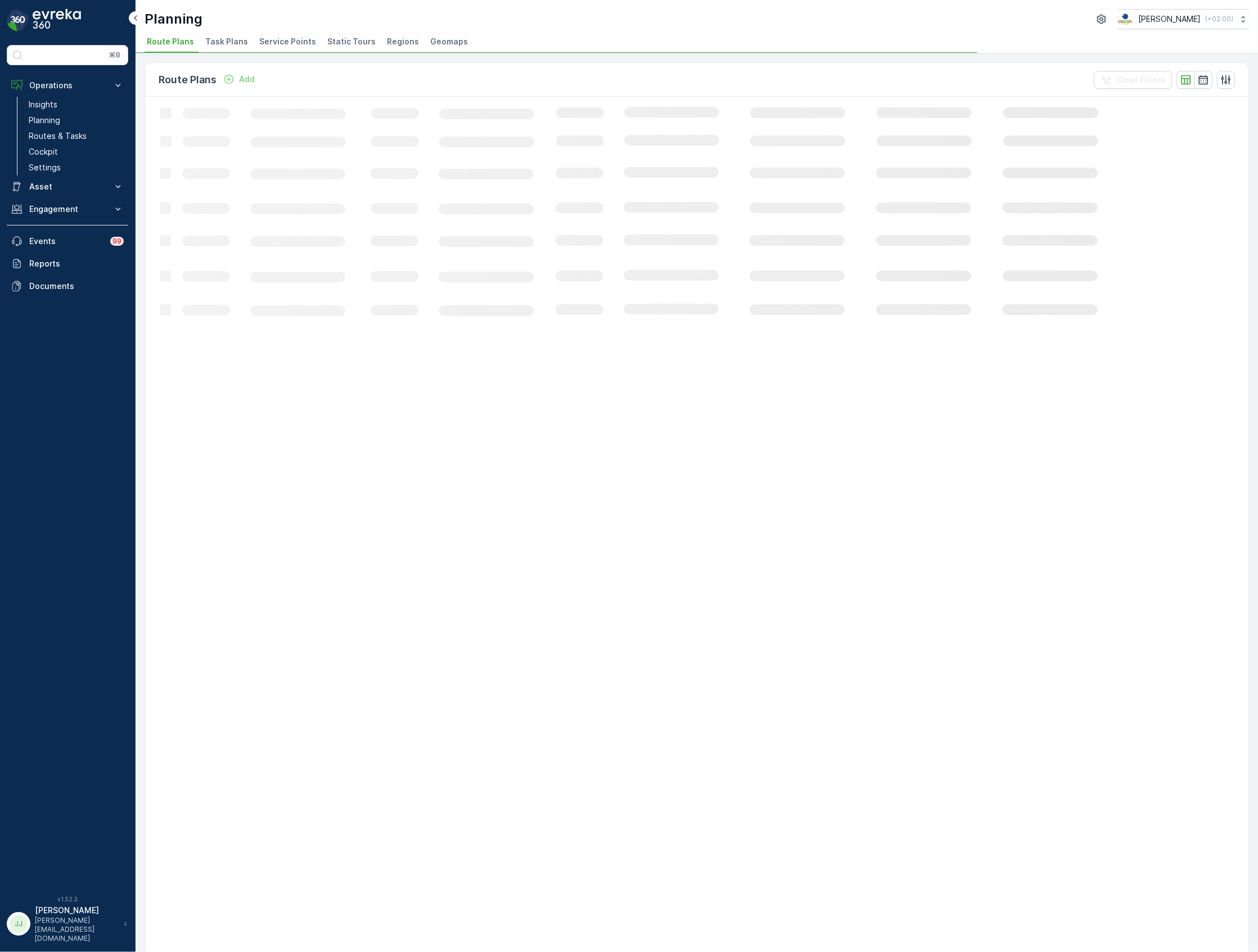
click at [238, 43] on span "Task Plans" at bounding box center [227, 41] width 43 height 11
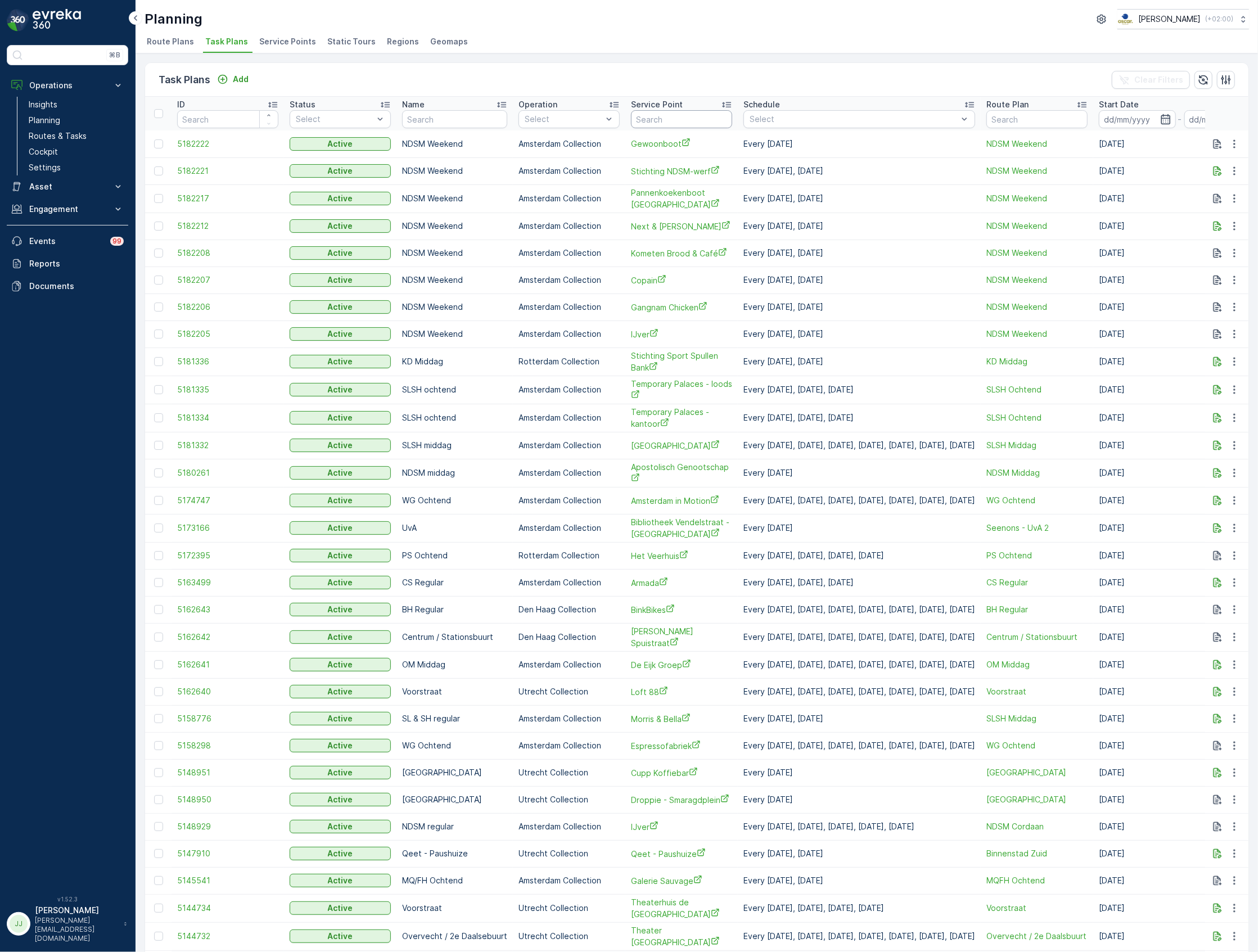
click at [642, 115] on input "text" at bounding box center [682, 119] width 101 height 18
type input "b"
type input "eetcafe"
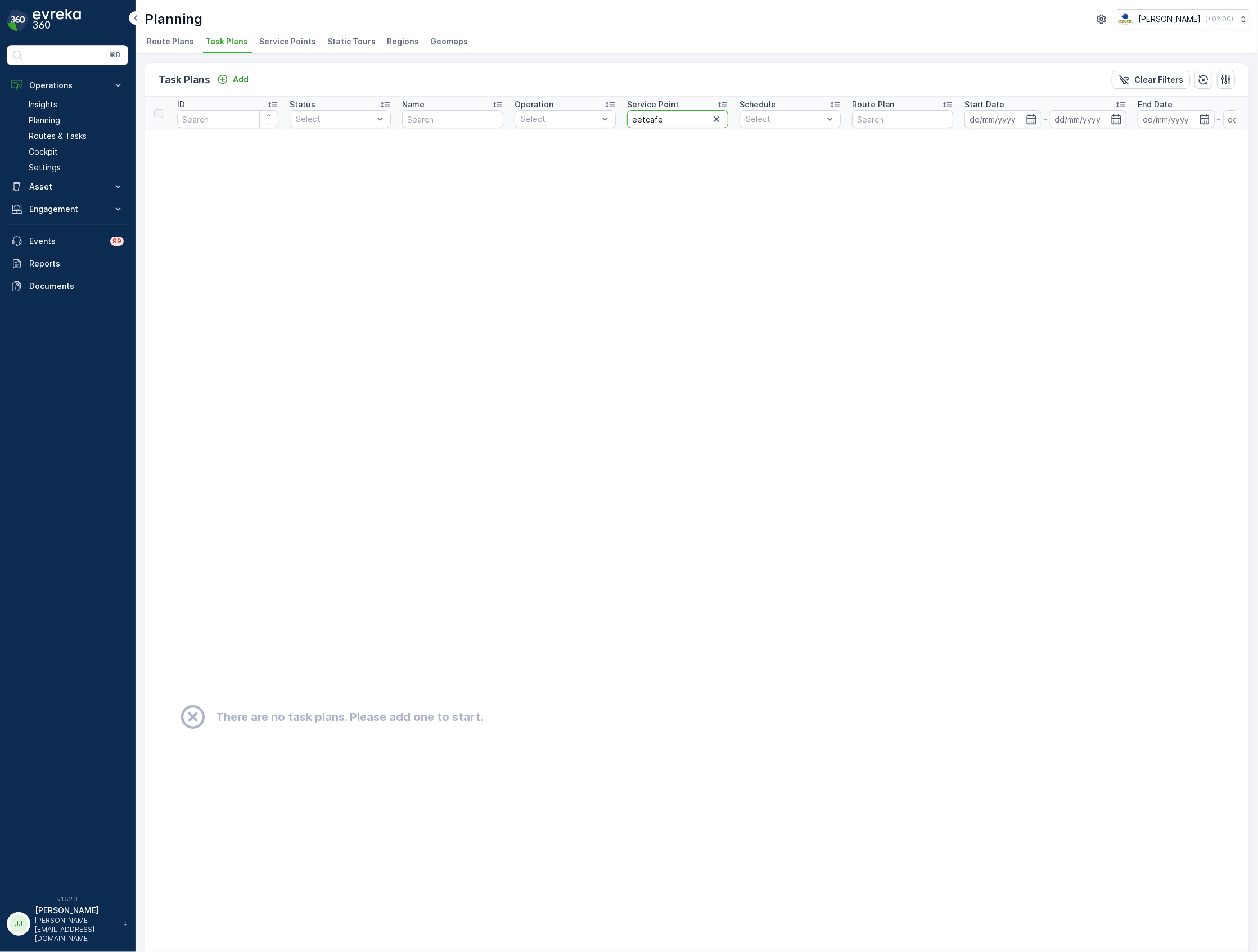
drag, startPoint x: 644, startPoint y: 115, endPoint x: 604, endPoint y: 108, distance: 40.6
click at [604, 108] on tr "ID Status Select Name Operation Select Service Point eetcafe Schedule Select Ro…" at bounding box center [732, 114] width 1174 height 34
type input "brakke grond"
